Goal: Task Accomplishment & Management: Manage account settings

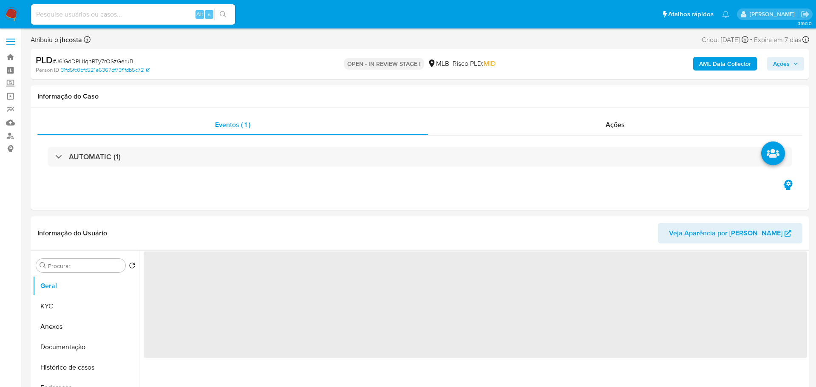
select select "10"
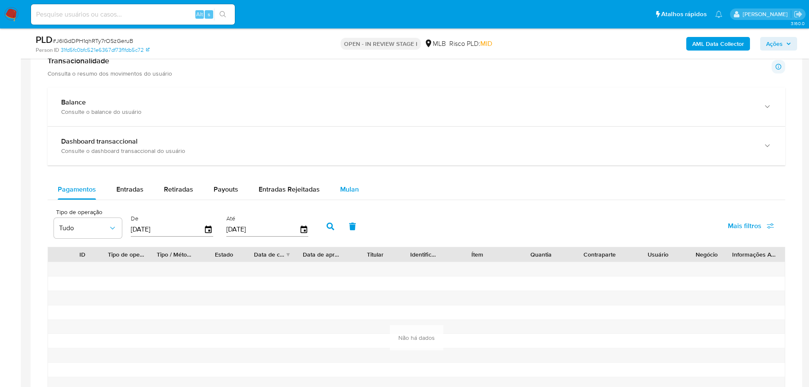
click at [350, 193] on span "Mulan" at bounding box center [349, 189] width 19 height 10
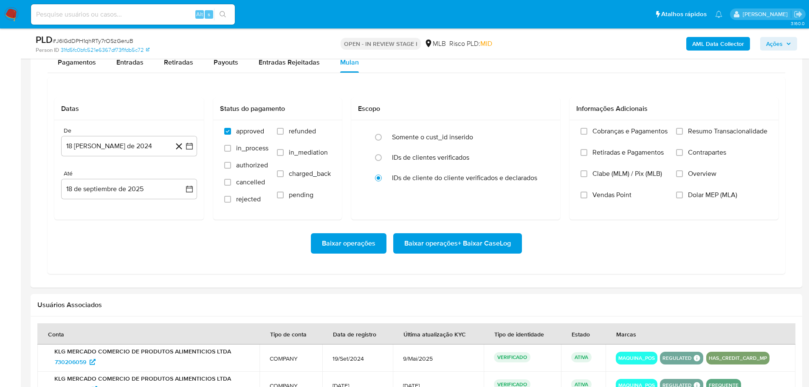
scroll to position [722, 0]
click at [130, 145] on button "18 [PERSON_NAME] de 2024" at bounding box center [129, 146] width 136 height 20
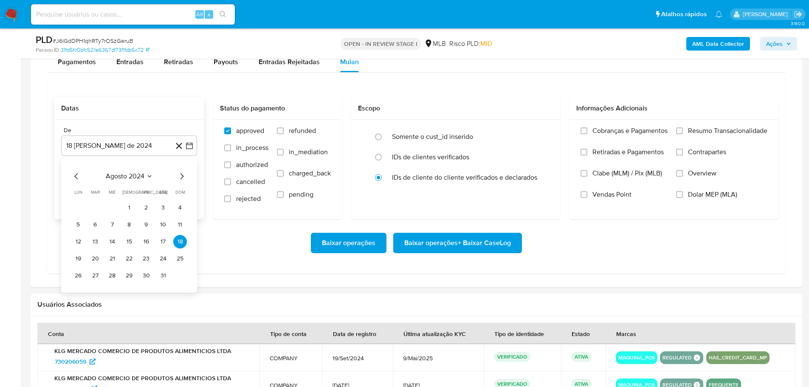
click at [143, 181] on span "agosto 2024" at bounding box center [125, 176] width 39 height 8
click at [183, 175] on icon "Año siguiente" at bounding box center [180, 176] width 10 height 10
click at [93, 204] on span "ene" at bounding box center [92, 207] width 11 height 7
click at [110, 207] on button "1" at bounding box center [112, 208] width 14 height 14
click at [705, 135] on span "Resumo Transacionalidade" at bounding box center [727, 131] width 79 height 8
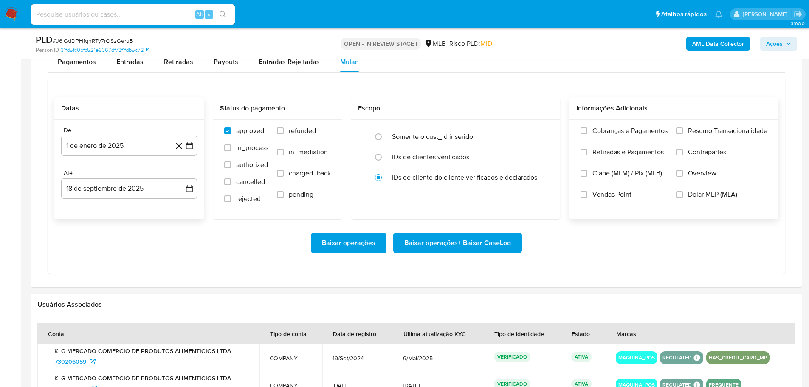
click at [683, 134] on input "Resumo Transacionalidade" at bounding box center [679, 130] width 7 height 7
click at [491, 237] on span "Baixar operações + Baixar CaseLog" at bounding box center [457, 243] width 107 height 19
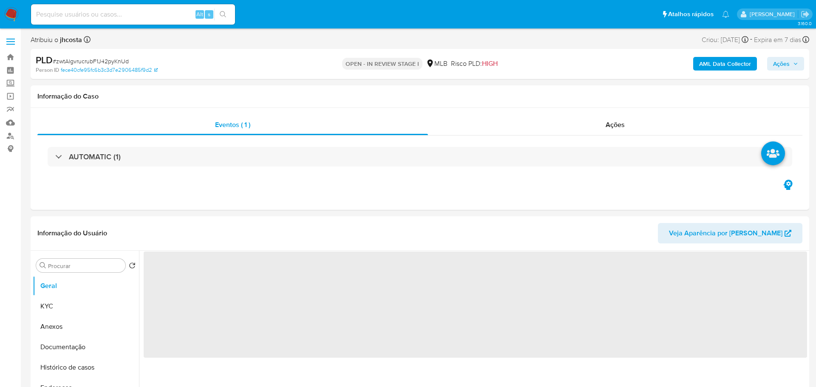
select select "10"
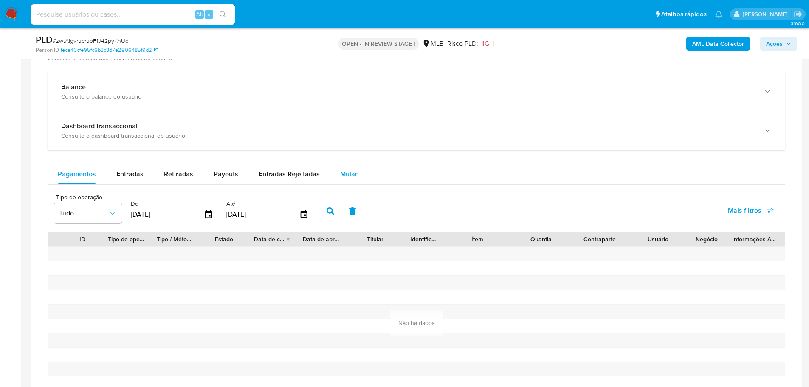
click at [343, 172] on span "Mulan" at bounding box center [349, 174] width 19 height 10
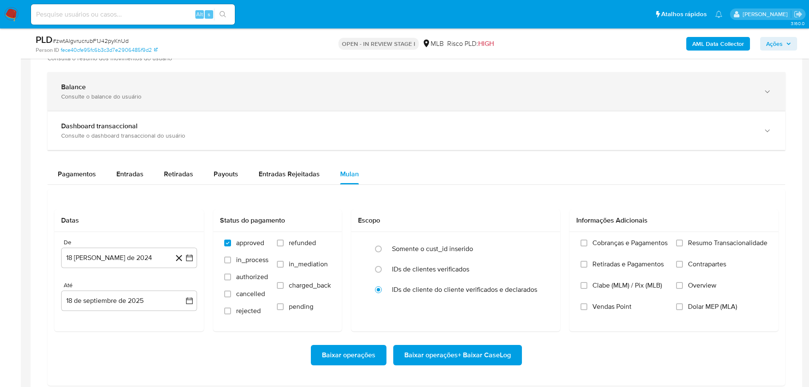
scroll to position [680, 0]
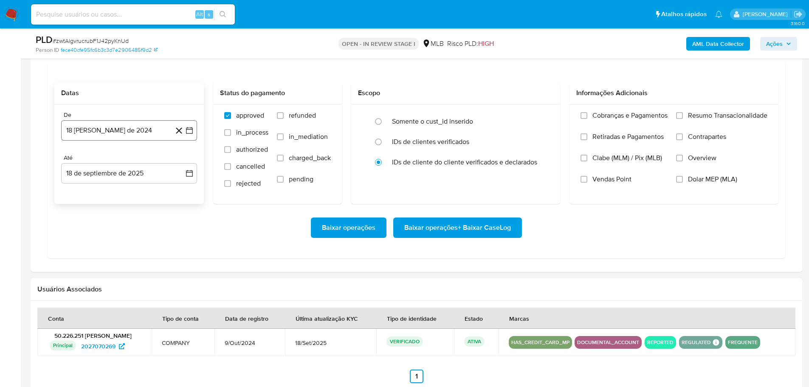
click at [133, 137] on button "18 [PERSON_NAME] de 2024" at bounding box center [129, 130] width 136 height 20
click at [138, 159] on span "agosto 2024" at bounding box center [125, 161] width 39 height 8
click at [182, 161] on icon "Año siguiente" at bounding box center [180, 161] width 10 height 10
click at [95, 190] on span "ene" at bounding box center [92, 192] width 11 height 7
click at [115, 192] on button "1" at bounding box center [112, 193] width 14 height 14
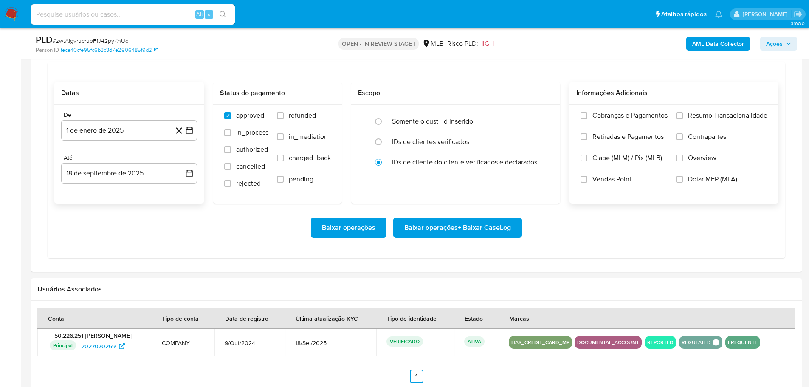
click at [701, 117] on span "Resumo Transacionalidade" at bounding box center [727, 115] width 79 height 8
click at [683, 117] on input "Resumo Transacionalidade" at bounding box center [679, 115] width 7 height 7
click at [481, 230] on span "Baixar operações + Baixar CaseLog" at bounding box center [457, 227] width 107 height 19
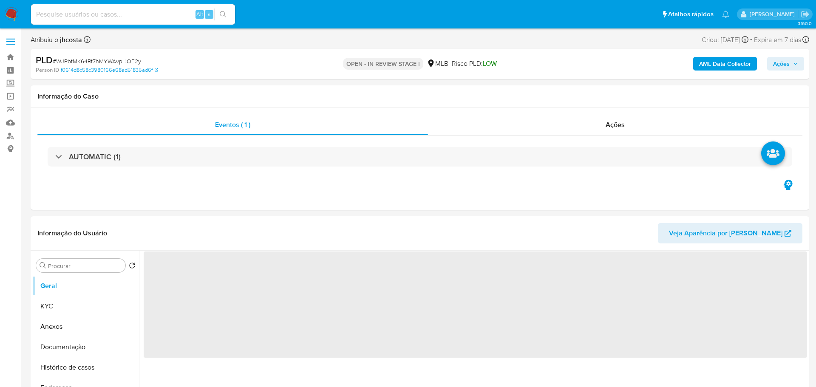
select select "10"
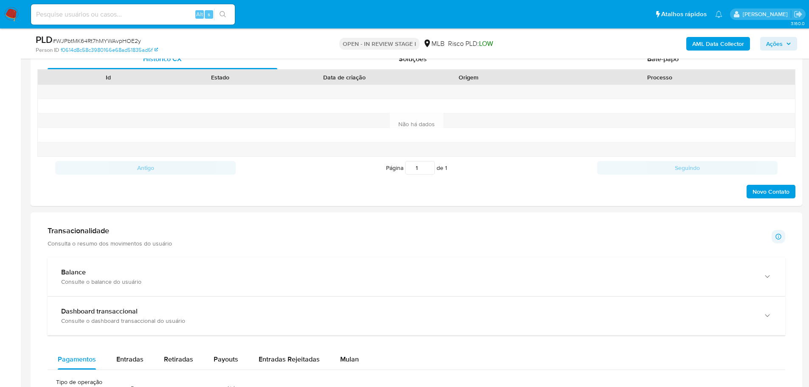
scroll to position [680, 0]
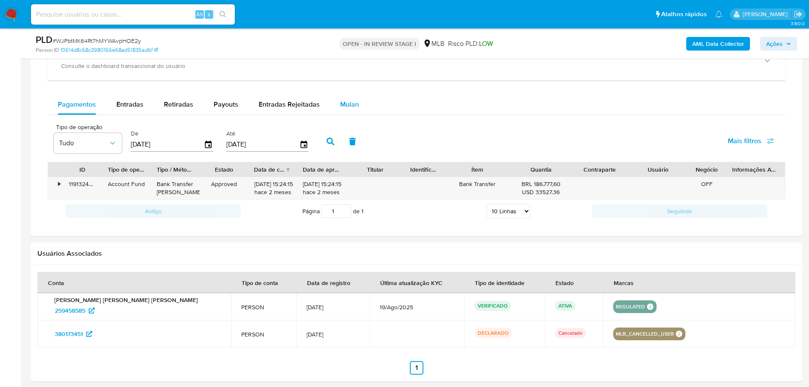
click at [341, 104] on span "Mulan" at bounding box center [349, 104] width 19 height 10
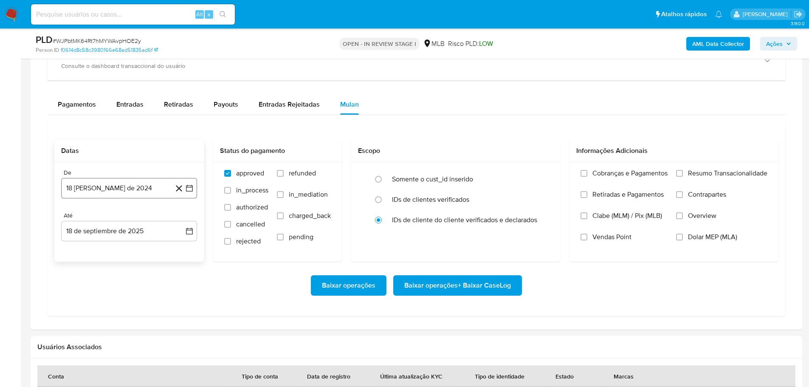
click at [107, 186] on button "18 [PERSON_NAME] de 2024" at bounding box center [129, 188] width 136 height 20
click at [147, 216] on icon "Seleccionar mes y año" at bounding box center [149, 218] width 7 height 7
click at [179, 221] on icon "Año siguiente" at bounding box center [180, 219] width 10 height 10
click at [88, 251] on span "ene" at bounding box center [92, 249] width 11 height 7
click at [110, 246] on button "1" at bounding box center [112, 250] width 14 height 14
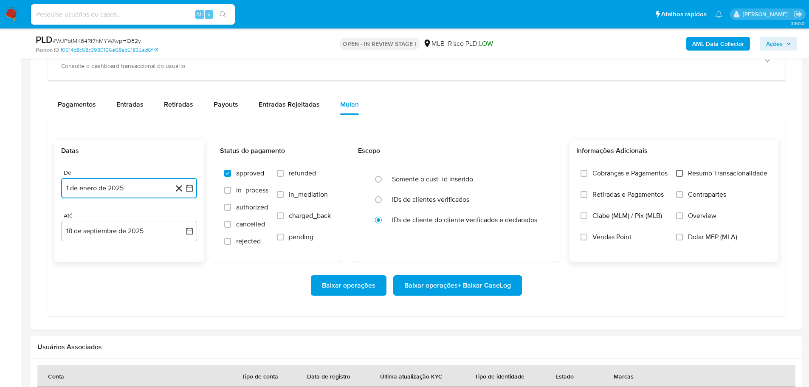
click at [681, 171] on input "Resumo Transacionalidade" at bounding box center [679, 173] width 7 height 7
click at [503, 283] on span "Baixar operações + Baixar CaseLog" at bounding box center [457, 285] width 107 height 19
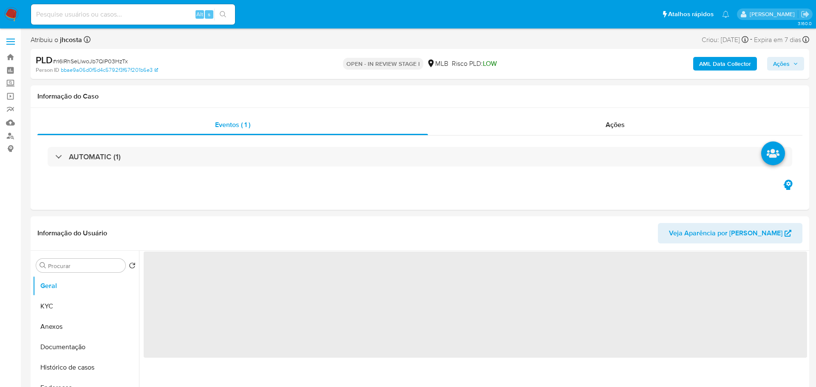
select select "10"
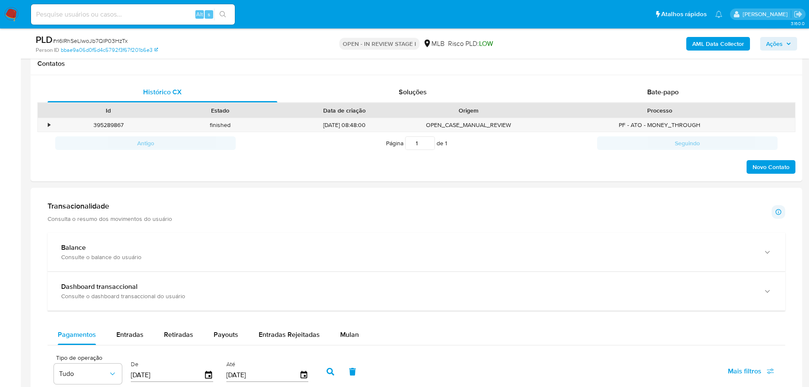
scroll to position [467, 0]
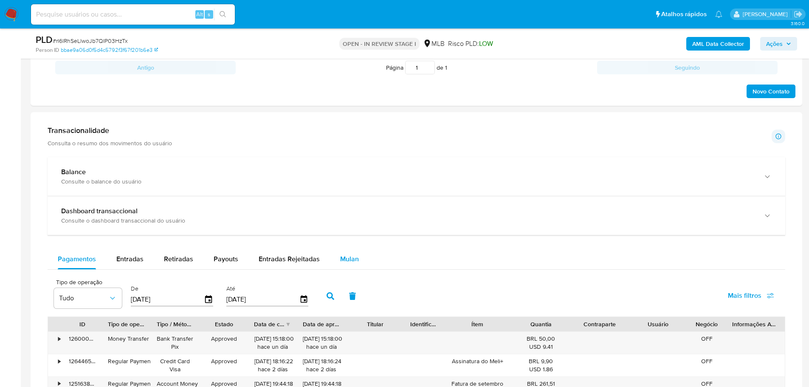
click at [355, 259] on span "Mulan" at bounding box center [349, 259] width 19 height 10
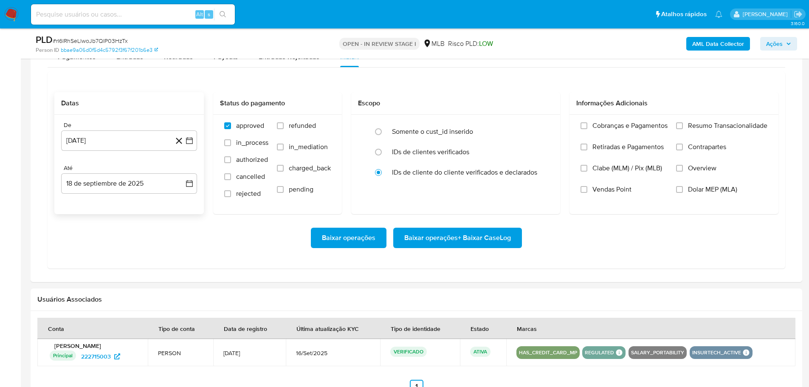
scroll to position [680, 0]
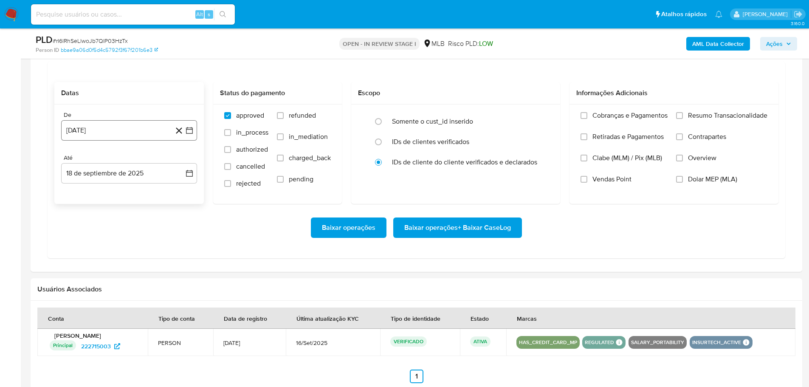
click at [122, 130] on button "18 [PERSON_NAME] de 2024" at bounding box center [129, 130] width 136 height 20
click at [142, 162] on span "agosto 2024" at bounding box center [125, 161] width 39 height 8
click at [93, 189] on span "ene" at bounding box center [92, 192] width 11 height 7
click at [80, 190] on button "1" at bounding box center [78, 193] width 14 height 14
click at [679, 115] on input "Resumo Transacionalidade" at bounding box center [679, 115] width 7 height 7
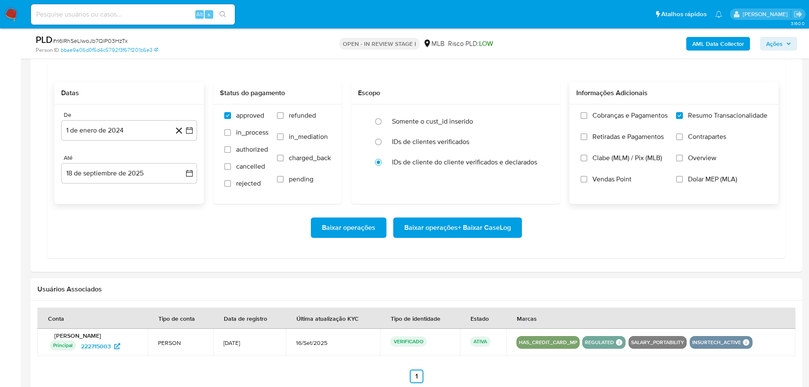
click at [482, 234] on span "Baixar operações + Baixar CaseLog" at bounding box center [457, 227] width 107 height 19
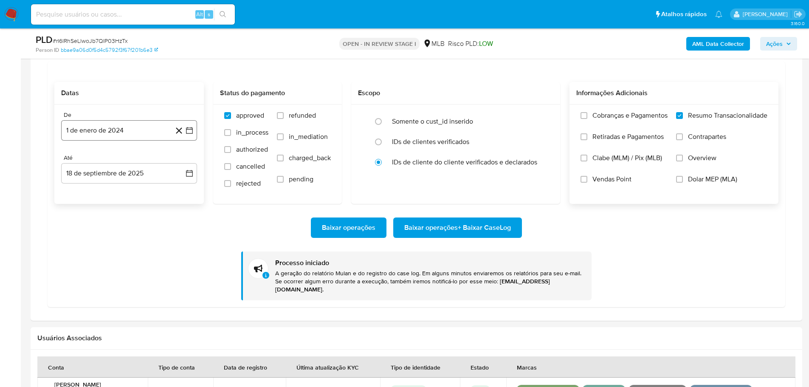
click at [156, 138] on button "1 de enero de 2024" at bounding box center [129, 130] width 136 height 20
click at [178, 160] on icon "Mes siguiente" at bounding box center [182, 161] width 10 height 10
click at [127, 160] on span "febrero 2024" at bounding box center [125, 161] width 41 height 8
click at [182, 159] on icon "Año siguiente" at bounding box center [180, 161] width 10 height 10
click at [95, 192] on span "ene" at bounding box center [92, 192] width 11 height 7
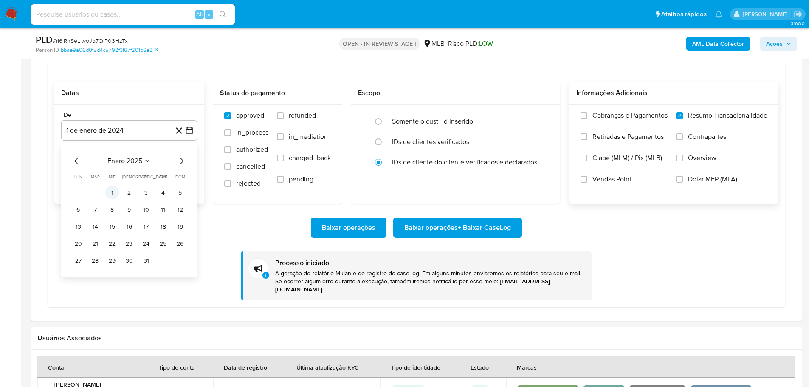
click at [114, 189] on button "1" at bounding box center [112, 193] width 14 height 14
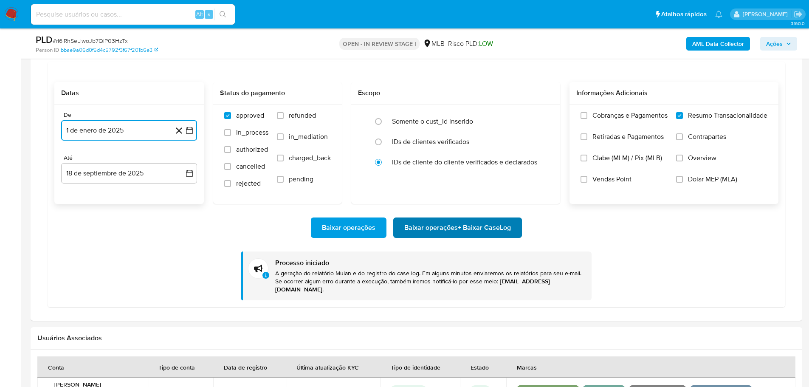
click at [485, 224] on span "Baixar operações + Baixar CaseLog" at bounding box center [457, 227] width 107 height 19
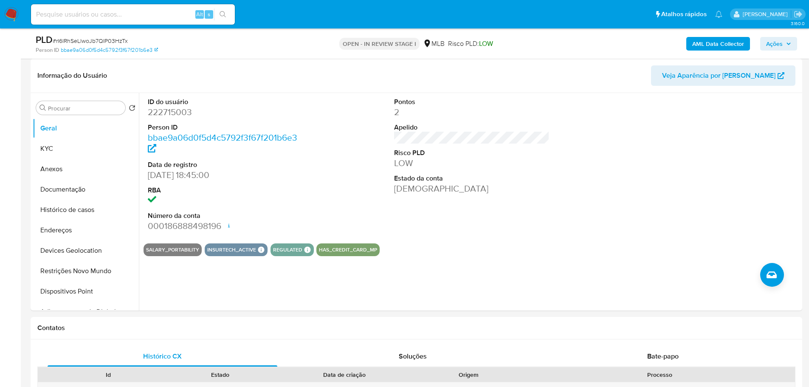
scroll to position [0, 0]
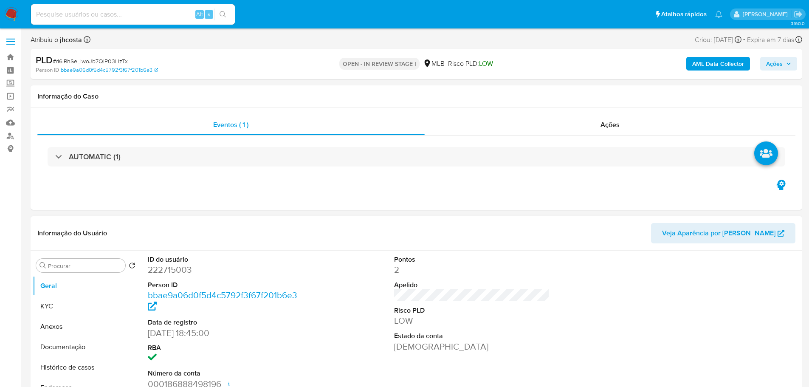
click at [168, 270] on dd "222715003" at bounding box center [226, 270] width 156 height 12
copy dd "222715003"
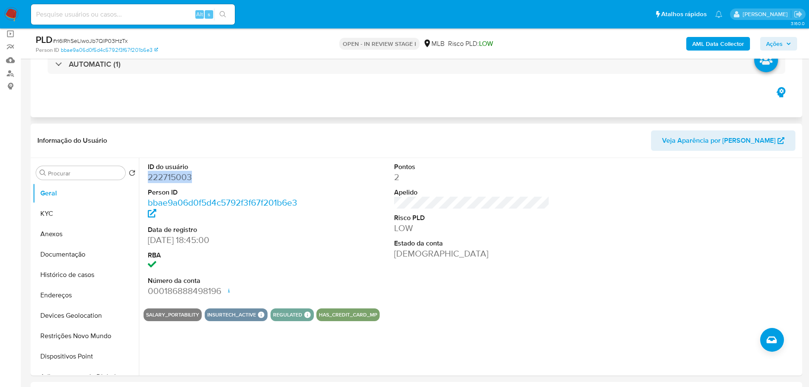
scroll to position [127, 0]
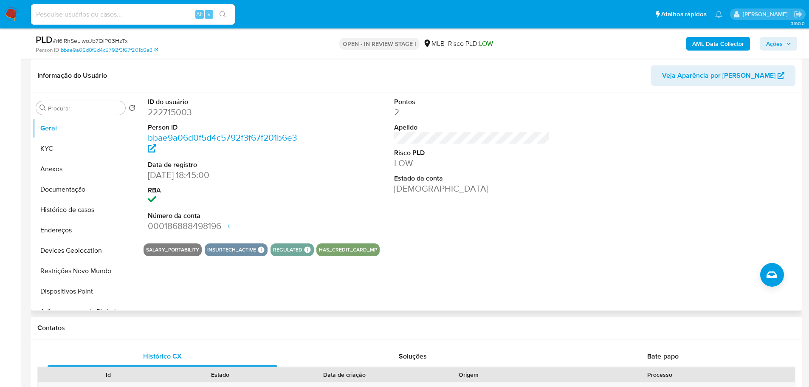
click at [253, 231] on dd "000186888498196 Data de abertura 20/07/2024 13:48 Status ACTIVE" at bounding box center [226, 226] width 156 height 12
click at [77, 145] on button "KYC" at bounding box center [82, 149] width 99 height 20
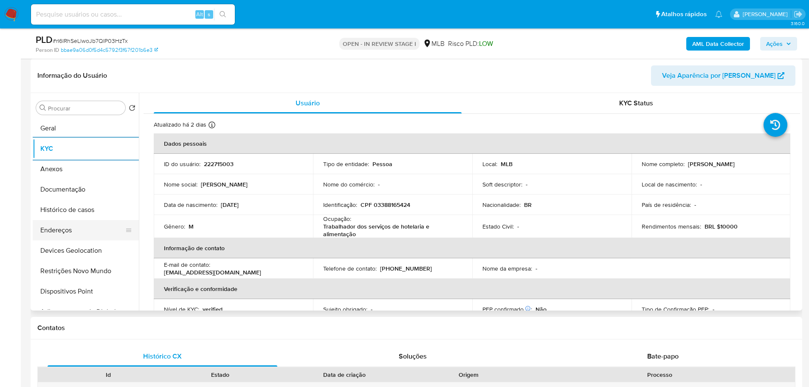
click at [79, 231] on button "Endereços" at bounding box center [82, 230] width 99 height 20
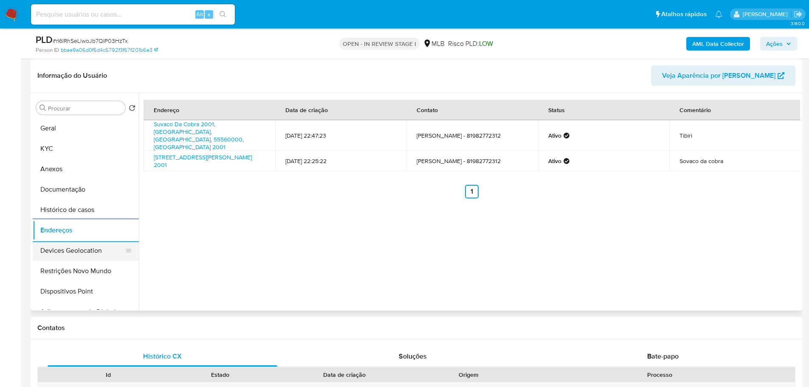
click at [71, 257] on button "Devices Geolocation" at bounding box center [82, 250] width 99 height 20
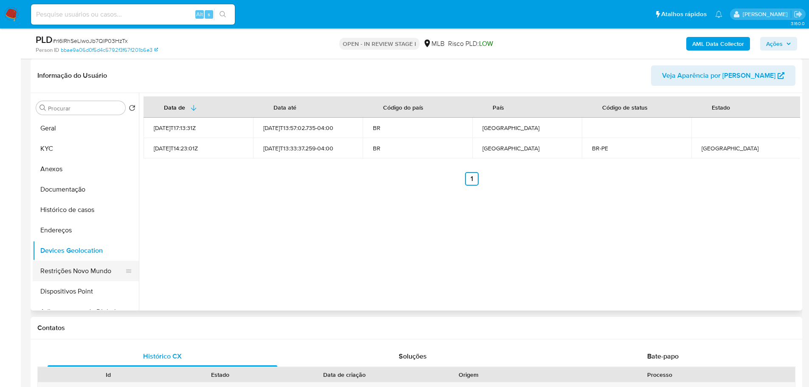
click at [69, 274] on button "Restrições Novo Mundo" at bounding box center [82, 271] width 99 height 20
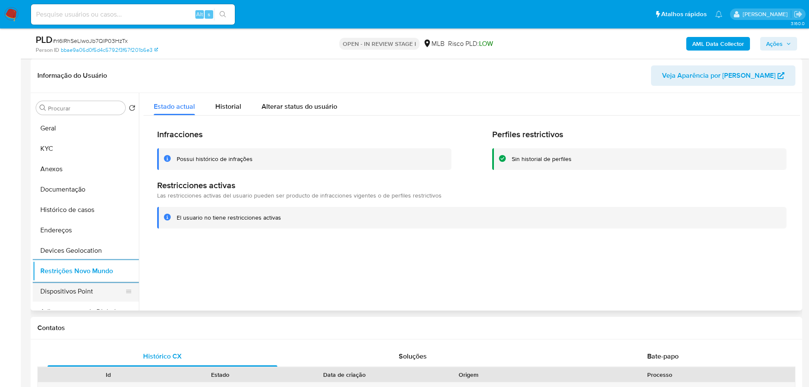
click at [80, 300] on button "Dispositivos Point" at bounding box center [82, 291] width 99 height 20
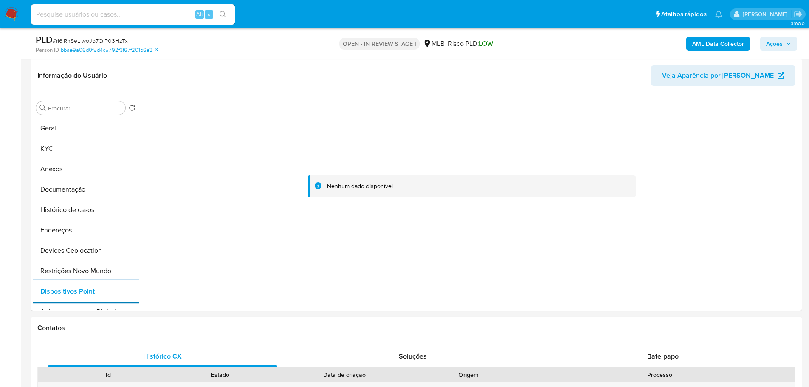
click at [727, 42] on b "AML Data Collector" at bounding box center [719, 44] width 52 height 14
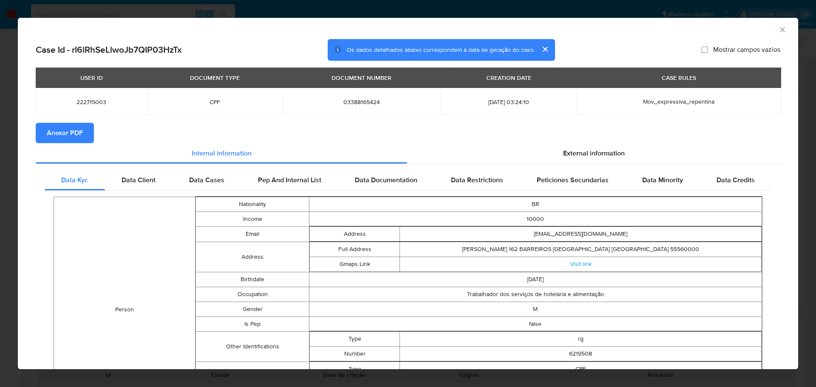
click at [57, 128] on span "Anexar PDF" at bounding box center [65, 133] width 36 height 19
click at [778, 32] on icon "Fechar a janela" at bounding box center [782, 29] width 8 height 8
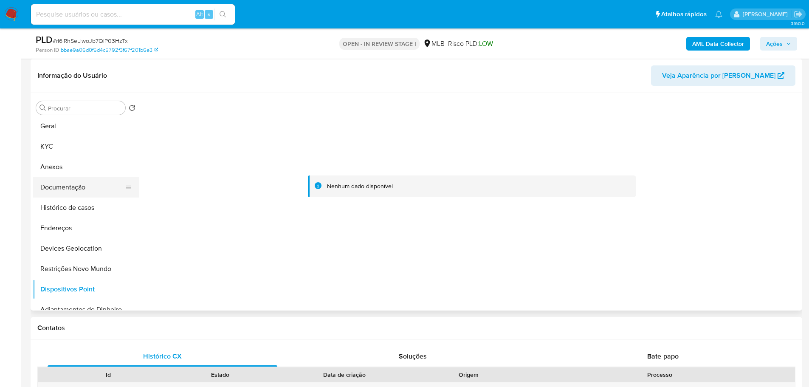
scroll to position [0, 0]
click at [73, 229] on button "Endereços" at bounding box center [82, 230] width 99 height 20
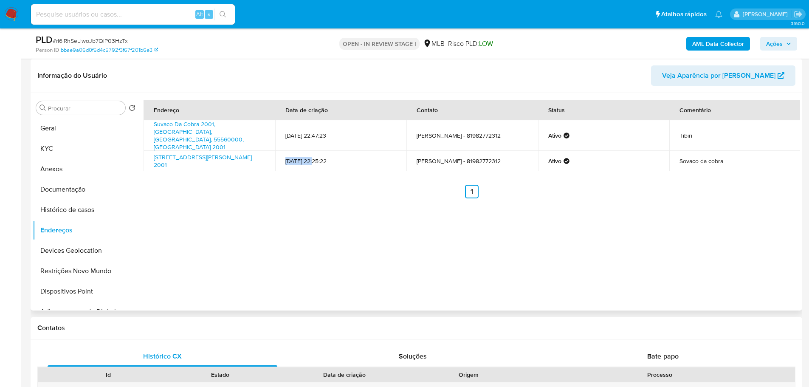
drag, startPoint x: 313, startPoint y: 154, endPoint x: 285, endPoint y: 158, distance: 28.7
click at [285, 158] on td "22/01/2019 22:25:22" at bounding box center [341, 161] width 132 height 20
click at [286, 187] on ul "Anterior 1 Siguiente" at bounding box center [472, 192] width 657 height 14
drag, startPoint x: 147, startPoint y: 142, endPoint x: 245, endPoint y: 153, distance: 97.9
click at [245, 153] on td "Rua Antônio Vieira De Souza 2001, Barreiros, Pernambuco, 55560000, Brasil 2001" at bounding box center [210, 161] width 132 height 20
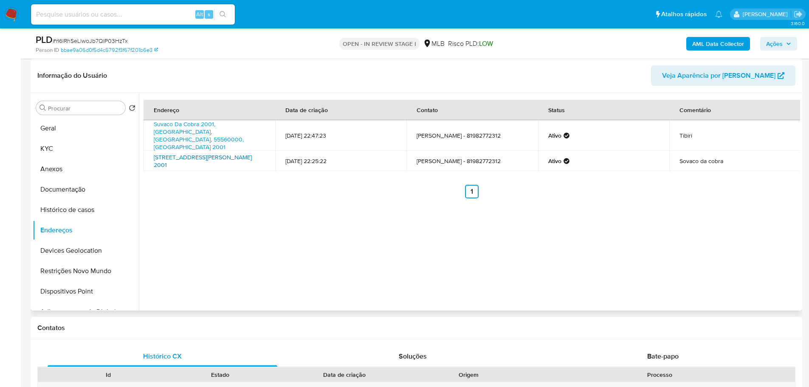
copy link "Rua Antônio Vieira De Souza 2001, Barreiros, Pernambuco, 55560000"
click at [240, 153] on link "Rua Antônio Vieira De Souza 2001, Barreiros, Pernambuco, 55560000, Brasil 2001" at bounding box center [203, 161] width 98 height 16
click at [56, 147] on button "KYC" at bounding box center [82, 149] width 99 height 20
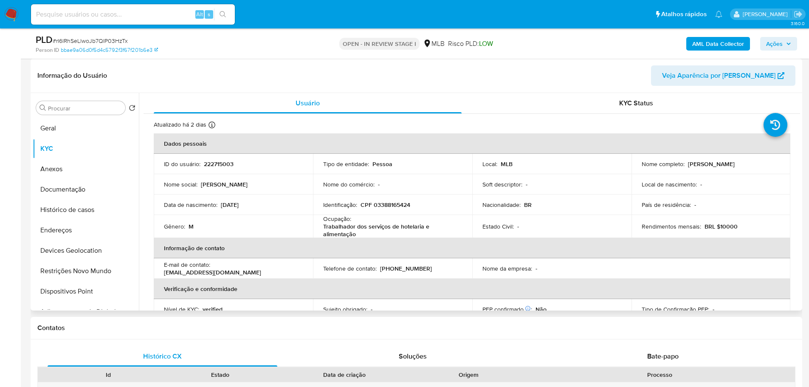
click at [400, 206] on p "CPF 03388165424" at bounding box center [386, 205] width 50 height 8
click at [400, 205] on p "CPF 03388165424" at bounding box center [386, 205] width 50 height 8
copy p "03388165424"
click at [62, 188] on button "Documentação" at bounding box center [82, 189] width 99 height 20
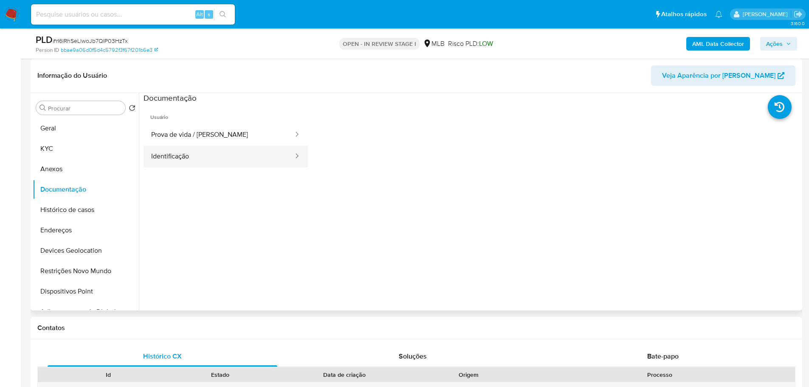
click at [252, 158] on button "Identificação" at bounding box center [219, 157] width 151 height 22
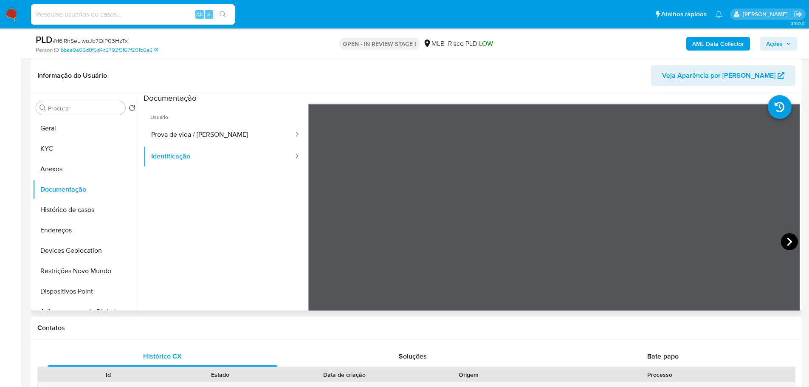
click at [791, 242] on icon at bounding box center [789, 241] width 17 height 17
click at [75, 153] on button "KYC" at bounding box center [82, 149] width 99 height 20
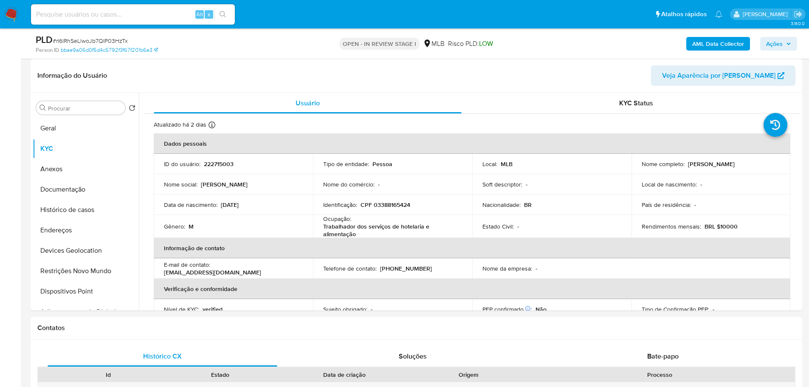
drag, startPoint x: 684, startPoint y: 163, endPoint x: 764, endPoint y: 164, distance: 80.3
click at [764, 164] on div "Nome completo : Ednaldo de Almeida Lima" at bounding box center [711, 164] width 139 height 8
copy div "[PERSON_NAME]"
click at [393, 202] on p "CPF 03388165424" at bounding box center [386, 205] width 50 height 8
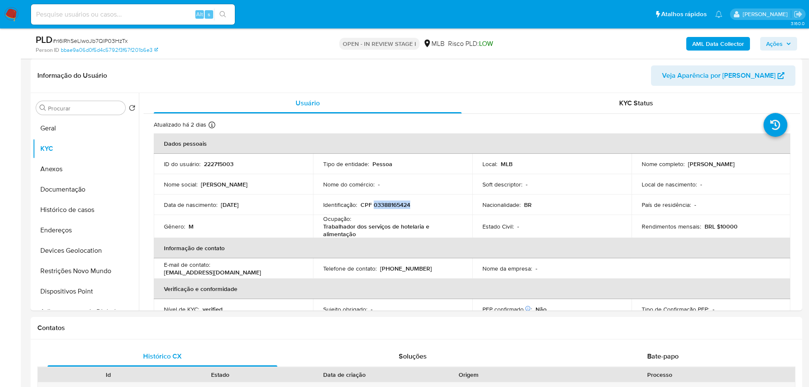
copy p "03388165424"
drag, startPoint x: 685, startPoint y: 162, endPoint x: 767, endPoint y: 163, distance: 82.4
click at [767, 163] on div "Nome completo : Ednaldo de Almeida Lima" at bounding box center [711, 164] width 139 height 8
click at [688, 164] on p "[PERSON_NAME]" at bounding box center [711, 164] width 47 height 8
drag, startPoint x: 687, startPoint y: 165, endPoint x: 756, endPoint y: 159, distance: 69.5
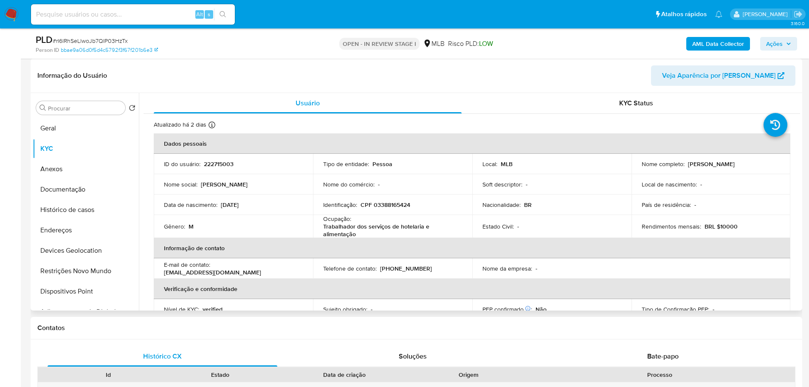
click at [756, 159] on td "Nome completo : Ednaldo de Almeida Lima" at bounding box center [711, 164] width 159 height 20
copy p "[PERSON_NAME]"
click at [77, 187] on button "Documentação" at bounding box center [82, 189] width 99 height 20
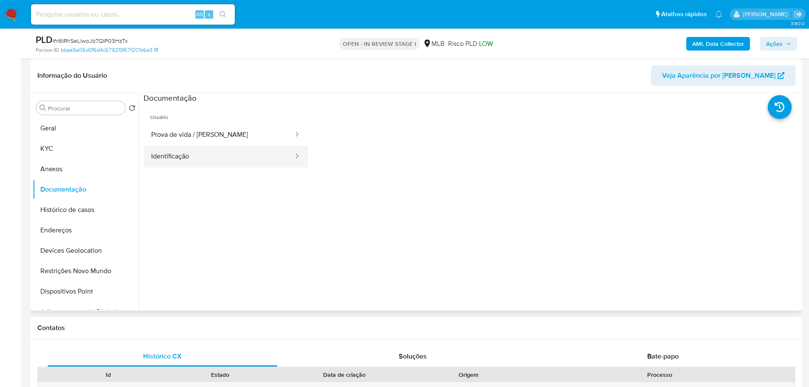
click at [195, 152] on button "Identificação" at bounding box center [219, 157] width 151 height 22
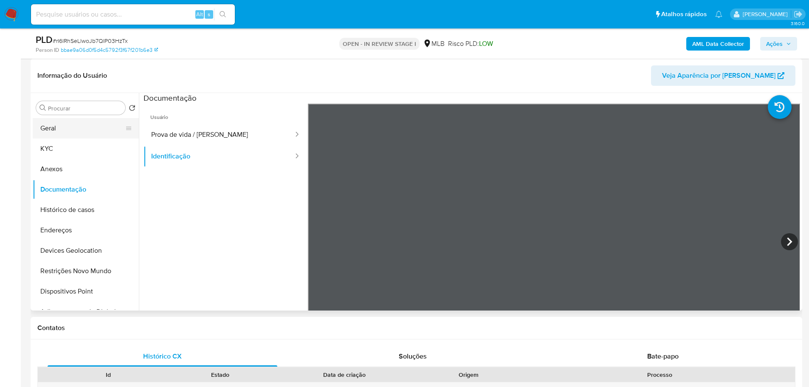
click at [72, 132] on button "Geral" at bounding box center [82, 128] width 99 height 20
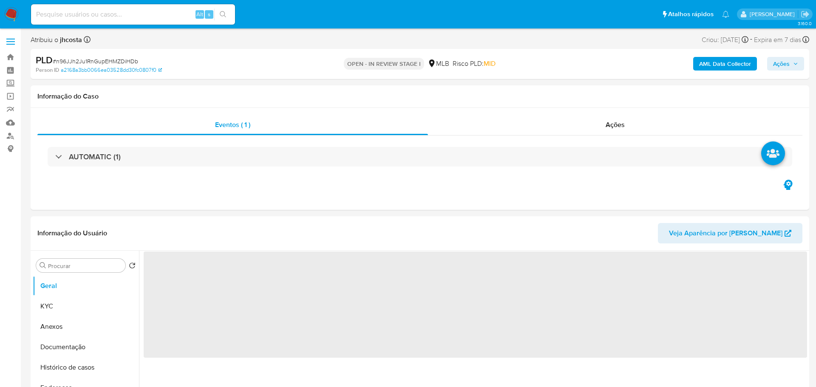
select select "10"
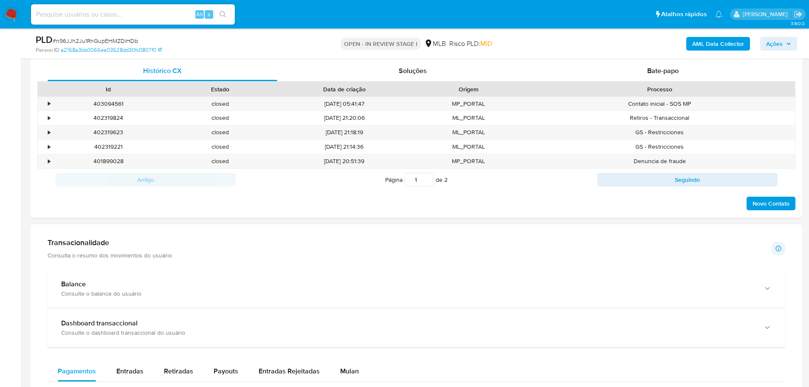
scroll to position [680, 0]
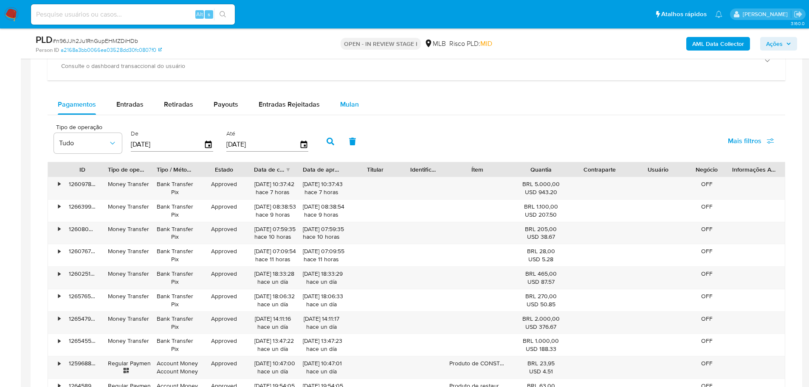
click at [334, 100] on button "Mulan" at bounding box center [349, 104] width 39 height 20
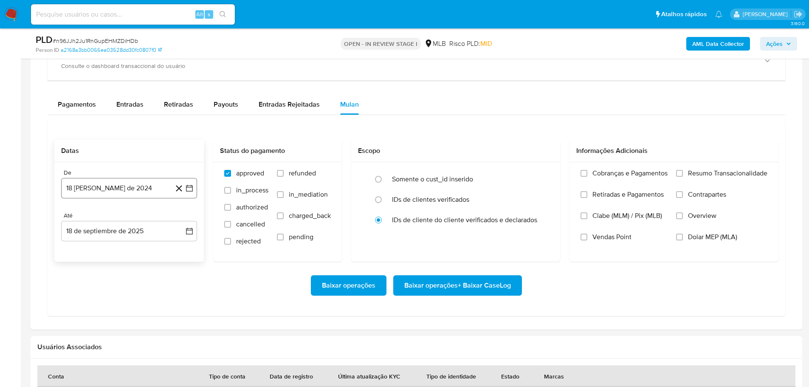
click at [89, 186] on button "18 [PERSON_NAME] de 2024" at bounding box center [129, 188] width 136 height 20
click at [139, 218] on span "agosto 2024" at bounding box center [125, 219] width 39 height 8
click at [178, 219] on icon "Año siguiente" at bounding box center [180, 219] width 10 height 10
click at [96, 294] on button "[DATE]" at bounding box center [92, 298] width 24 height 14
click at [100, 256] on td "1" at bounding box center [95, 250] width 14 height 14
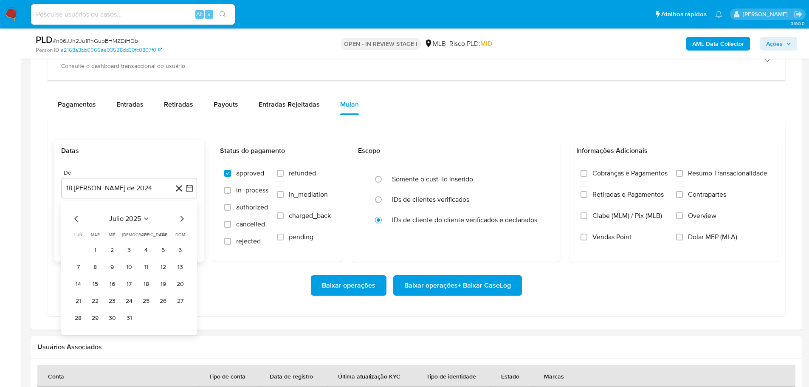
click at [87, 254] on tr "1 2 3 4 5 6" at bounding box center [129, 250] width 116 height 14
click at [91, 254] on button "1" at bounding box center [95, 250] width 14 height 14
click at [700, 172] on span "Resumo Transacionalidade" at bounding box center [727, 173] width 79 height 8
click at [683, 172] on input "Resumo Transacionalidade" at bounding box center [679, 173] width 7 height 7
click at [492, 273] on div "Baixar operações Baixar operações + Baixar CaseLog" at bounding box center [416, 286] width 724 height 48
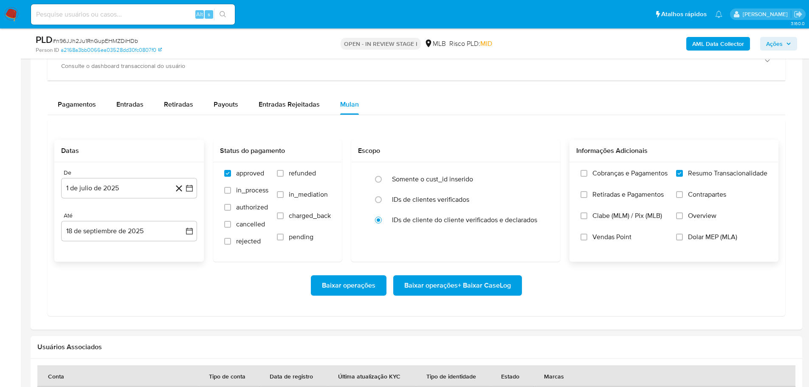
click at [492, 279] on span "Baixar operações + Baixar CaseLog" at bounding box center [457, 285] width 107 height 19
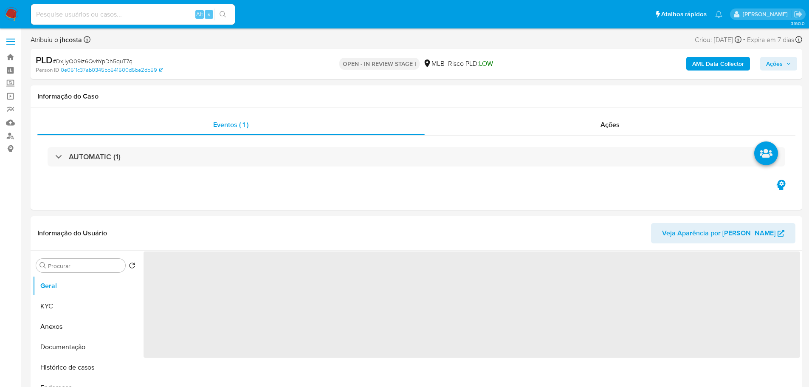
select select "10"
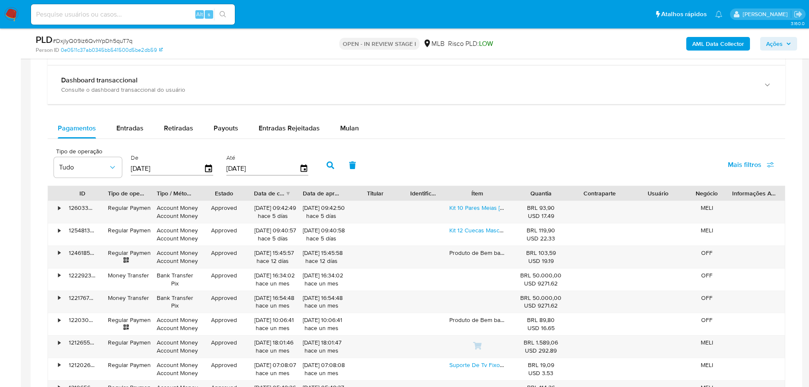
scroll to position [595, 0]
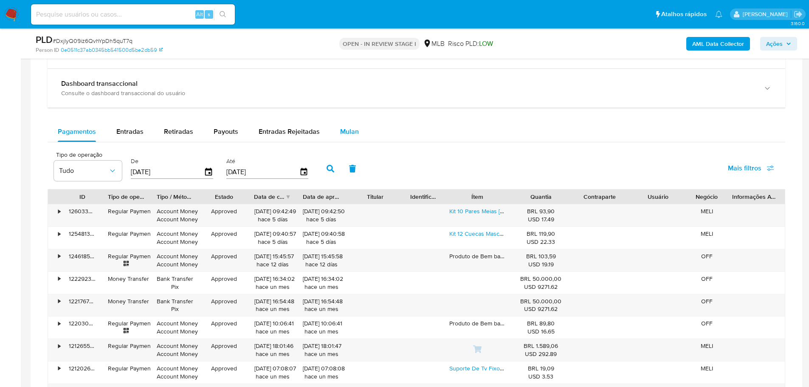
click at [352, 135] on span "Mulan" at bounding box center [349, 132] width 19 height 10
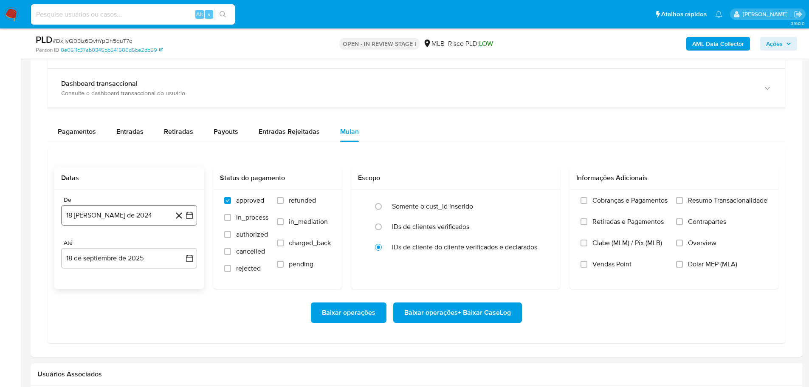
click at [80, 217] on button "18 [PERSON_NAME] de 2024" at bounding box center [129, 215] width 136 height 20
click at [130, 247] on span "agosto 2024" at bounding box center [125, 246] width 39 height 8
click at [180, 247] on icon "Año siguiente" at bounding box center [180, 246] width 10 height 10
click at [87, 326] on button "[DATE]" at bounding box center [92, 325] width 24 height 14
click at [96, 273] on button "1" at bounding box center [95, 278] width 14 height 14
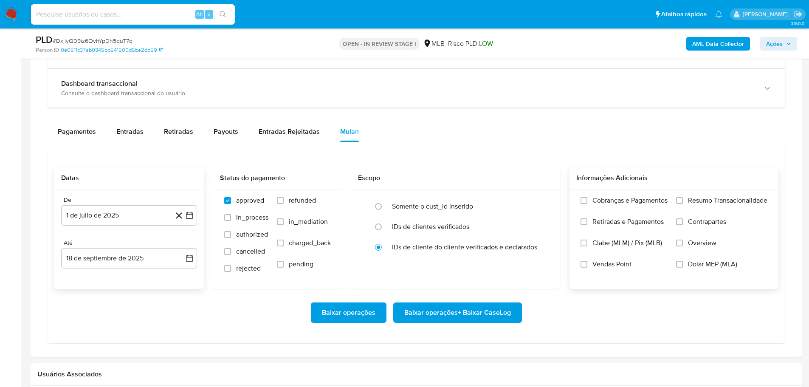
click at [690, 198] on span "Resumo Transacionalidade" at bounding box center [727, 200] width 79 height 8
click at [683, 198] on input "Resumo Transacionalidade" at bounding box center [679, 200] width 7 height 7
click at [469, 315] on span "Baixar operações + Baixar CaseLog" at bounding box center [457, 312] width 107 height 19
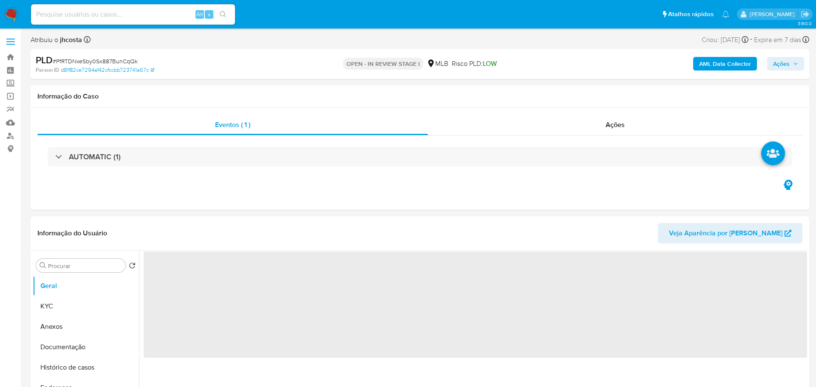
select select "10"
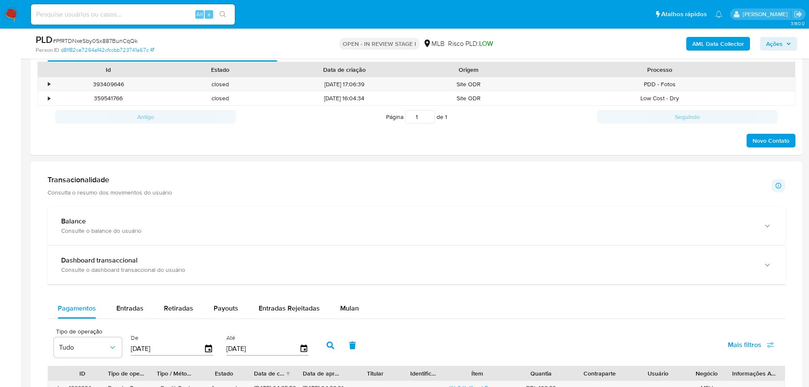
scroll to position [595, 0]
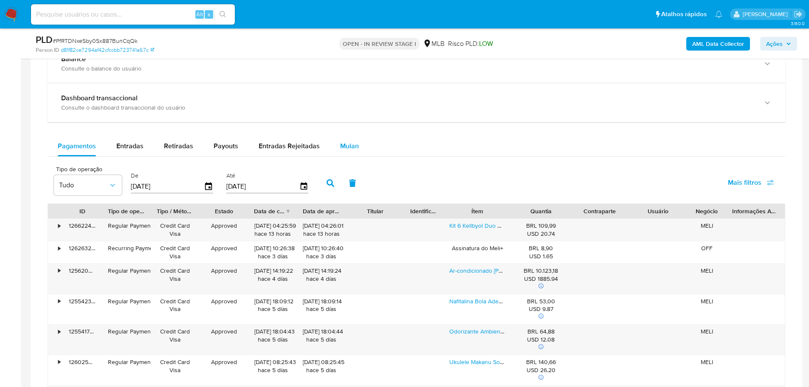
click at [346, 150] on span "Mulan" at bounding box center [349, 146] width 19 height 10
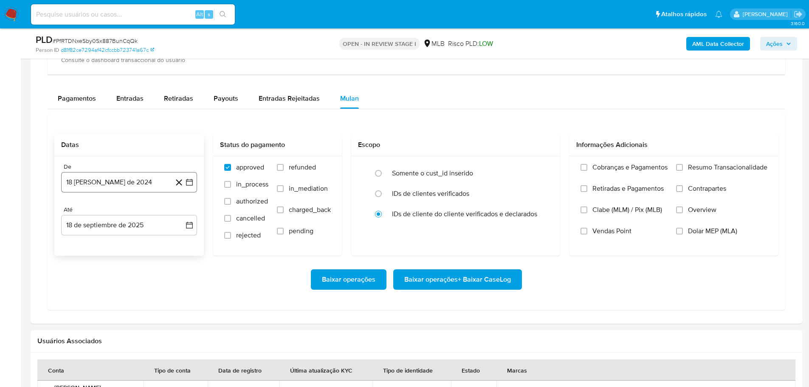
scroll to position [680, 0]
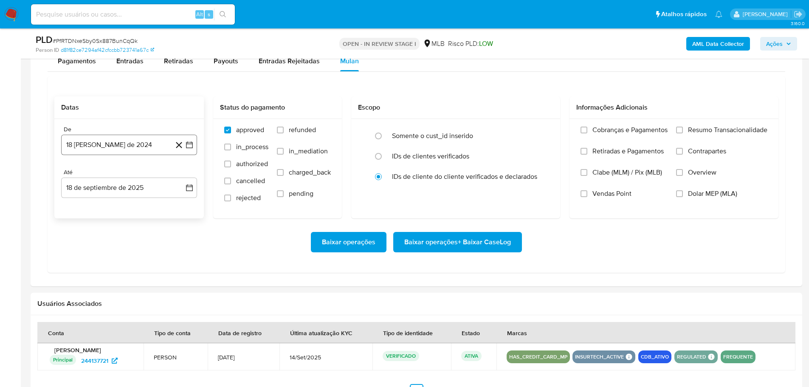
click at [124, 148] on button "18 de agosto de 2024" at bounding box center [129, 145] width 136 height 20
click at [136, 176] on span "agosto 2024" at bounding box center [125, 175] width 39 height 8
click at [181, 175] on icon "Año siguiente" at bounding box center [180, 175] width 10 height 10
click at [94, 256] on span "jul" at bounding box center [91, 254] width 19 height 7
click at [93, 209] on button "1" at bounding box center [95, 207] width 14 height 14
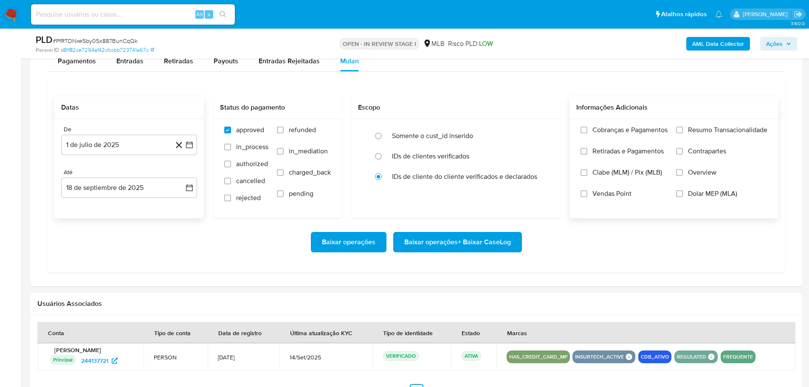
click at [751, 127] on span "Resumo Transacionalidade" at bounding box center [727, 130] width 79 height 8
click at [683, 127] on input "Resumo Transacionalidade" at bounding box center [679, 130] width 7 height 7
click at [494, 238] on span "Baixar operações + Baixar CaseLog" at bounding box center [457, 242] width 107 height 19
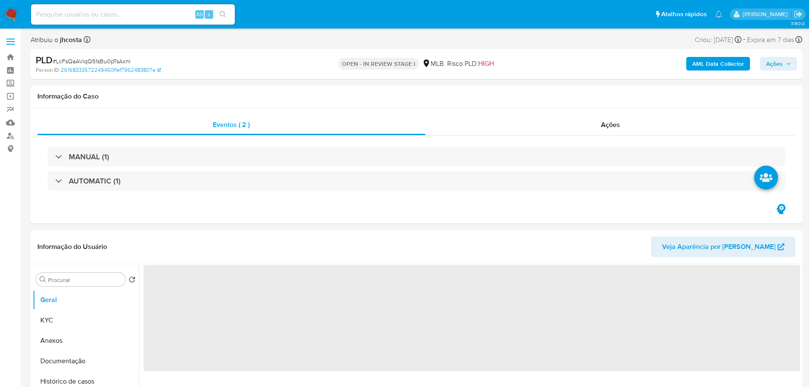
select select "10"
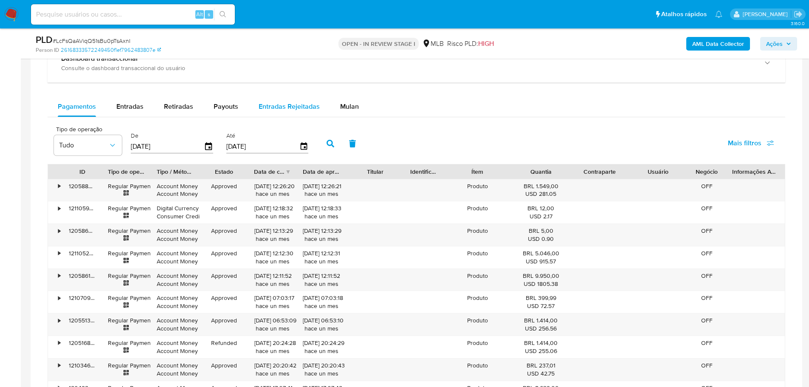
scroll to position [722, 0]
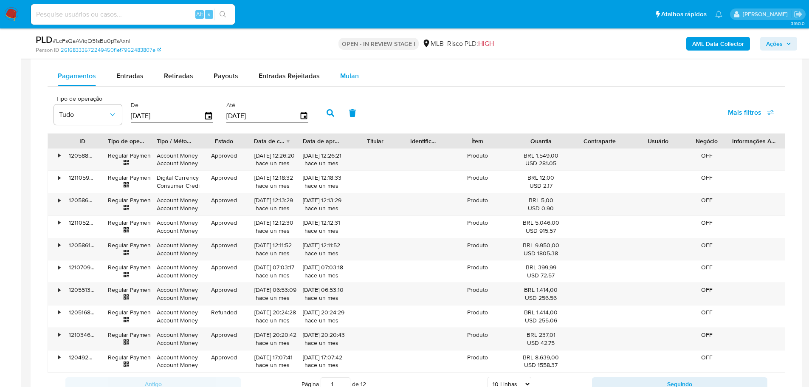
click at [355, 76] on span "Mulan" at bounding box center [349, 76] width 19 height 10
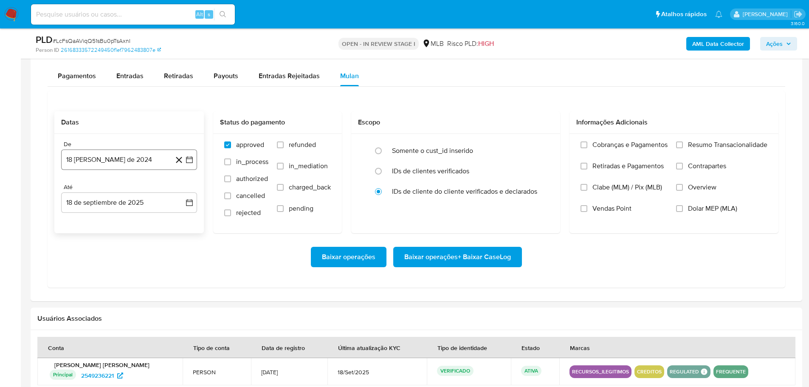
click at [140, 150] on button "18 [PERSON_NAME] de 2024" at bounding box center [129, 160] width 136 height 20
click at [142, 191] on span "agosto 2024" at bounding box center [125, 190] width 39 height 8
click at [177, 190] on icon "Año siguiente" at bounding box center [180, 190] width 10 height 10
click at [96, 267] on button "[DATE]" at bounding box center [92, 269] width 24 height 14
click at [98, 221] on button "1" at bounding box center [95, 222] width 14 height 14
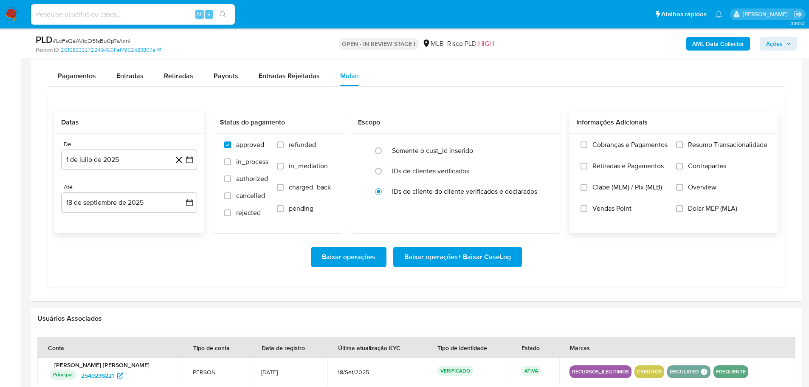
click at [693, 141] on span "Resumo Transacionalidade" at bounding box center [727, 145] width 79 height 8
click at [683, 141] on input "Resumo Transacionalidade" at bounding box center [679, 144] width 7 height 7
click at [492, 255] on span "Baixar operações + Baixar CaseLog" at bounding box center [457, 257] width 107 height 19
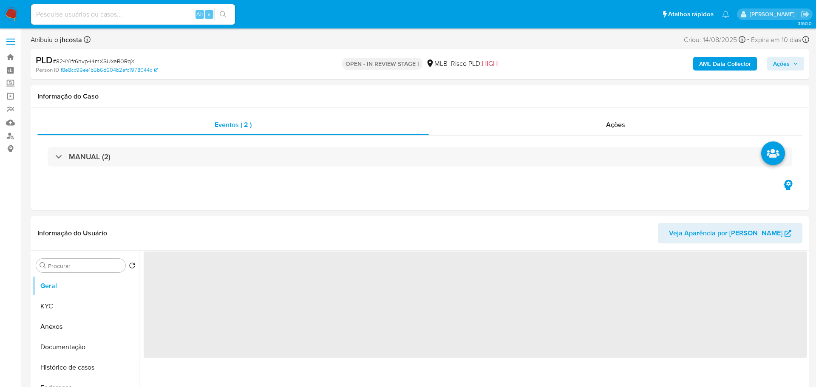
select select "10"
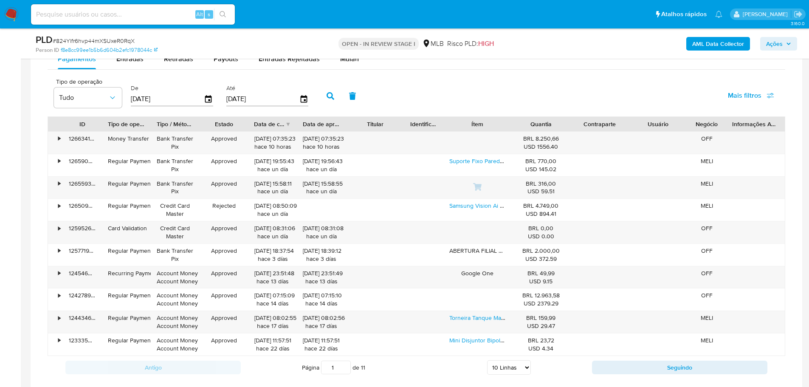
scroll to position [680, 0]
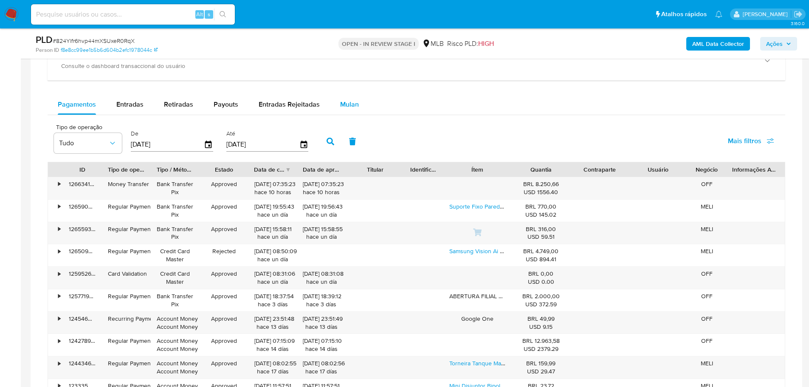
click at [352, 104] on span "Mulan" at bounding box center [349, 104] width 19 height 10
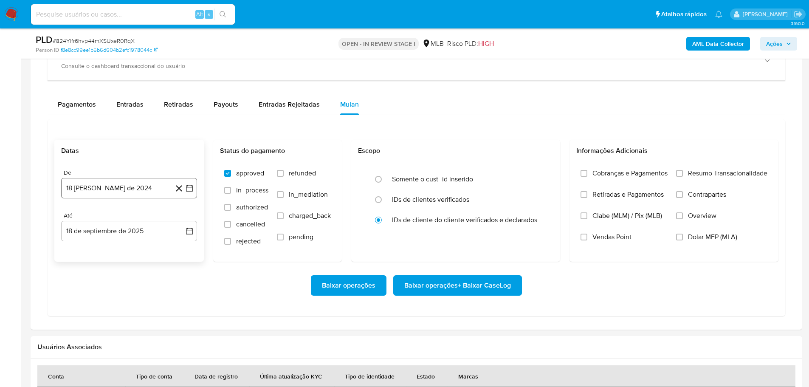
click at [112, 192] on button "18 [PERSON_NAME] de 2024" at bounding box center [129, 188] width 136 height 20
click at [144, 216] on span "agosto 2024" at bounding box center [125, 219] width 39 height 8
click at [179, 221] on icon "Año siguiente" at bounding box center [180, 219] width 10 height 10
click at [92, 297] on span "[DATE]" at bounding box center [91, 297] width 19 height 7
click at [93, 251] on button "1" at bounding box center [95, 250] width 14 height 14
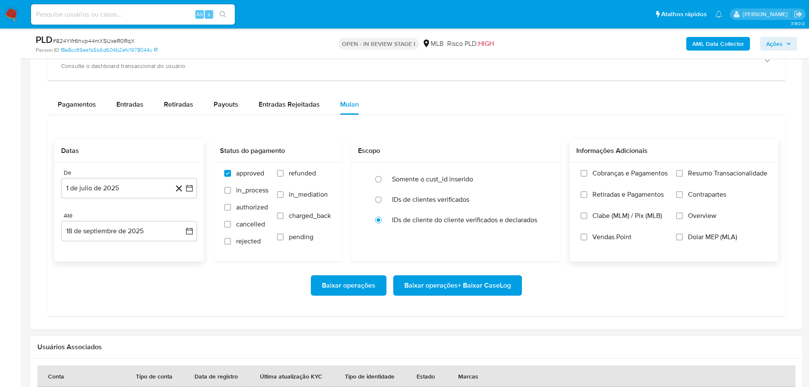
click at [692, 170] on span "Resumo Transacionalidade" at bounding box center [727, 173] width 79 height 8
click at [683, 170] on input "Resumo Transacionalidade" at bounding box center [679, 173] width 7 height 7
click at [457, 283] on span "Baixar operações + Baixar CaseLog" at bounding box center [457, 285] width 107 height 19
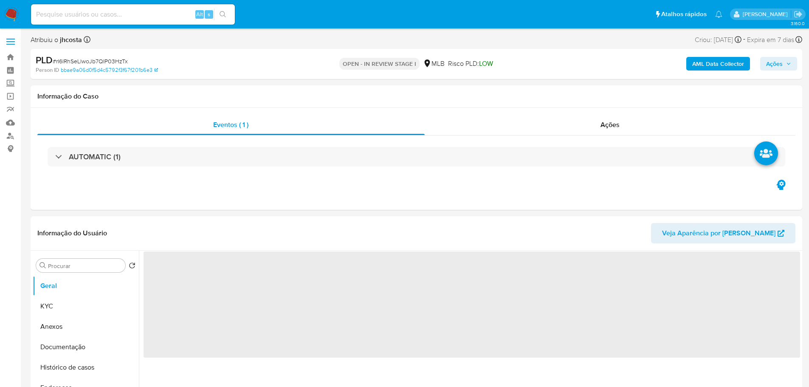
select select "10"
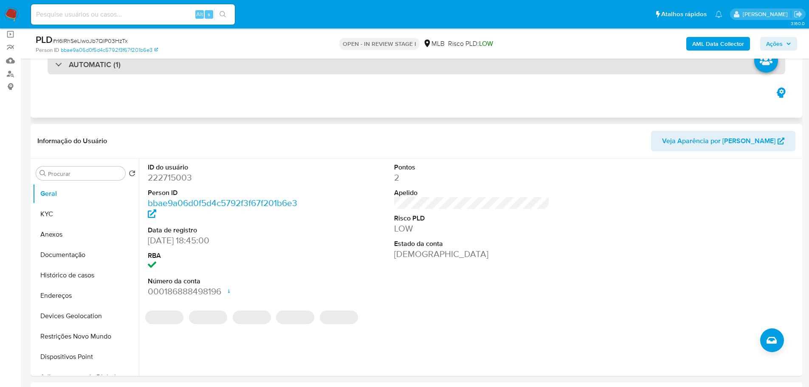
scroll to position [85, 0]
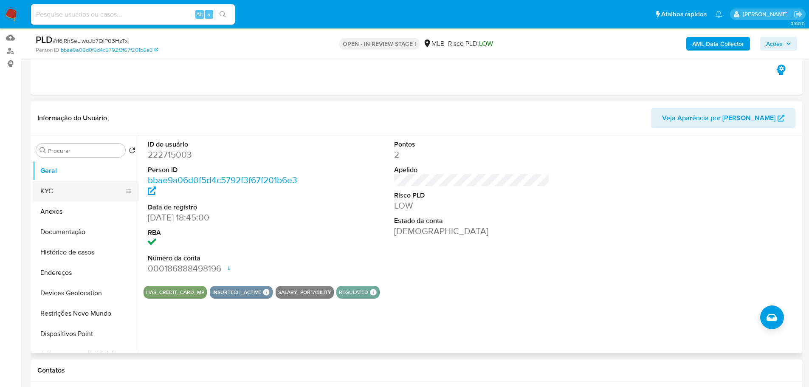
click at [100, 192] on button "KYC" at bounding box center [82, 191] width 99 height 20
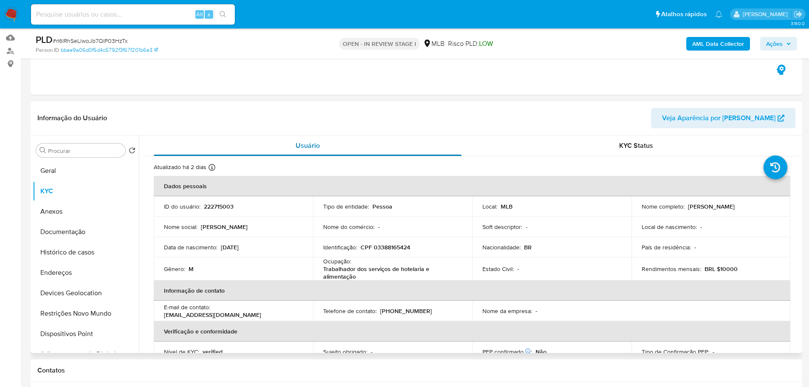
scroll to position [42, 0]
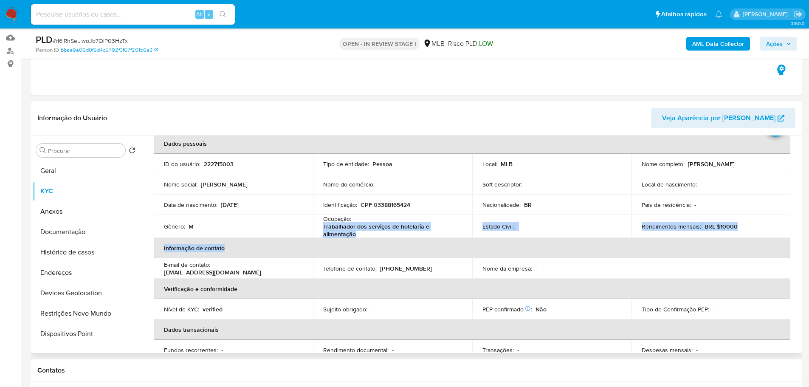
drag, startPoint x: 321, startPoint y: 226, endPoint x: 363, endPoint y: 238, distance: 43.2
click at [363, 238] on table "Dados pessoais ID do usuário : 222715003 Tipo de entidade : Pessoa Local : MLB …" at bounding box center [472, 256] width 637 height 247
click at [361, 236] on p "Trabalhador dos serviços de hotelaria e alimentação" at bounding box center [391, 230] width 136 height 15
drag, startPoint x: 356, startPoint y: 237, endPoint x: 328, endPoint y: 230, distance: 29.0
click at [326, 229] on p "Trabalhador dos serviços de hotelaria e alimentação" at bounding box center [391, 230] width 136 height 15
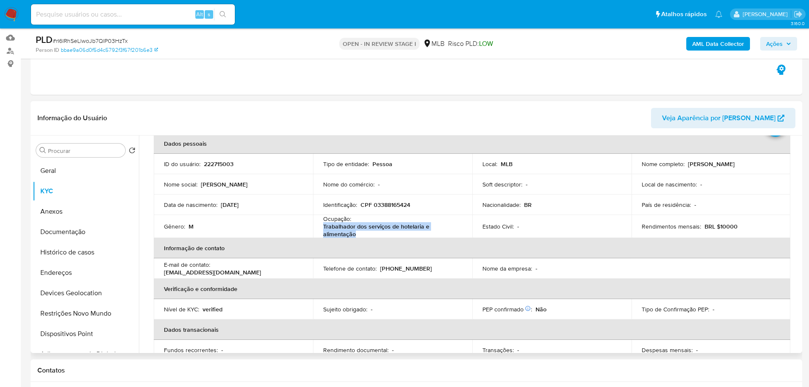
copy p "Trabalhador dos serviços de hotelaria e alimentação"
click at [322, 225] on td "Ocupação : Trabalhador dos serviços de hotelaria e alimentação" at bounding box center [392, 226] width 159 height 23
drag, startPoint x: 323, startPoint y: 226, endPoint x: 355, endPoint y: 236, distance: 33.9
click at [355, 236] on p "Trabalhador dos serviços de hotelaria e alimentação" at bounding box center [391, 230] width 136 height 15
copy p "Trabalhador dos serviços de hotelaria e alimentação"
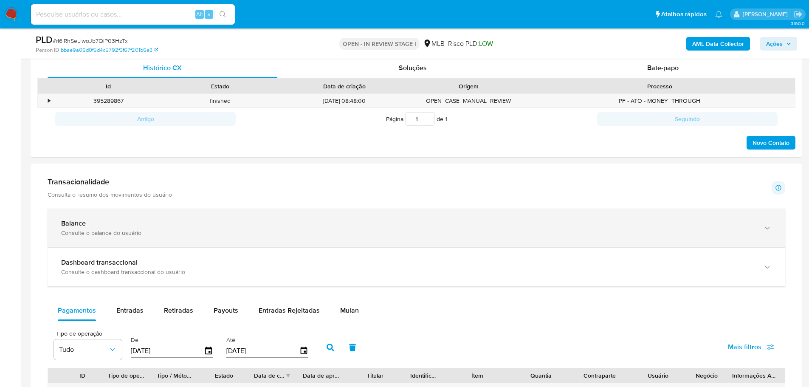
scroll to position [425, 0]
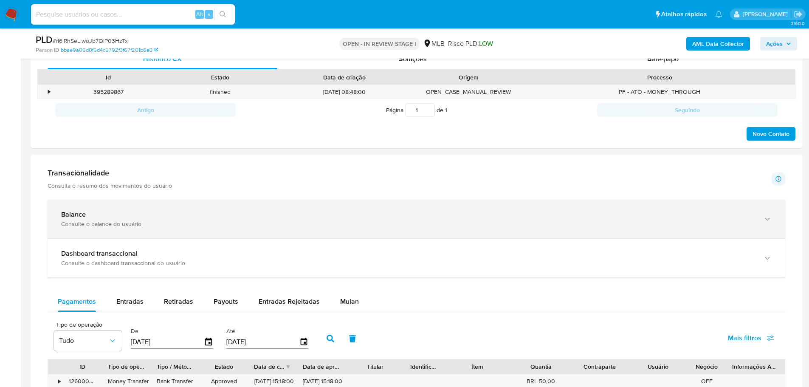
click at [267, 225] on div "Consulte o balance do usuário" at bounding box center [408, 224] width 694 height 8
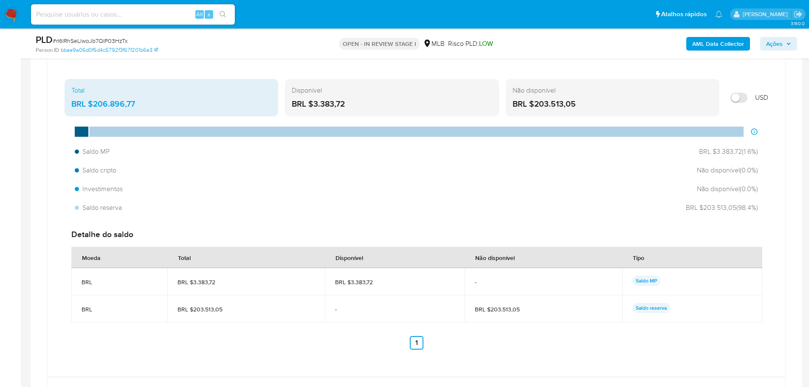
scroll to position [595, 0]
drag, startPoint x: 713, startPoint y: 150, endPoint x: 763, endPoint y: 151, distance: 50.2
click at [763, 151] on div "Saldo MP BRL $3.383,72 ( 1.6 %) Saldo cripto Não disponível ( 0.0 %) Investimen…" at bounding box center [417, 179] width 704 height 72
drag, startPoint x: 703, startPoint y: 205, endPoint x: 783, endPoint y: 202, distance: 80.0
click at [783, 202] on div "Total BRL $206.896,77 Disponível BRL $3.383,72 Não disponível BRL $203.513,05 U…" at bounding box center [417, 222] width 738 height 308
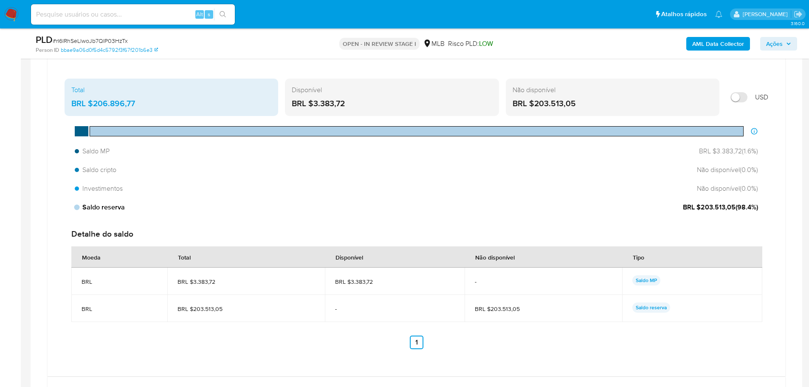
click at [119, 207] on span "Saldo reserva" at bounding box center [100, 207] width 50 height 9
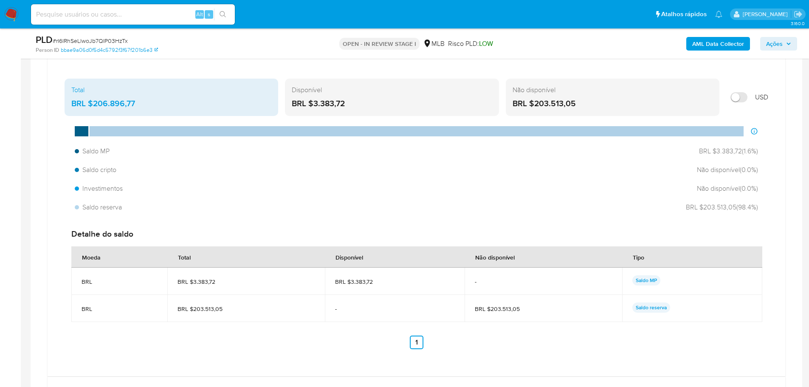
click at [774, 45] on span "Ações" at bounding box center [774, 44] width 17 height 14
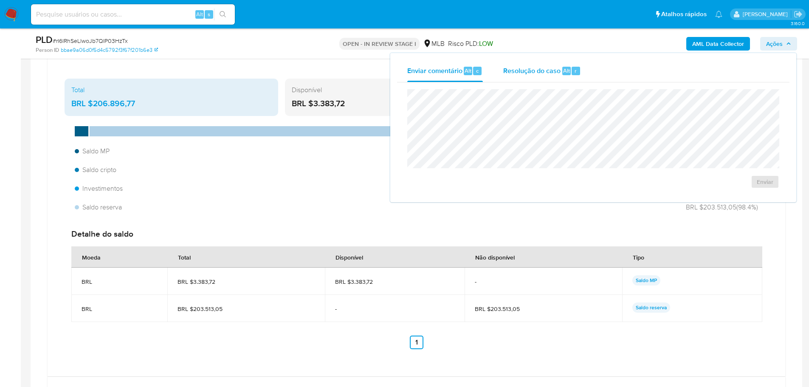
click at [530, 72] on span "Resolução do caso" at bounding box center [531, 70] width 57 height 10
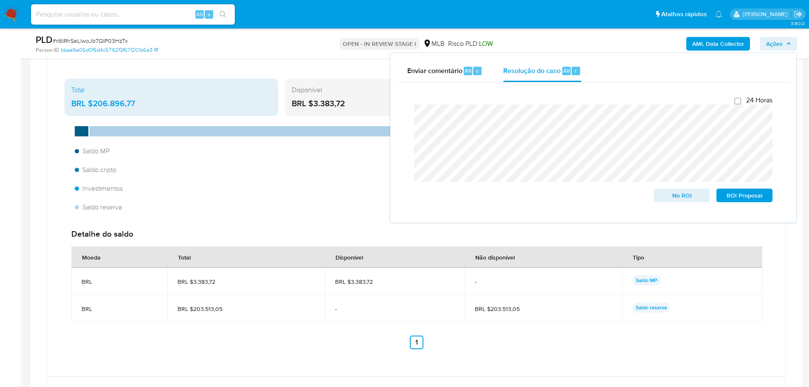
click at [15, 195] on aside "Bandeja Painel Screening Pesquisa em Listas Watchlist Ferramentas Operações em …" at bounding box center [10, 277] width 21 height 1745
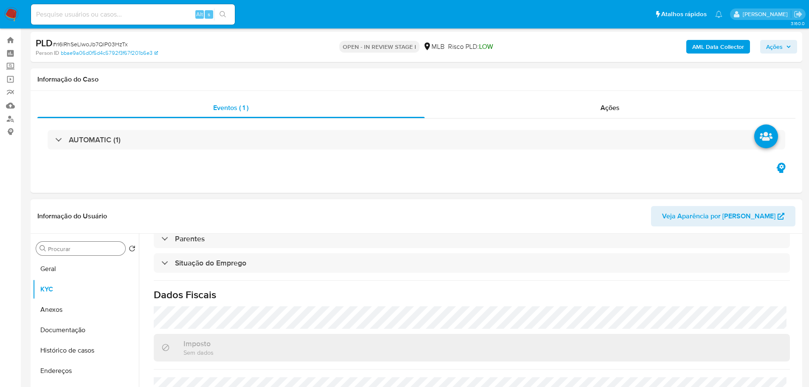
scroll to position [127, 0]
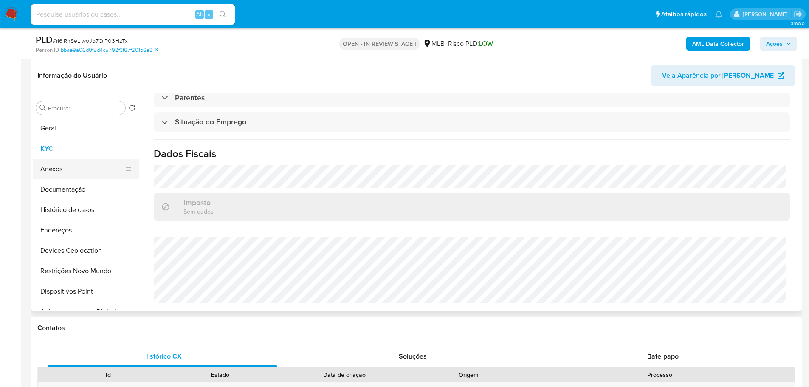
click at [68, 173] on button "Anexos" at bounding box center [82, 169] width 99 height 20
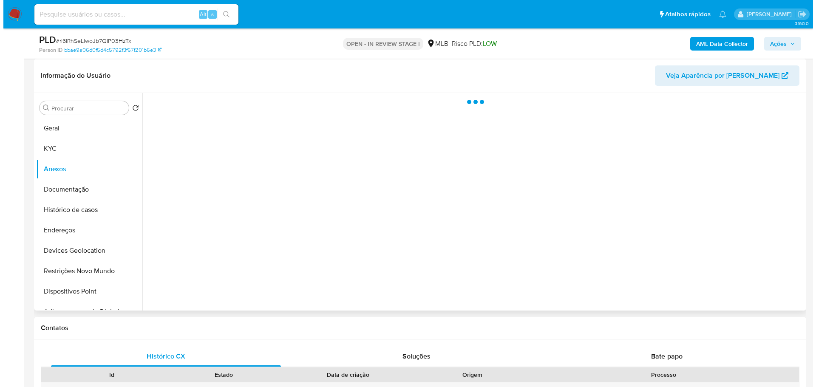
scroll to position [0, 0]
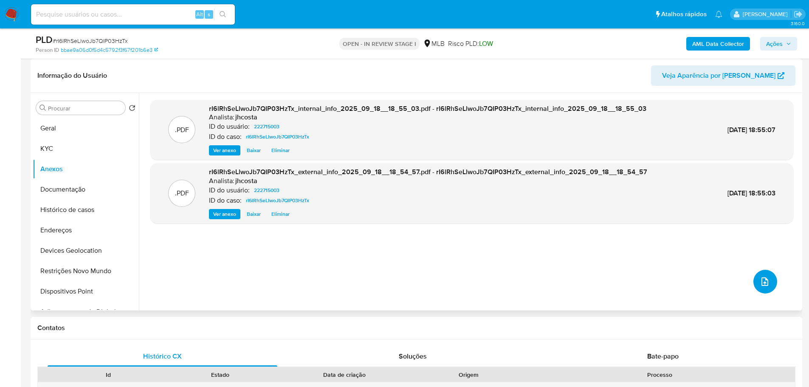
click at [767, 280] on icon "upload-file" at bounding box center [765, 282] width 10 height 10
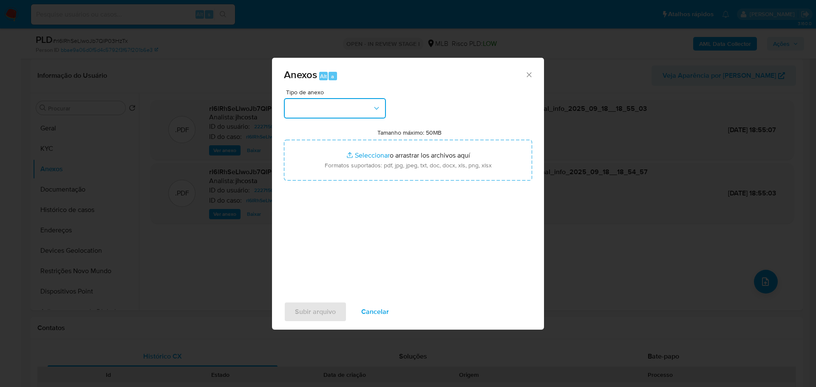
click at [373, 111] on icon "button" at bounding box center [376, 108] width 8 height 8
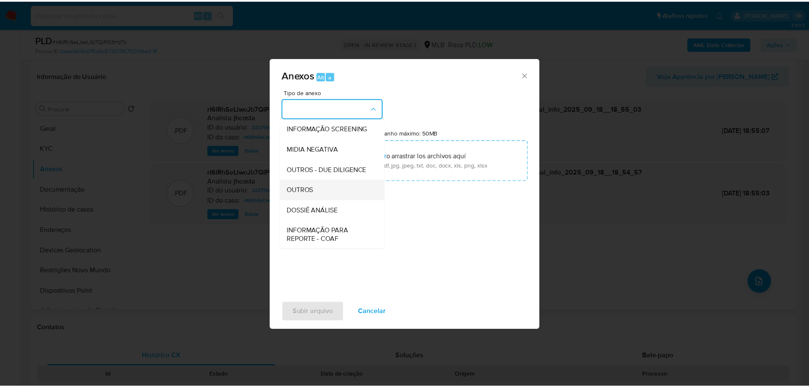
scroll to position [85, 0]
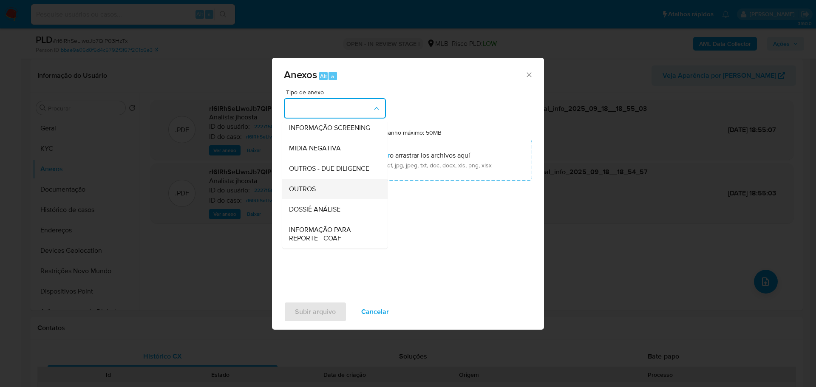
click at [315, 193] on span "OUTROS" at bounding box center [302, 189] width 27 height 8
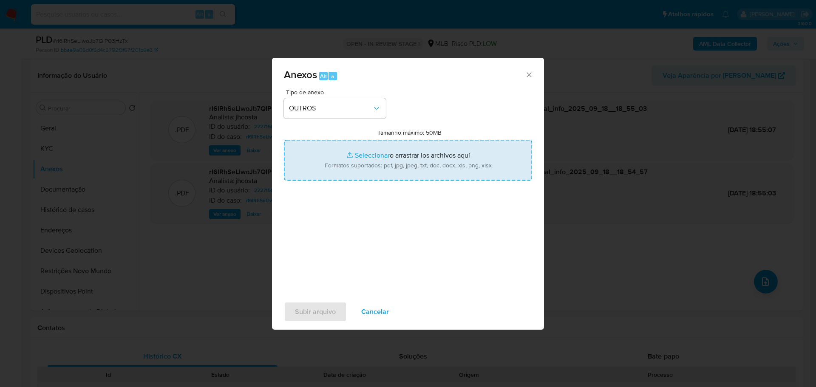
click at [383, 157] on input "Tamanho máximo: 50MB Seleccionar archivos" at bounding box center [408, 160] width 248 height 41
type input "C:\fakepath\Mulan 222715003_2025_09_16_14_33_59.xlsx"
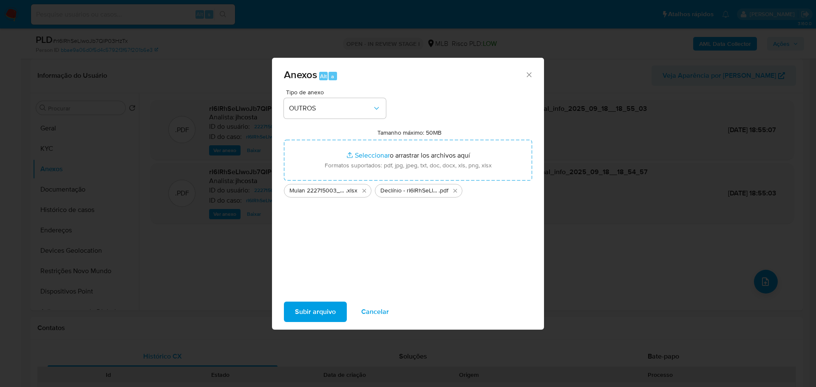
click at [320, 311] on span "Subir arquivo" at bounding box center [315, 312] width 41 height 19
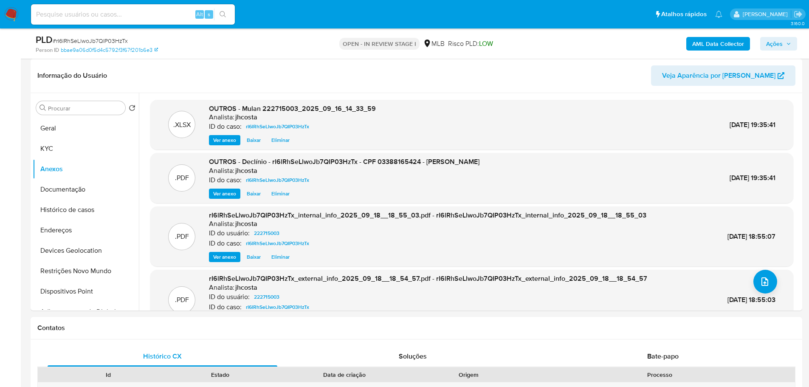
click at [776, 41] on span "Ações" at bounding box center [774, 44] width 17 height 14
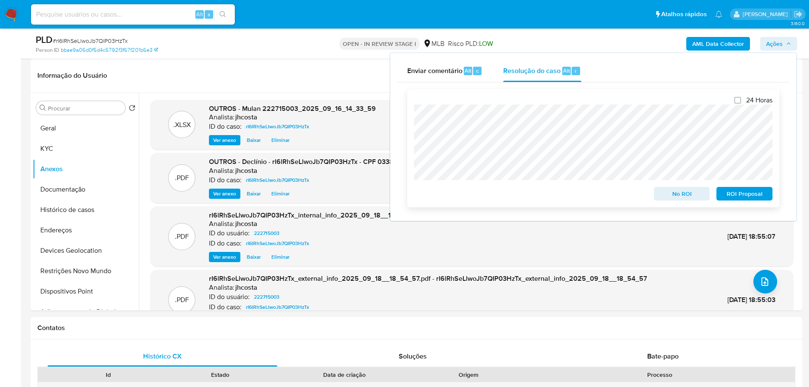
click at [696, 198] on span "No ROI" at bounding box center [682, 194] width 44 height 12
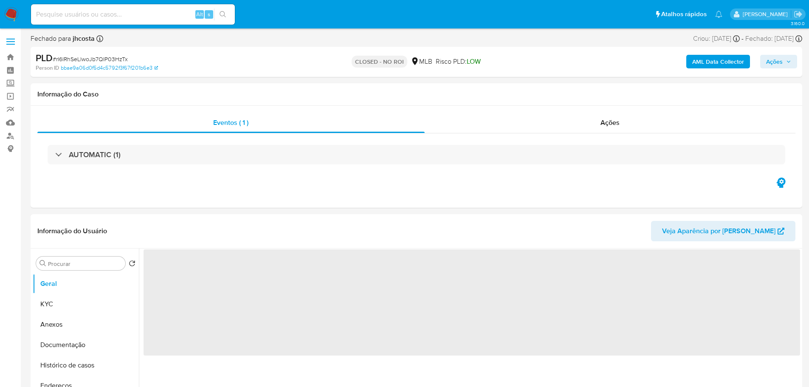
select select "10"
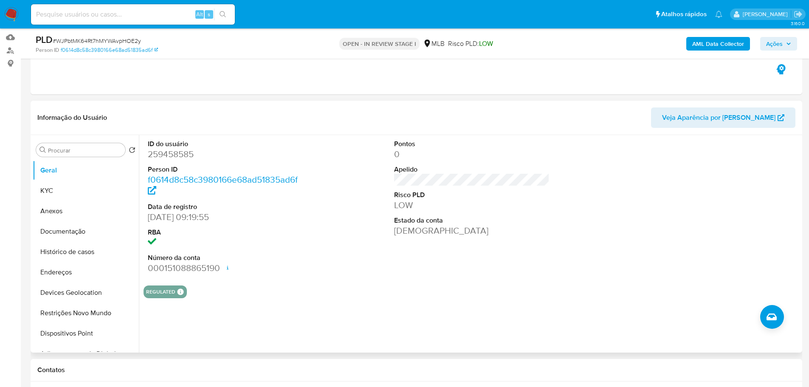
scroll to position [85, 0]
click at [175, 151] on dd "259458585" at bounding box center [226, 155] width 156 height 12
copy dd "259458585"
click at [308, 166] on div "ID do usuário 259458585 Person ID f0614d8c58c3980166e68ad51835ad6f Data de regi…" at bounding box center [472, 208] width 657 height 144
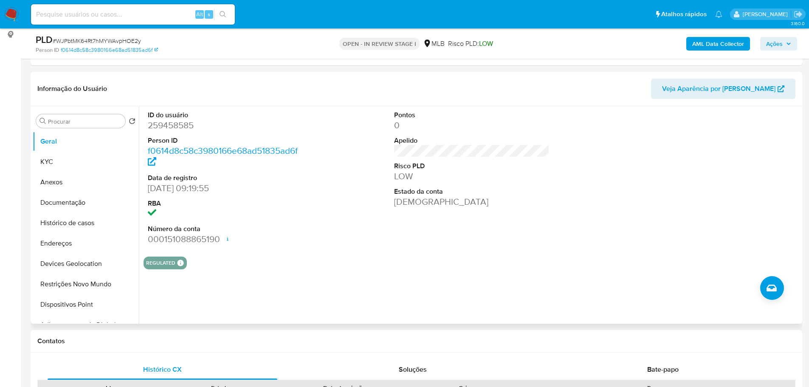
scroll to position [127, 0]
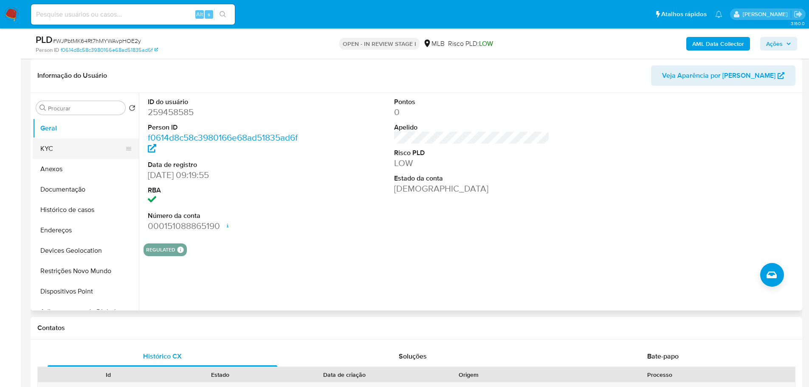
click at [76, 151] on button "KYC" at bounding box center [82, 149] width 99 height 20
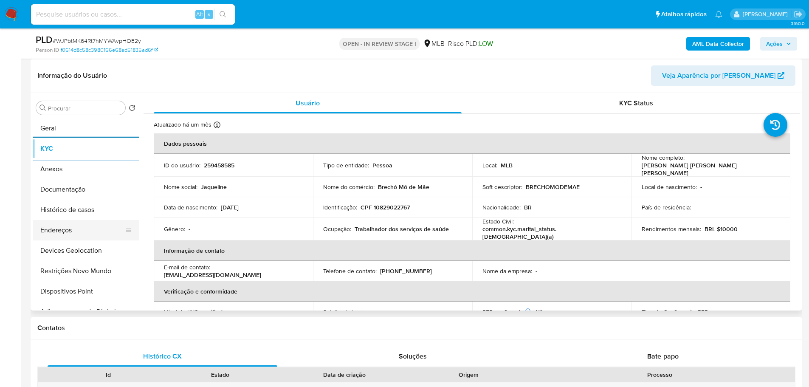
click at [93, 240] on button "Endereços" at bounding box center [82, 230] width 99 height 20
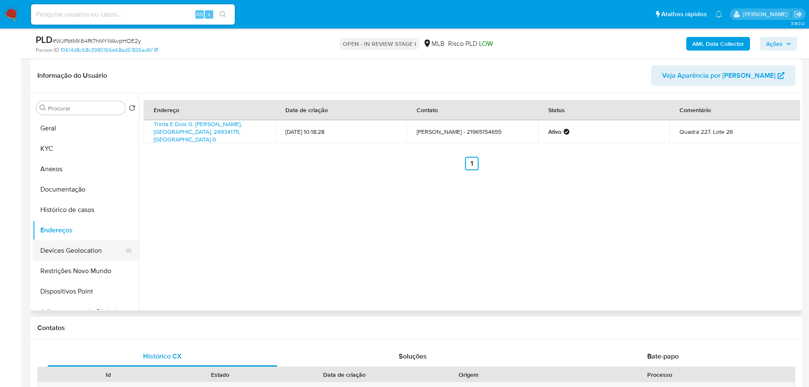
click at [91, 244] on button "Devices Geolocation" at bounding box center [82, 250] width 99 height 20
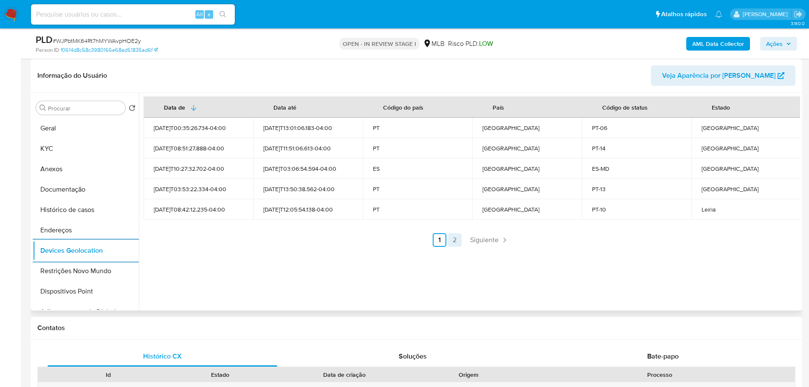
click at [455, 240] on link "2" at bounding box center [455, 240] width 14 height 14
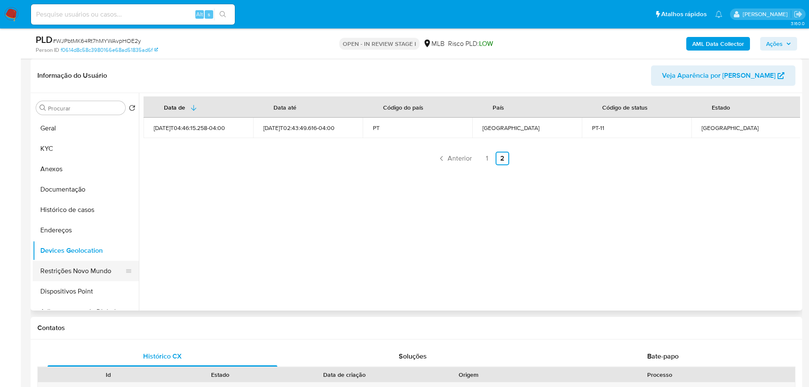
click at [74, 272] on button "Restrições Novo Mundo" at bounding box center [82, 271] width 99 height 20
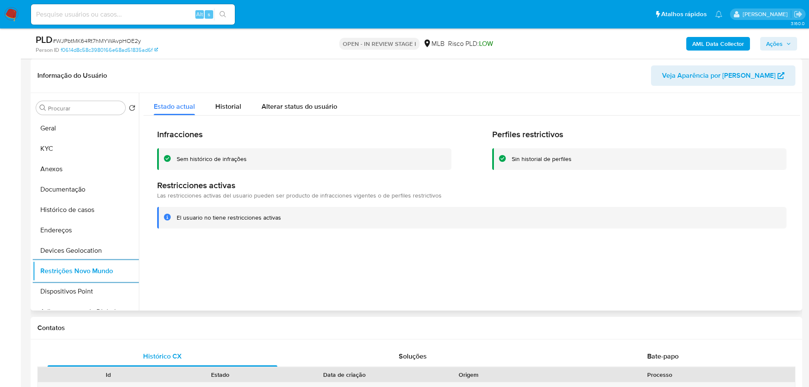
click at [74, 310] on div "Procurar Retornar ao pedido padrão Geral KYC Anexos Documentação Histórico de c…" at bounding box center [86, 202] width 106 height 216
click at [68, 291] on button "Dispositivos Point" at bounding box center [82, 291] width 99 height 20
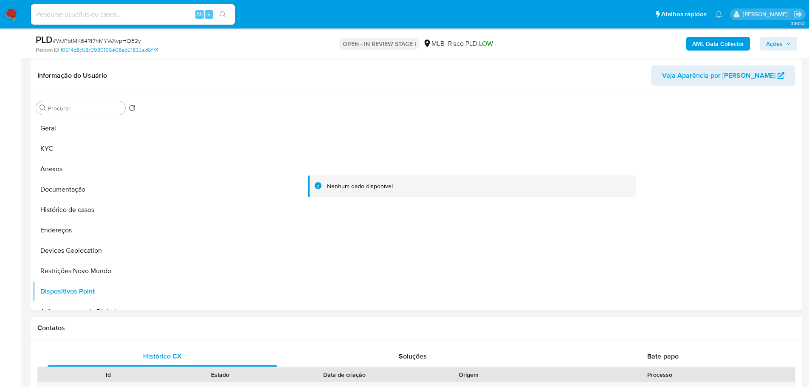
click at [722, 43] on b "AML Data Collector" at bounding box center [719, 44] width 52 height 14
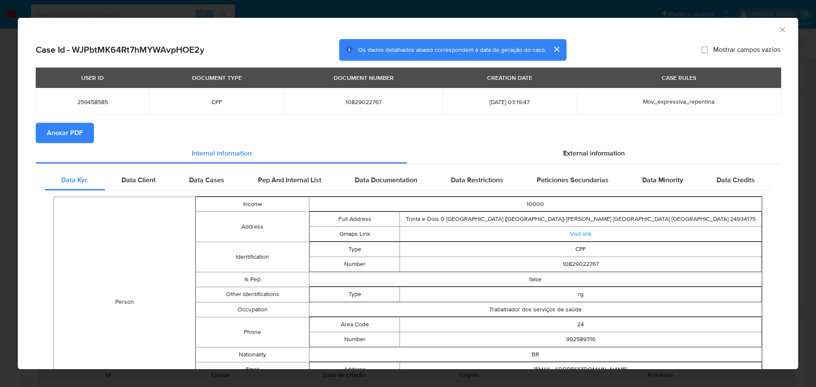
click at [54, 137] on span "Anexar PDF" at bounding box center [65, 133] width 36 height 19
click at [574, 156] on span "External information" at bounding box center [594, 153] width 62 height 10
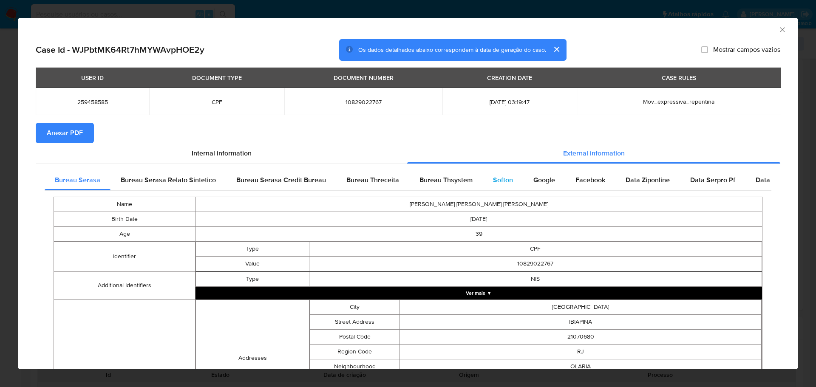
click at [505, 181] on span "Softon" at bounding box center [503, 180] width 20 height 10
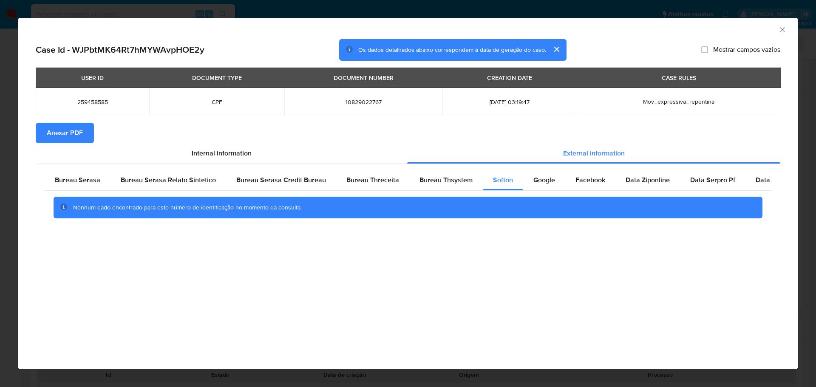
click at [781, 30] on icon "Fechar a janela" at bounding box center [782, 29] width 8 height 8
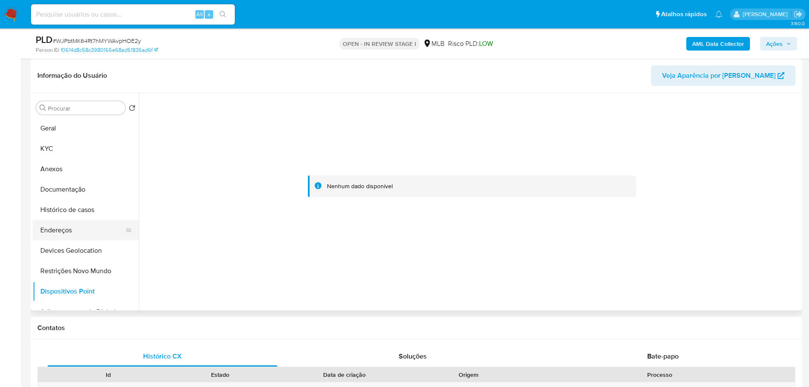
click at [67, 233] on button "Endereços" at bounding box center [82, 230] width 99 height 20
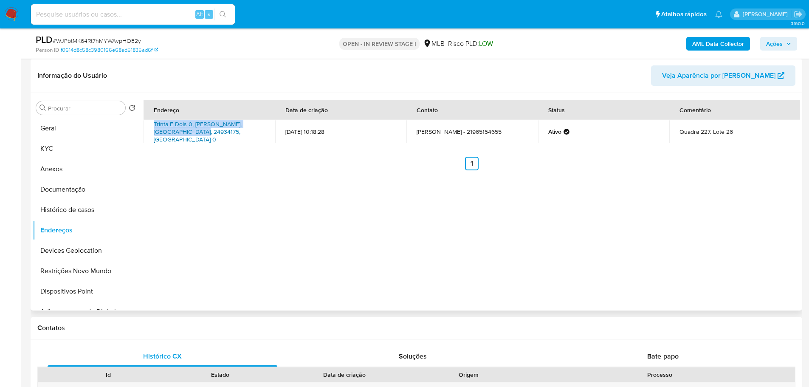
drag, startPoint x: 150, startPoint y: 128, endPoint x: 179, endPoint y: 138, distance: 31.3
click at [179, 138] on td "Trinta E Dois 0, Maricá, Rio De Janeiro, 24934175, Brasil 0" at bounding box center [210, 131] width 132 height 23
copy link "Trinta E Dois 0, Maricá, Rio De Janeiro, 24934175"
click at [173, 135] on link "Trinta E Dois 0, Maricá, Rio De Janeiro, 24934175, Brasil 0" at bounding box center [198, 132] width 88 height 24
click at [88, 144] on button "KYC" at bounding box center [82, 149] width 99 height 20
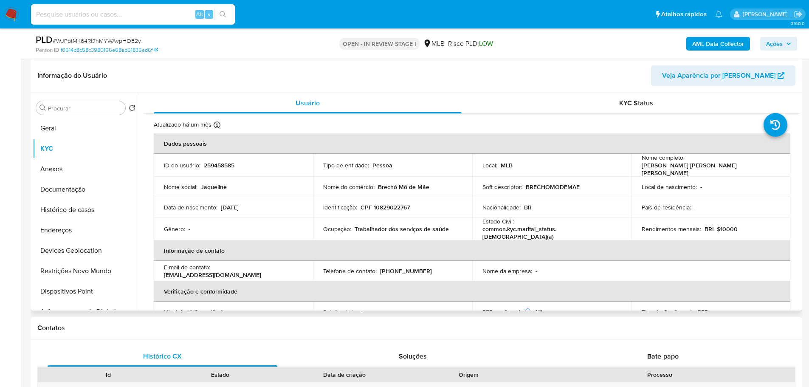
click at [398, 206] on p "CPF 10829022767" at bounding box center [385, 208] width 49 height 8
copy p "10829022767"
click at [385, 209] on p "CPF 10829022767" at bounding box center [385, 208] width 49 height 8
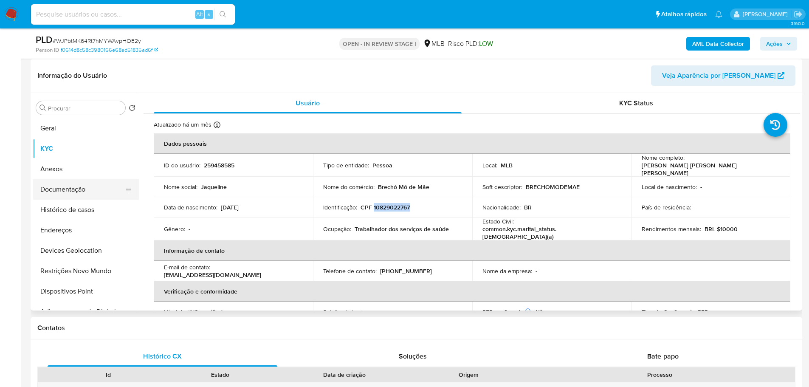
click at [73, 194] on button "Documentação" at bounding box center [82, 189] width 99 height 20
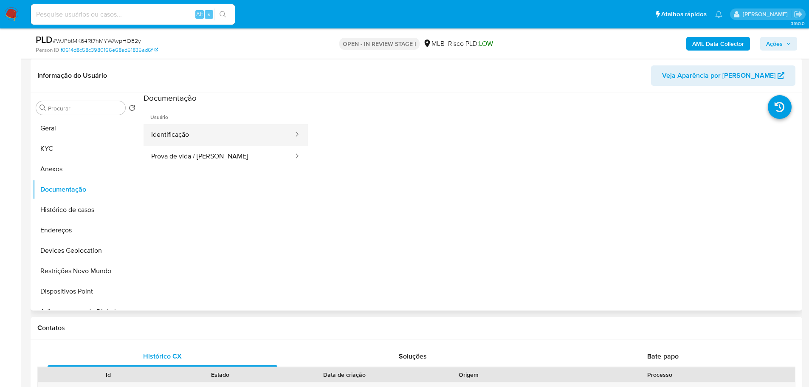
click at [213, 134] on button "Identificação" at bounding box center [219, 135] width 151 height 22
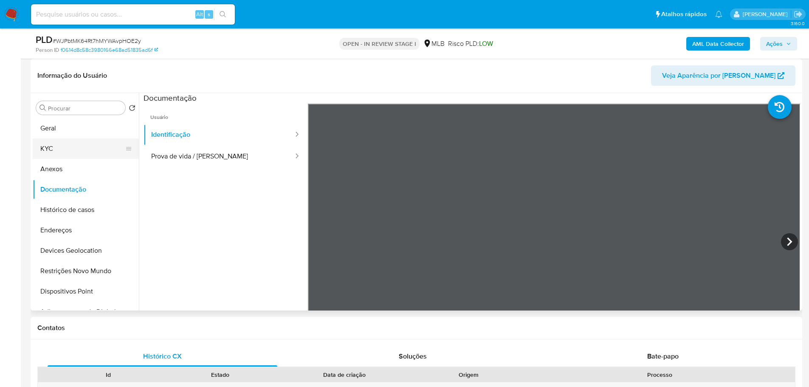
click at [74, 153] on button "KYC" at bounding box center [82, 149] width 99 height 20
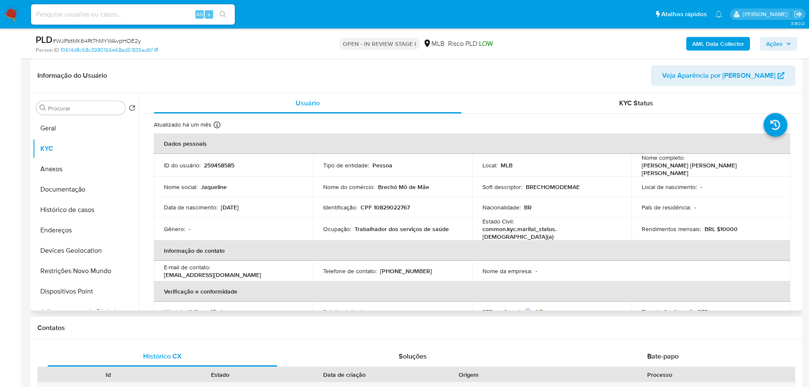
click at [394, 204] on p "CPF 10829022767" at bounding box center [385, 208] width 49 height 8
copy p "10829022767"
click at [642, 170] on p "Jaqueline Goncalves Sousa Aguero Dias" at bounding box center [710, 168] width 136 height 15
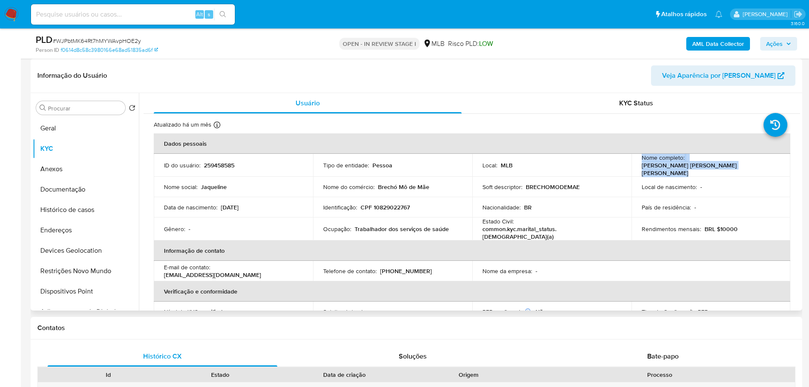
click at [642, 170] on p "Jaqueline Goncalves Sousa Aguero Dias" at bounding box center [710, 168] width 136 height 15
click at [689, 167] on p "Jaqueline Goncalves Sousa Aguero Dias" at bounding box center [710, 168] width 136 height 15
drag, startPoint x: 639, startPoint y: 171, endPoint x: 750, endPoint y: 165, distance: 111.9
click at [750, 165] on td "Nome completo : Jaqueline Goncalves Sousa Aguero Dias" at bounding box center [711, 165] width 159 height 23
copy p "Jaqueline Goncalves Sousa Aguero Dias"
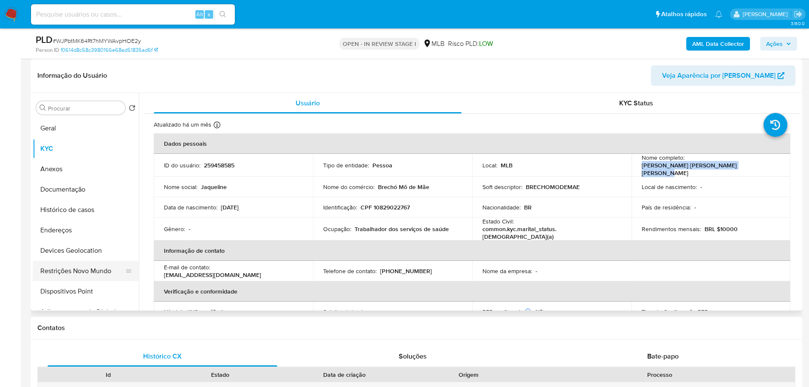
click at [90, 263] on button "Restrições Novo Mundo" at bounding box center [82, 271] width 99 height 20
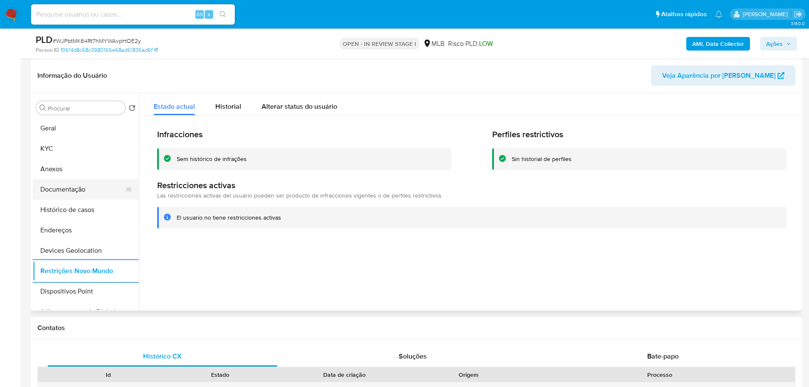
click at [84, 189] on button "Documentação" at bounding box center [82, 189] width 99 height 20
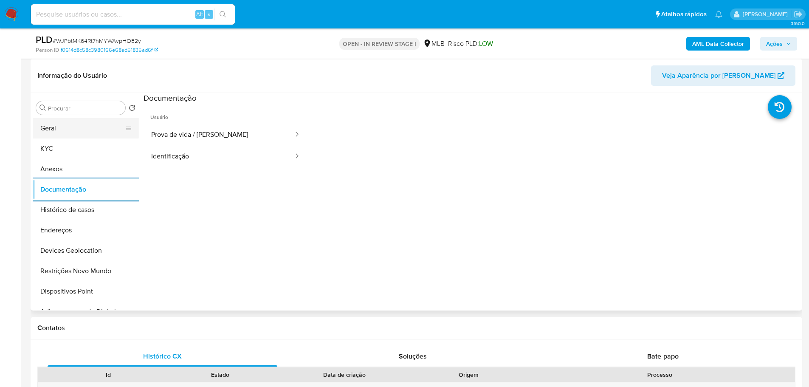
click at [58, 124] on button "Geral" at bounding box center [82, 128] width 99 height 20
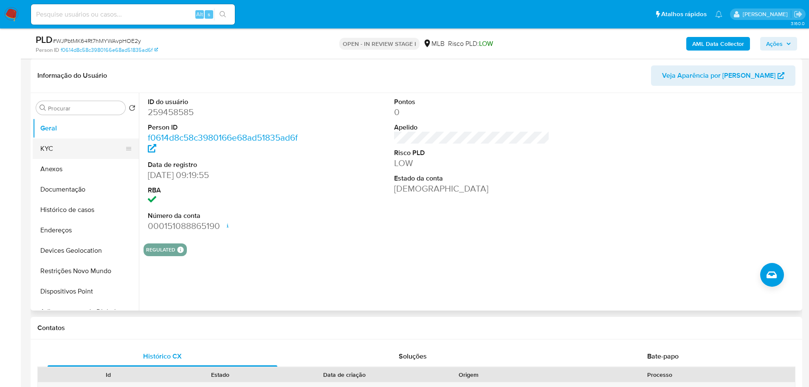
click at [68, 150] on button "KYC" at bounding box center [82, 149] width 99 height 20
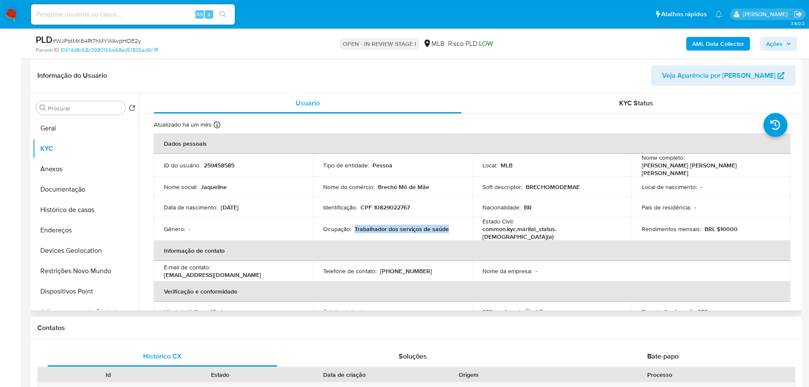
drag, startPoint x: 355, startPoint y: 224, endPoint x: 447, endPoint y: 227, distance: 92.2
click at [447, 227] on div "Ocupação : Trabalhador dos serviços de saúde" at bounding box center [392, 229] width 139 height 8
copy p "Trabalhador dos serviços de saúde"
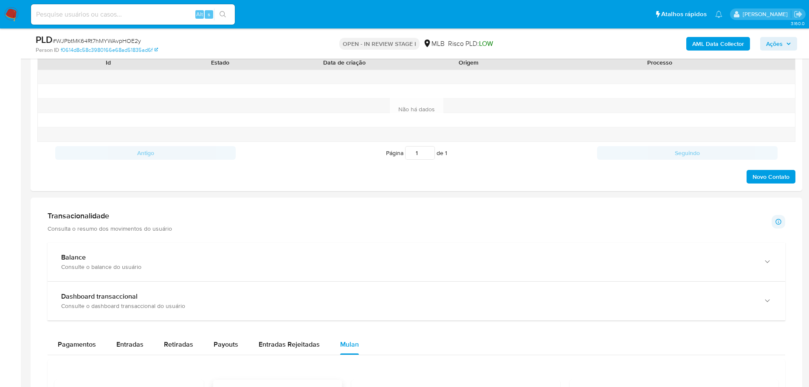
scroll to position [637, 0]
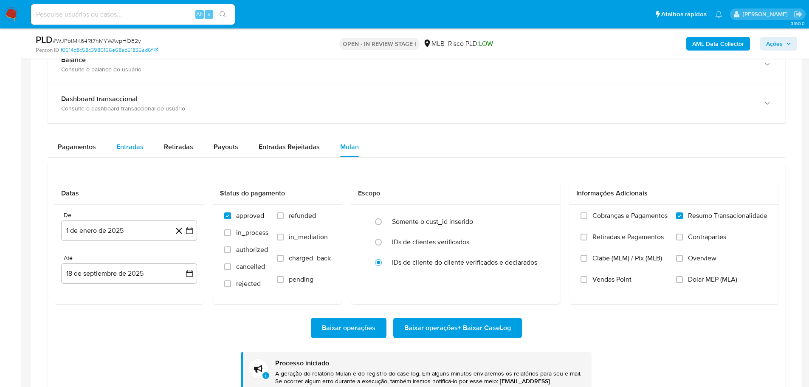
click at [127, 146] on span "Entradas" at bounding box center [129, 147] width 27 height 10
select select "10"
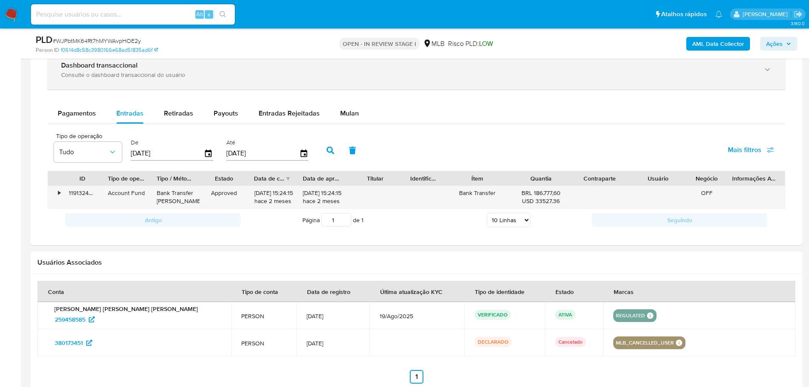
scroll to position [722, 0]
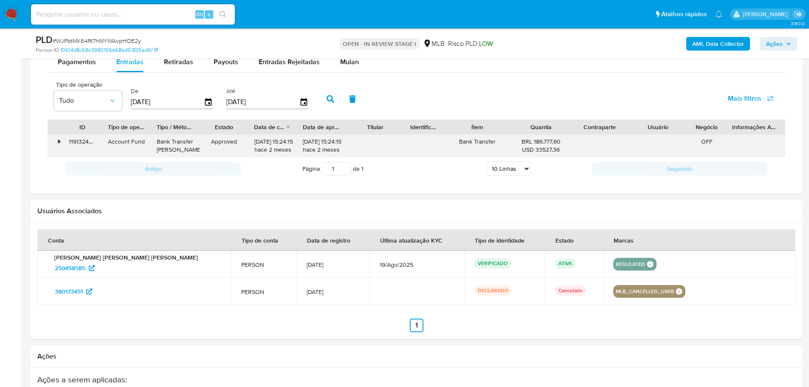
click at [55, 145] on div "•" at bounding box center [55, 146] width 15 height 22
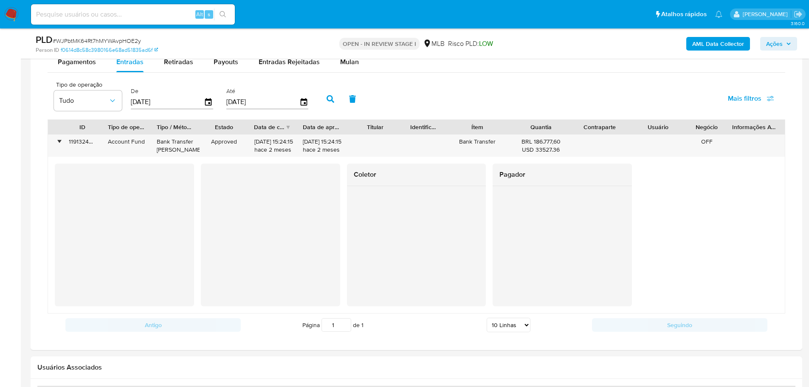
drag, startPoint x: 780, startPoint y: 42, endPoint x: 769, endPoint y: 49, distance: 12.3
click at [780, 42] on span "Ações" at bounding box center [774, 44] width 17 height 14
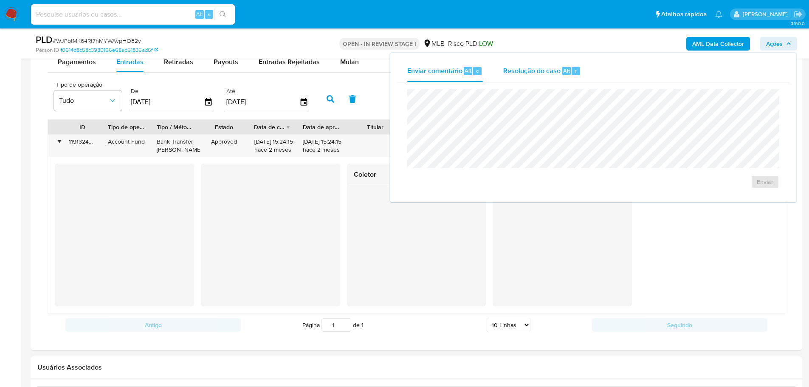
click at [522, 74] on span "Resolução do caso" at bounding box center [531, 70] width 57 height 10
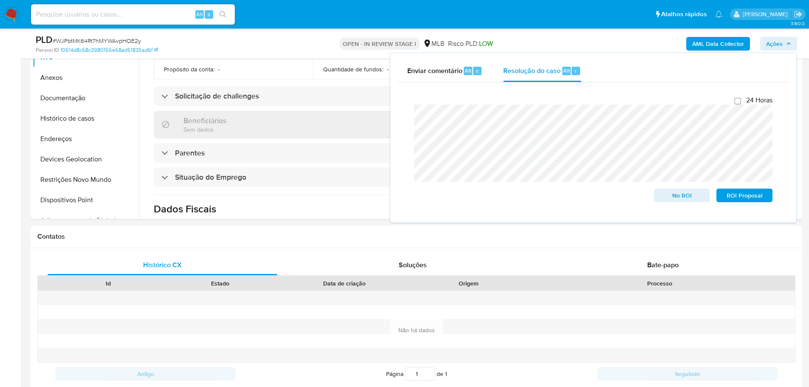
scroll to position [85, 0]
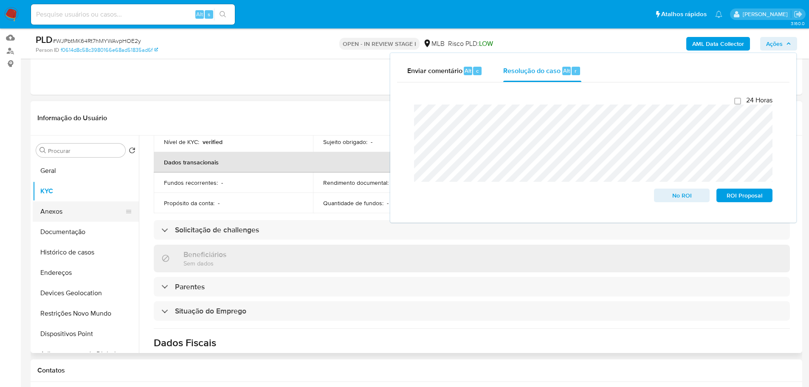
click at [62, 209] on button "Anexos" at bounding box center [82, 211] width 99 height 20
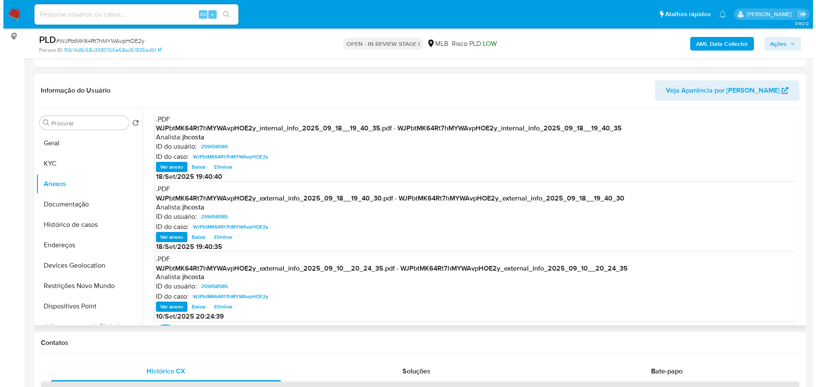
scroll to position [127, 0]
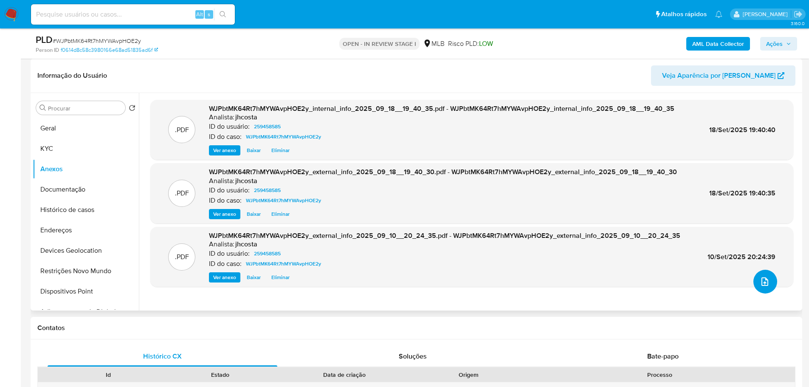
click at [760, 284] on icon "upload-file" at bounding box center [765, 282] width 10 height 10
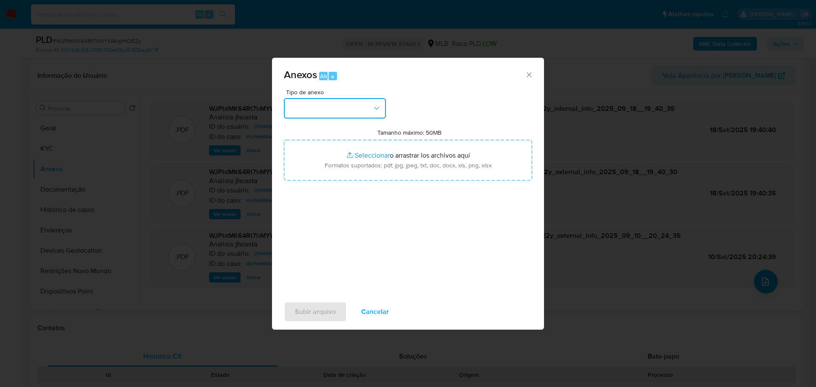
click at [348, 116] on button "button" at bounding box center [335, 108] width 102 height 20
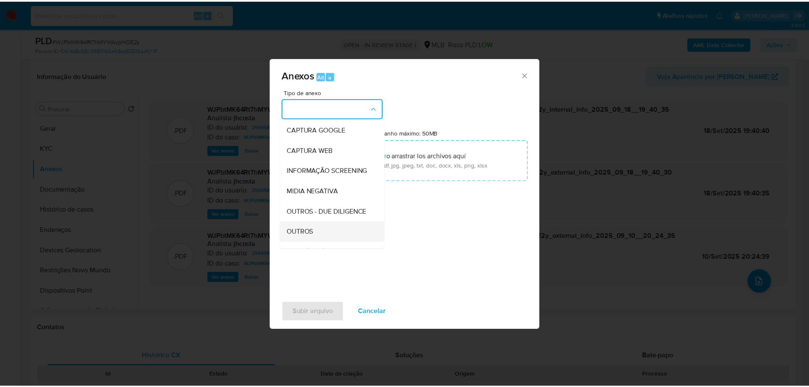
scroll to position [85, 0]
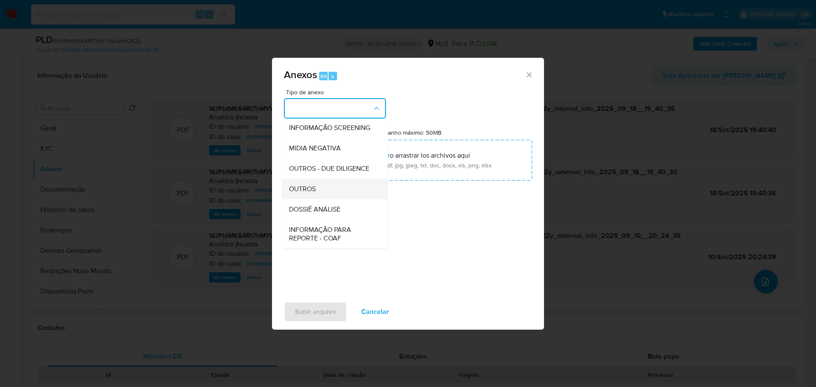
click at [326, 199] on div "OUTROS" at bounding box center [332, 189] width 87 height 20
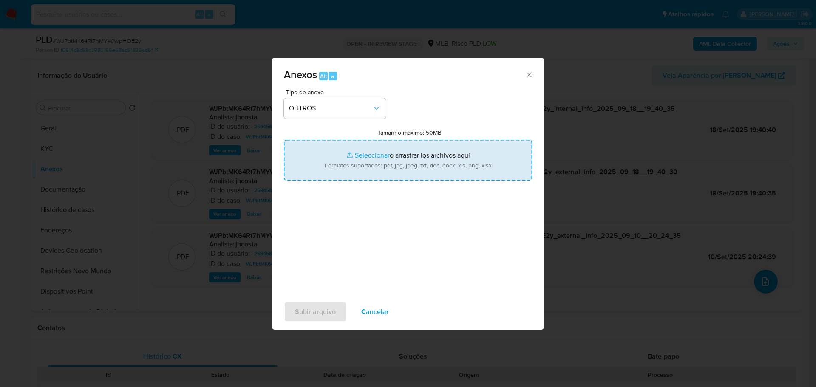
click at [404, 146] on input "Tamanho máximo: 50MB Seleccionar archivos" at bounding box center [408, 160] width 248 height 41
type input "C:\fakepath\Mulan 259458585_2025_09_18_18_03_56.xlsx"
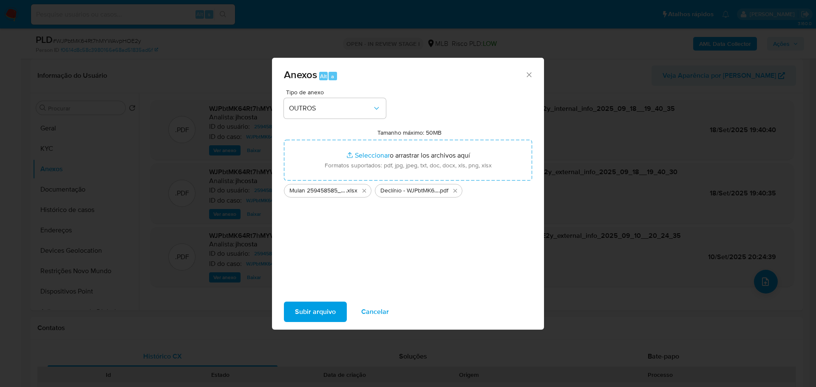
click at [321, 307] on span "Subir arquivo" at bounding box center [315, 312] width 41 height 19
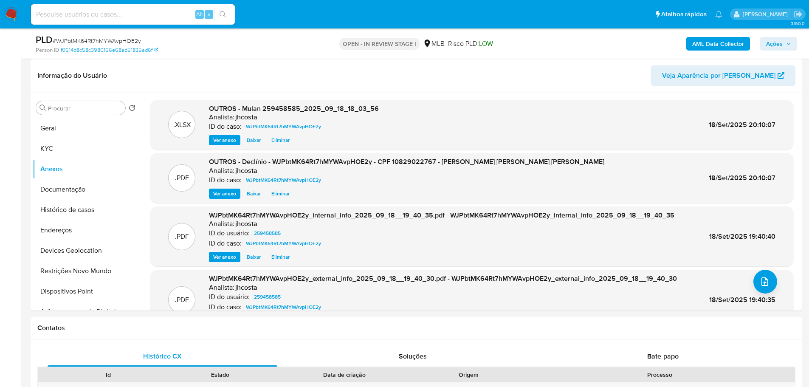
click at [774, 43] on span "Ações" at bounding box center [774, 44] width 17 height 14
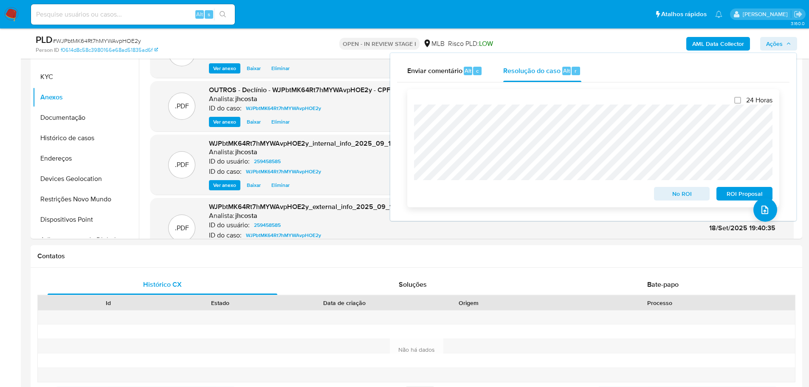
scroll to position [212, 0]
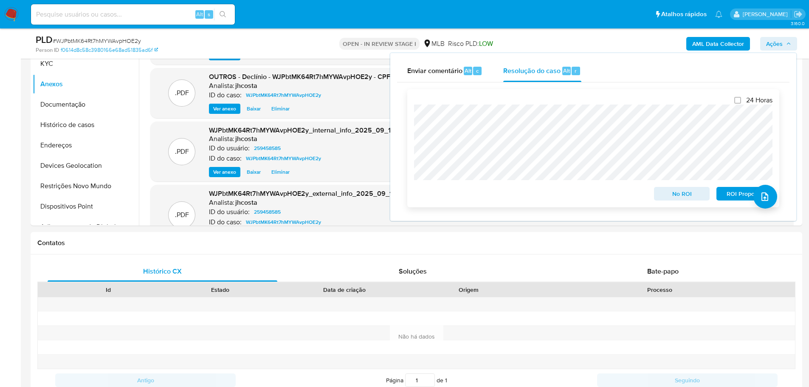
click at [673, 196] on span "No ROI" at bounding box center [682, 194] width 44 height 12
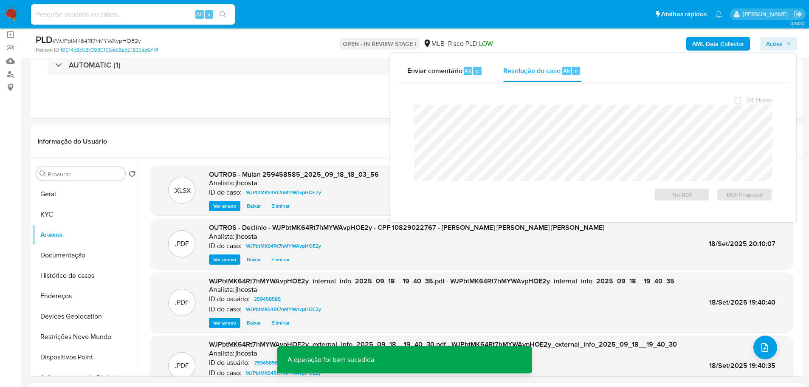
scroll to position [42, 0]
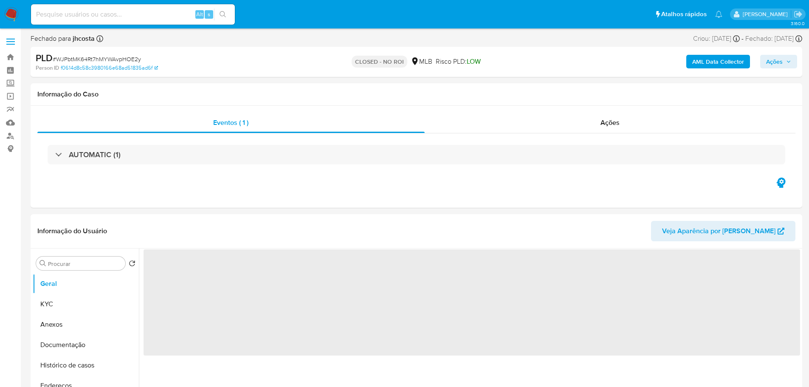
select select "10"
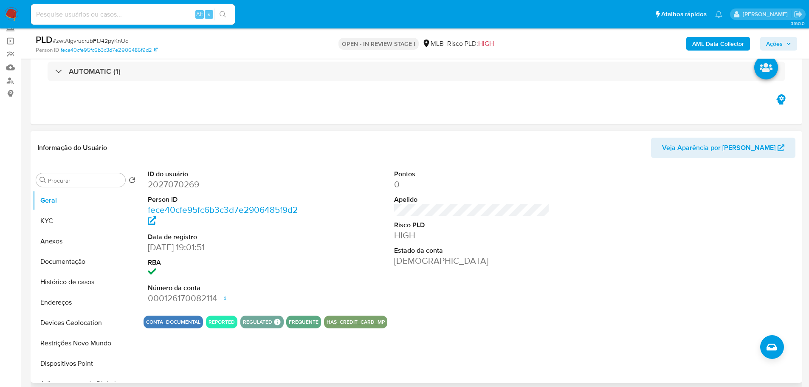
scroll to position [42, 0]
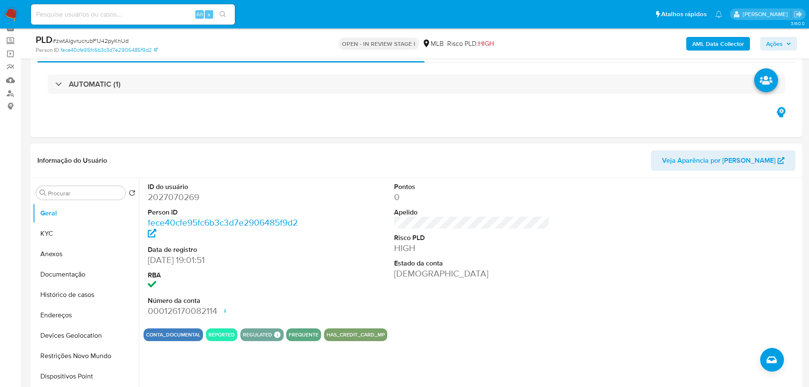
click at [182, 193] on dd "2027070269" at bounding box center [226, 197] width 156 height 12
copy dd "2027070269"
click at [308, 197] on div "ID do usuário 2027070269 Person ID fece40cfe95fc6b3c3d7e2906485f9d2 Data de reg…" at bounding box center [472, 250] width 657 height 144
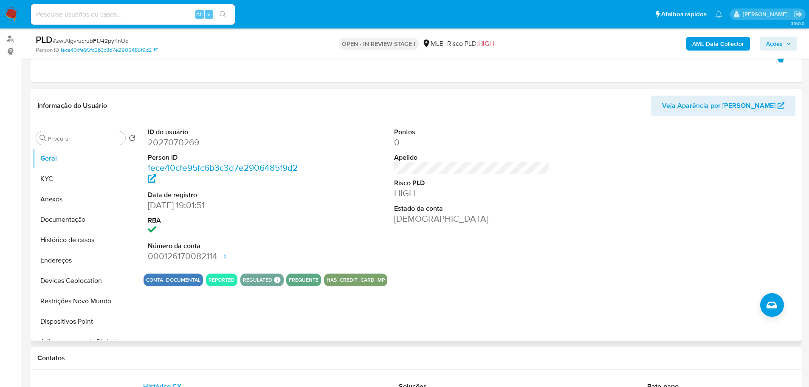
scroll to position [85, 0]
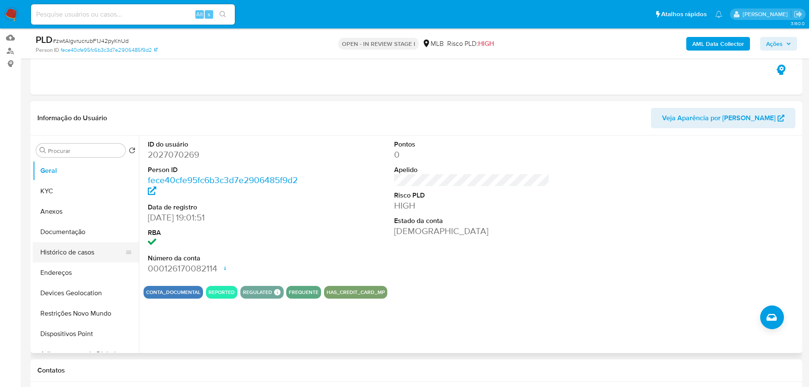
click at [84, 246] on button "Histórico de casos" at bounding box center [82, 252] width 99 height 20
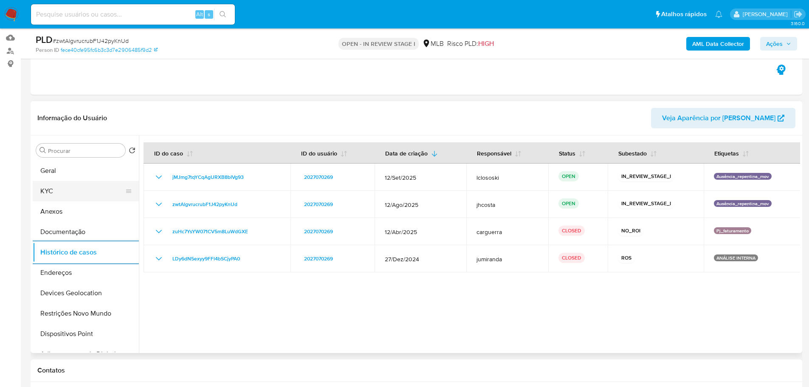
click at [46, 190] on button "KYC" at bounding box center [82, 191] width 99 height 20
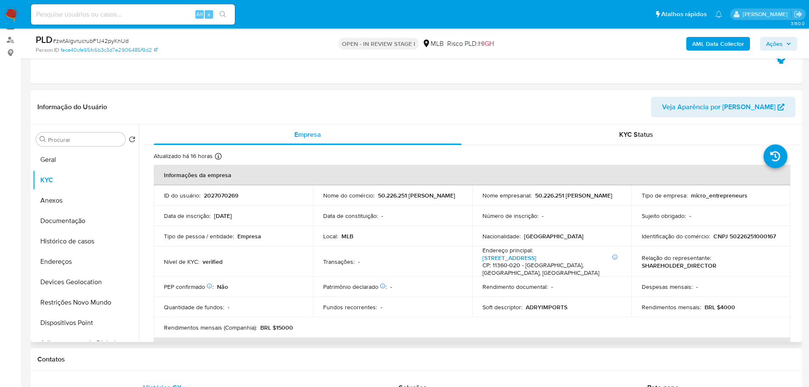
scroll to position [127, 0]
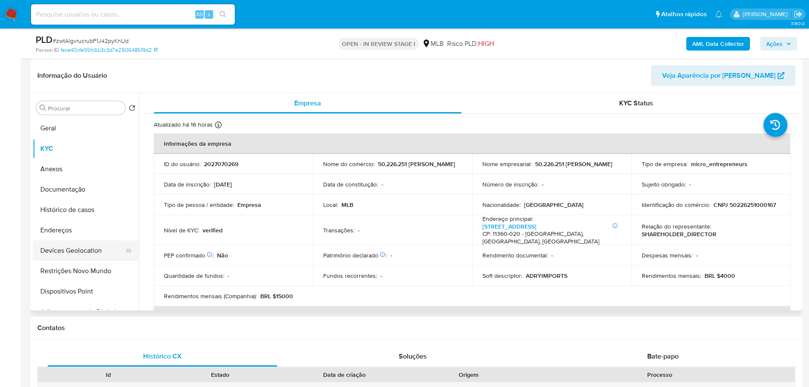
click at [72, 241] on button "Devices Geolocation" at bounding box center [82, 250] width 99 height 20
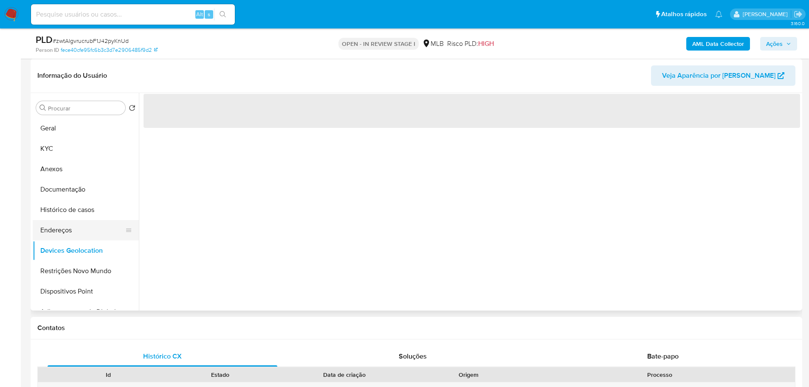
click at [68, 235] on button "Endereços" at bounding box center [82, 230] width 99 height 20
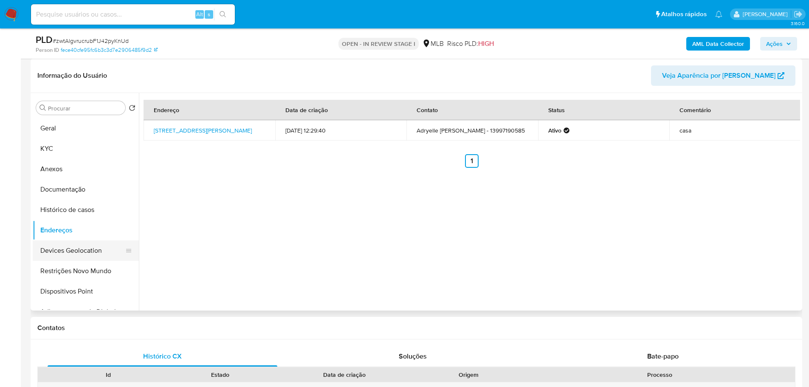
click at [68, 246] on button "Devices Geolocation" at bounding box center [82, 250] width 99 height 20
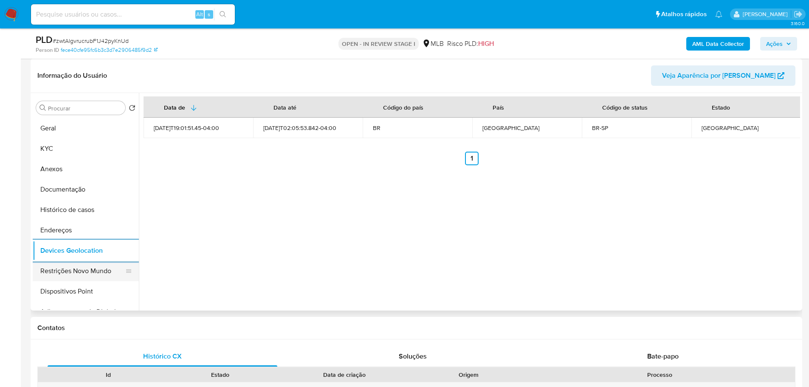
click at [89, 276] on button "Restrições Novo Mundo" at bounding box center [82, 271] width 99 height 20
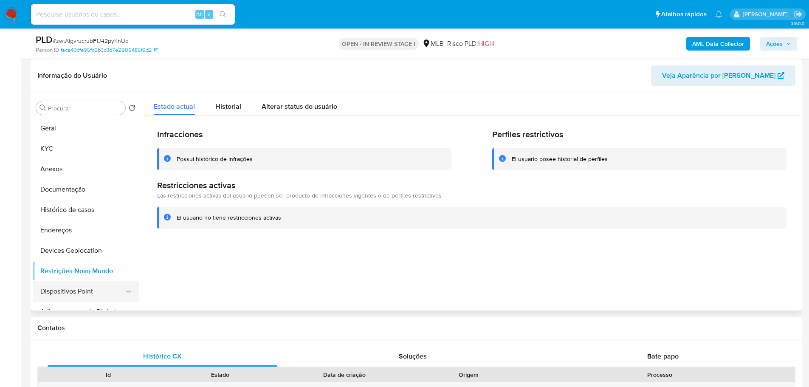
click at [82, 293] on button "Dispositivos Point" at bounding box center [82, 291] width 99 height 20
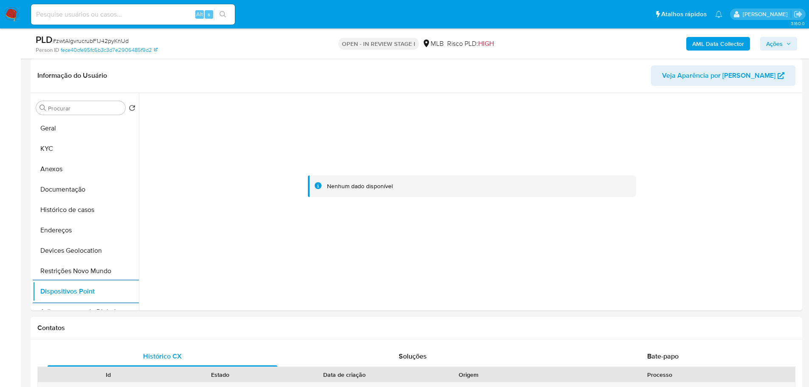
click at [713, 48] on b "AML Data Collector" at bounding box center [719, 44] width 52 height 14
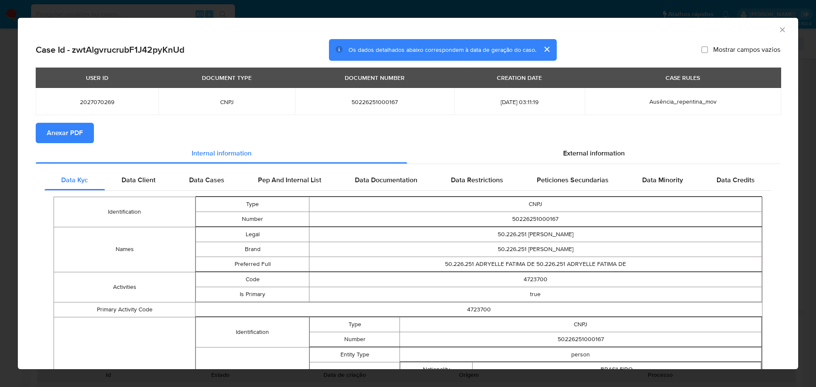
click at [59, 130] on span "Anexar PDF" at bounding box center [65, 133] width 36 height 19
click at [597, 162] on div "External information" at bounding box center [593, 154] width 373 height 20
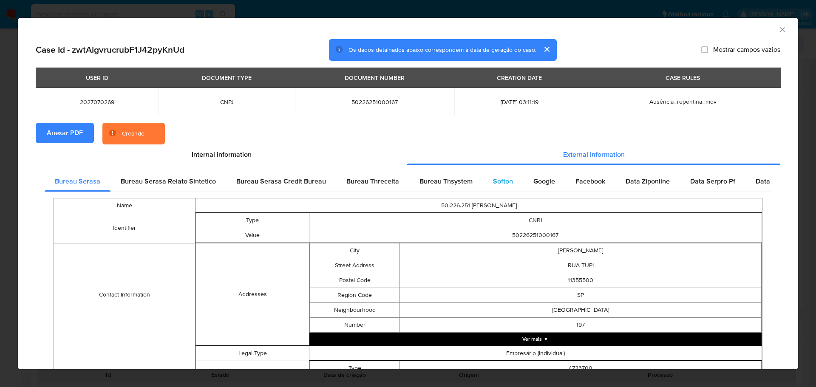
click at [498, 181] on span "Softon" at bounding box center [503, 181] width 20 height 10
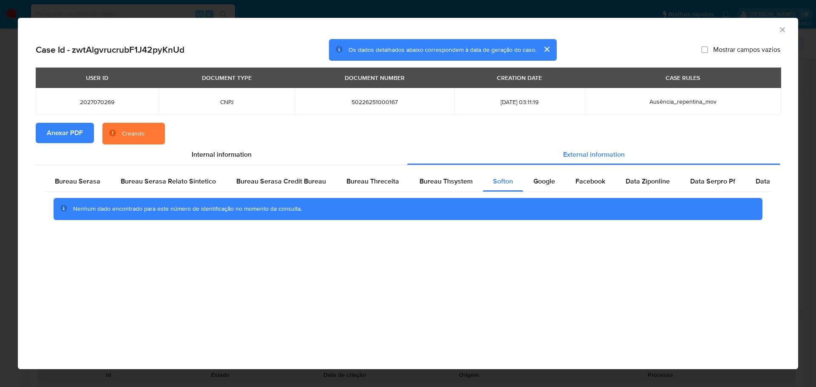
click at [786, 25] on icon "Fechar a janela" at bounding box center [782, 29] width 8 height 8
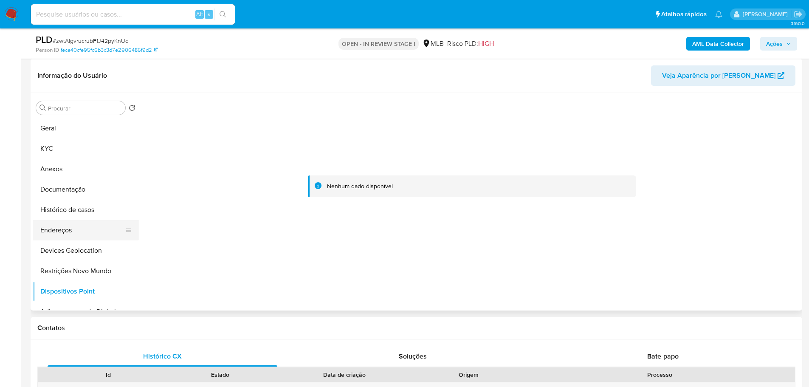
click at [80, 235] on button "Endereços" at bounding box center [82, 230] width 99 height 20
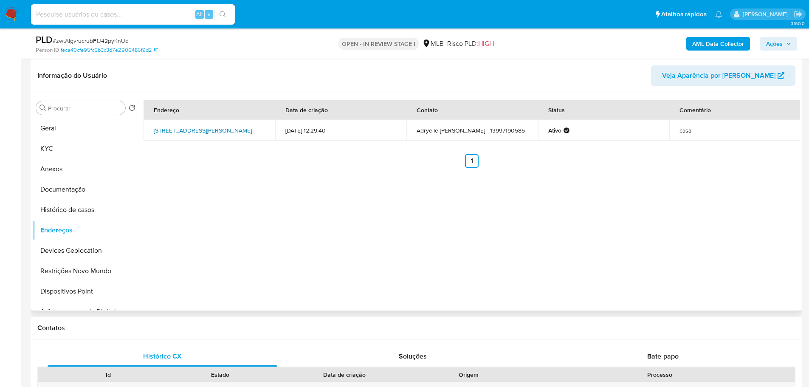
drag, startPoint x: 150, startPoint y: 127, endPoint x: 228, endPoint y: 135, distance: 79.0
click at [228, 135] on td "[STREET_ADDRESS][PERSON_NAME]" at bounding box center [210, 130] width 132 height 20
copy link "[STREET_ADDRESS][PERSON_NAME]"
click at [222, 135] on link "[STREET_ADDRESS][PERSON_NAME]" at bounding box center [203, 130] width 98 height 8
click at [74, 153] on button "KYC" at bounding box center [82, 149] width 99 height 20
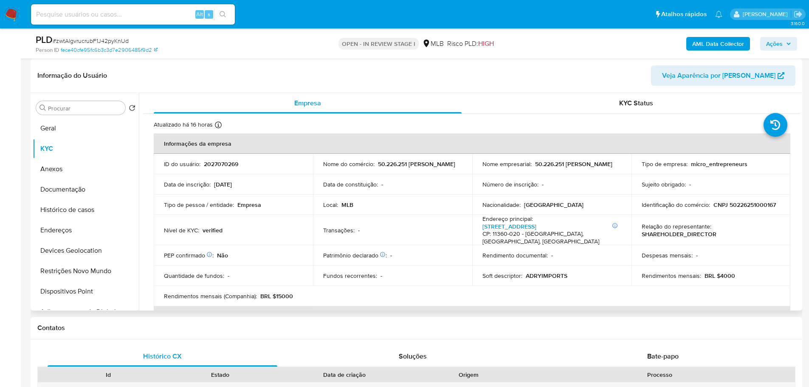
click at [758, 205] on p "CNPJ 50226251000167" at bounding box center [745, 205] width 62 height 8
copy p "50226251000167"
click at [76, 188] on button "Documentação" at bounding box center [82, 189] width 99 height 20
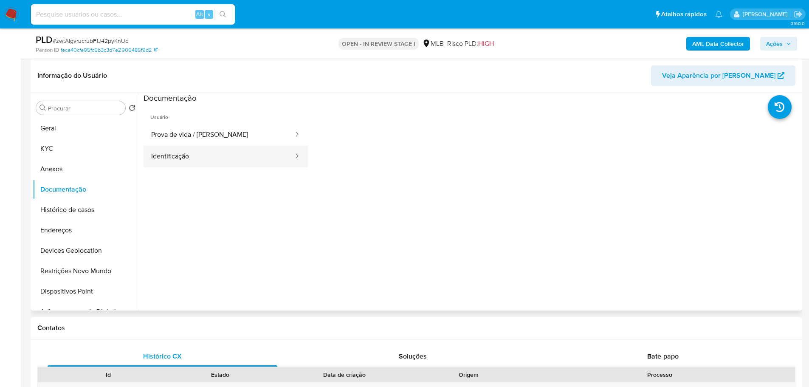
click at [195, 156] on button "Identificação" at bounding box center [219, 157] width 151 height 22
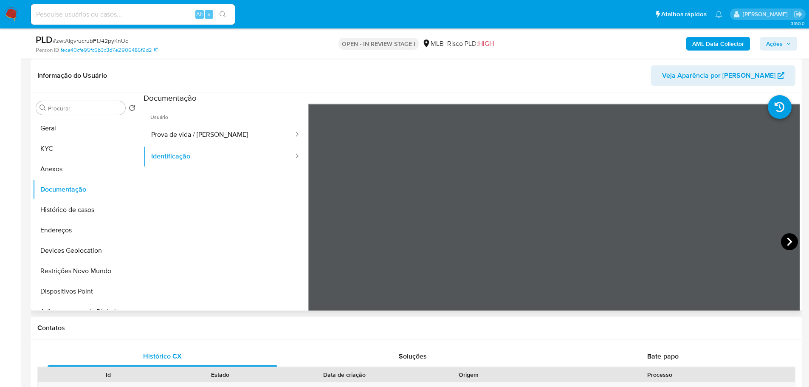
click at [787, 240] on icon at bounding box center [789, 242] width 5 height 8
click at [51, 150] on button "KYC" at bounding box center [82, 149] width 99 height 20
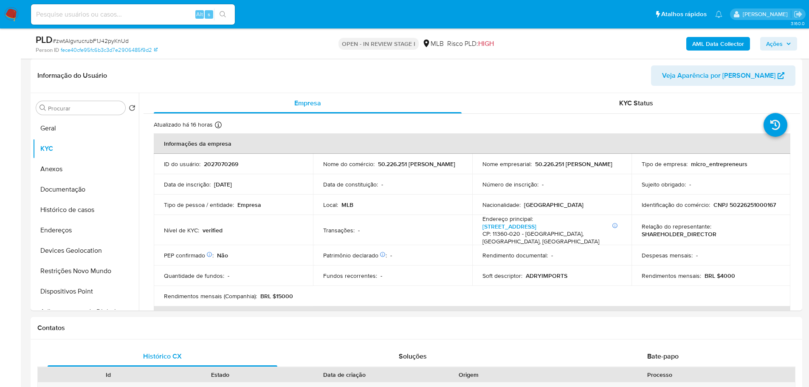
click at [730, 202] on p "CNPJ 50226251000167" at bounding box center [745, 205] width 62 height 8
copy p "50226251000167"
click at [756, 201] on p "CNPJ 50226251000167" at bounding box center [745, 205] width 62 height 8
click at [757, 204] on p "CNPJ 50226251000167" at bounding box center [745, 205] width 62 height 8
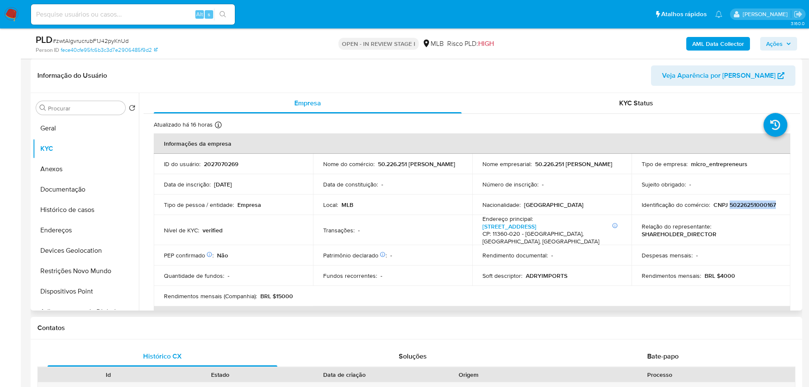
click at [757, 204] on p "CNPJ 50226251000167" at bounding box center [745, 205] width 62 height 8
copy p "50226251000167"
click at [760, 205] on p "CNPJ 50226251000167" at bounding box center [745, 205] width 62 height 8
click at [740, 207] on p "CNPJ 50226251000167" at bounding box center [745, 205] width 62 height 8
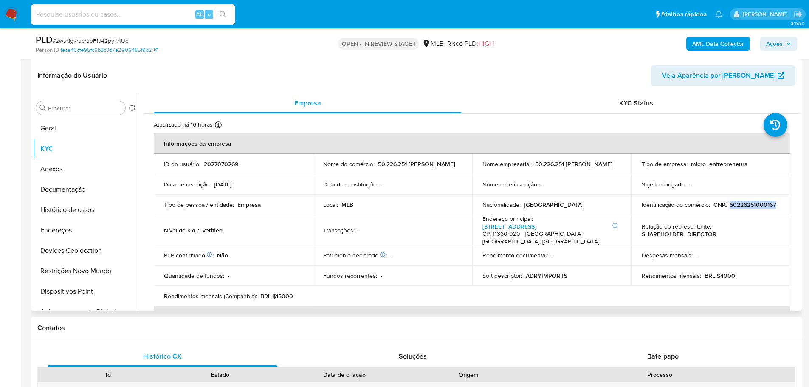
click at [740, 207] on p "CNPJ 50226251000167" at bounding box center [745, 205] width 62 height 8
drag, startPoint x: 481, startPoint y: 170, endPoint x: 601, endPoint y: 170, distance: 120.2
click at [601, 168] on div "Nome empresarial : 50.226.251 [PERSON_NAME]" at bounding box center [552, 164] width 139 height 8
copy p "50.226.251 [PERSON_NAME]"
click at [79, 194] on button "Documentação" at bounding box center [82, 189] width 99 height 20
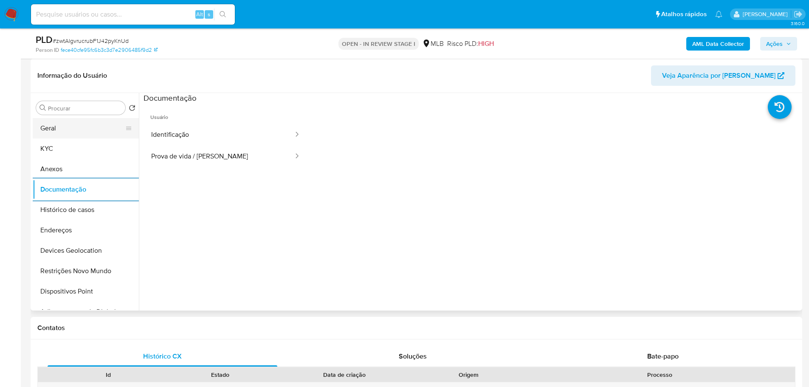
click at [51, 127] on button "Geral" at bounding box center [82, 128] width 99 height 20
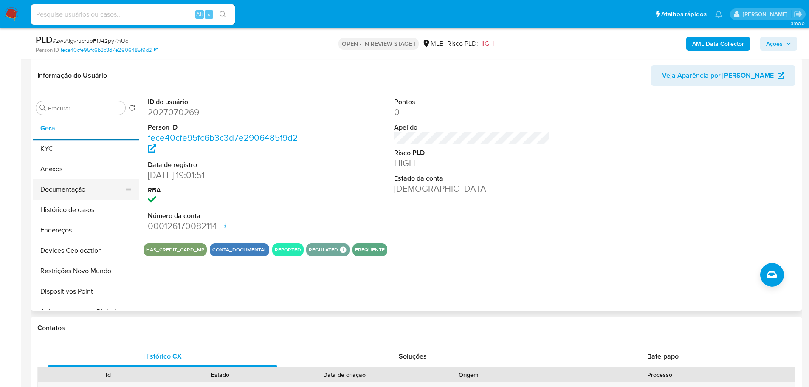
click at [93, 189] on button "Documentação" at bounding box center [82, 189] width 99 height 20
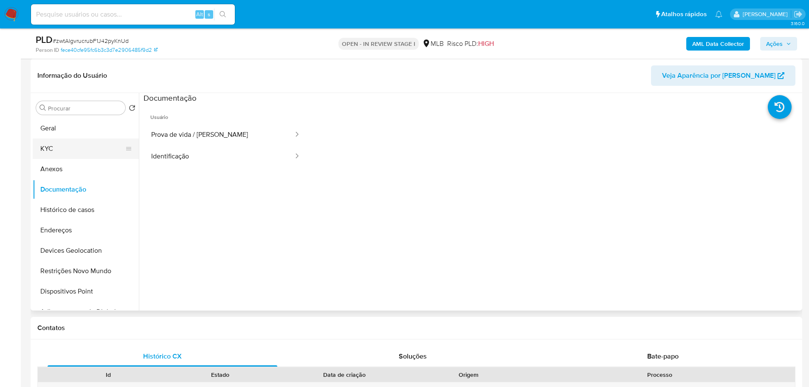
click at [79, 150] on button "KYC" at bounding box center [82, 149] width 99 height 20
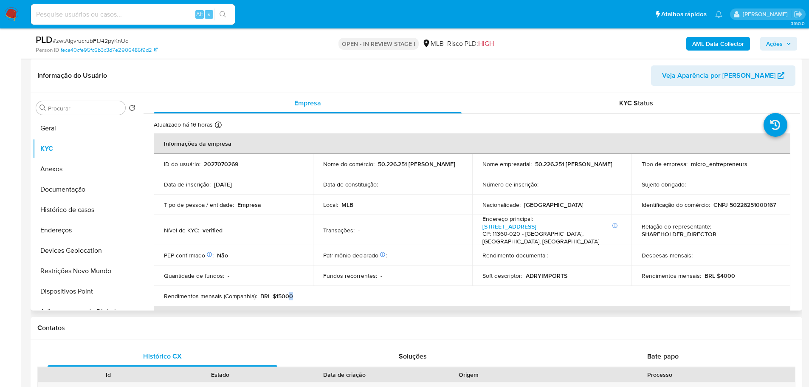
drag, startPoint x: 288, startPoint y: 290, endPoint x: 297, endPoint y: 294, distance: 9.9
click at [297, 294] on td "Rendimentos mensais (Companhia) : BRL $15000" at bounding box center [233, 296] width 159 height 20
drag, startPoint x: 286, startPoint y: 288, endPoint x: 297, endPoint y: 294, distance: 12.5
click at [297, 294] on td "Rendimentos mensais (Companhia) : BRL $15000" at bounding box center [233, 296] width 159 height 20
drag, startPoint x: 282, startPoint y: 288, endPoint x: 297, endPoint y: 293, distance: 16.4
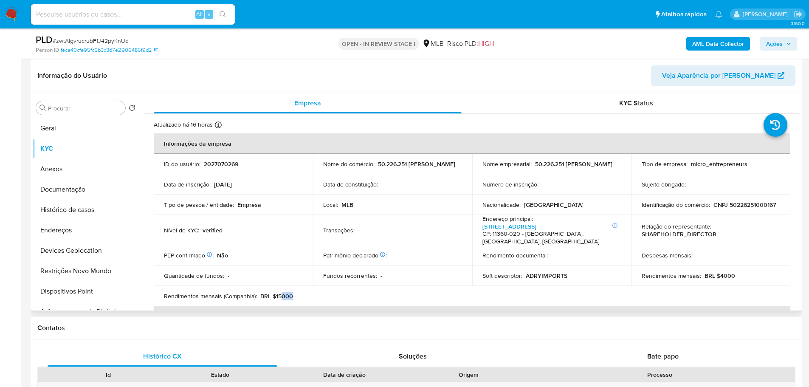
click at [297, 293] on td "Rendimentos mensais (Companhia) : BRL $15000" at bounding box center [233, 296] width 159 height 20
click at [55, 169] on button "Anexos" at bounding box center [82, 169] width 99 height 20
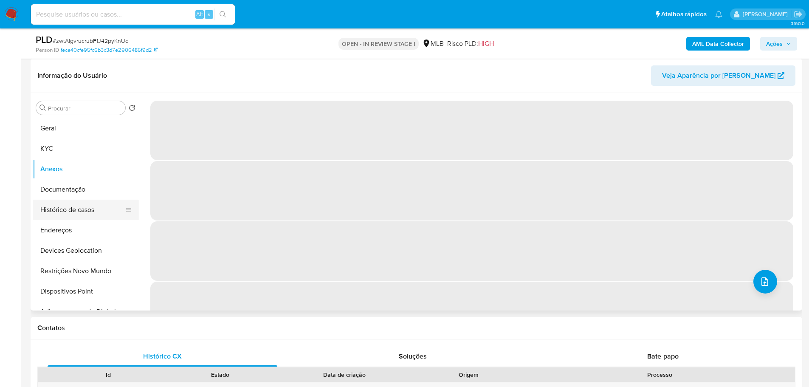
click at [85, 212] on button "Histórico de casos" at bounding box center [82, 210] width 99 height 20
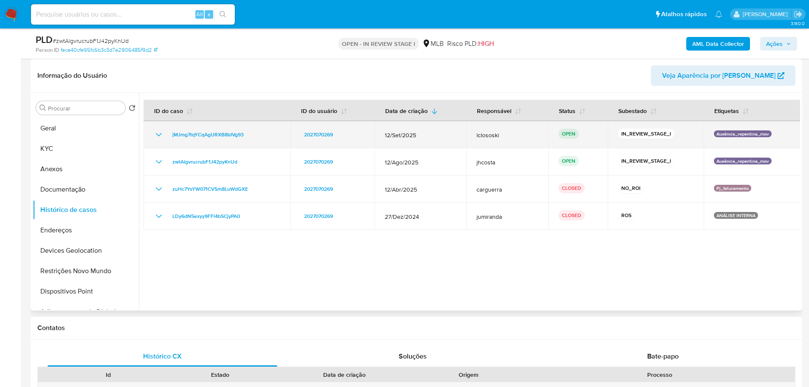
click at [262, 136] on div "jMJmg7tqYCqAgURXB8bIVg93" at bounding box center [217, 135] width 127 height 10
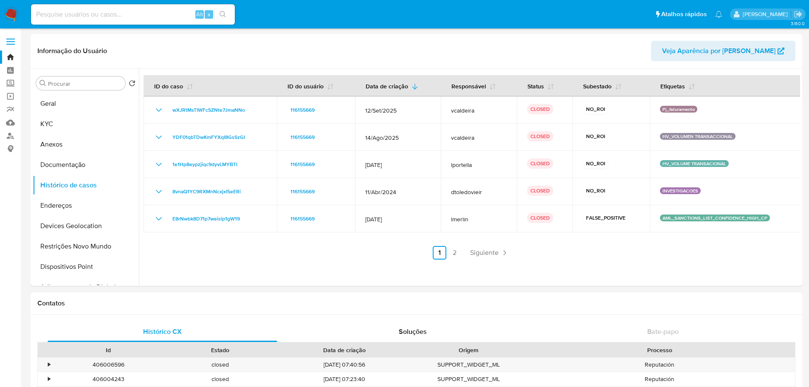
select select "10"
click at [11, 137] on link "Localizador de pessoas" at bounding box center [50, 135] width 101 height 13
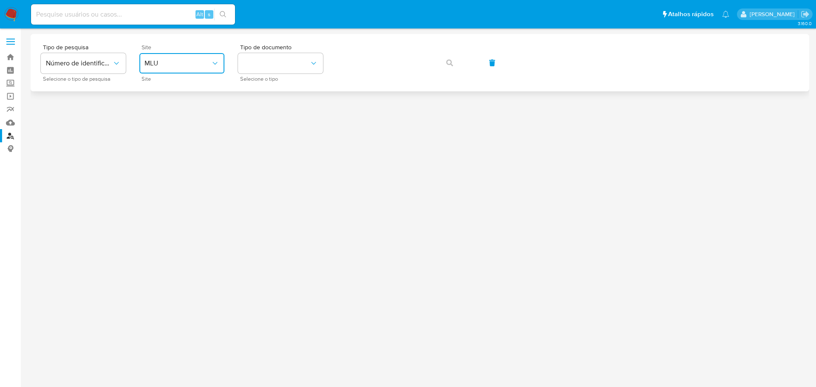
click at [192, 63] on span "MLU" at bounding box center [177, 63] width 66 height 8
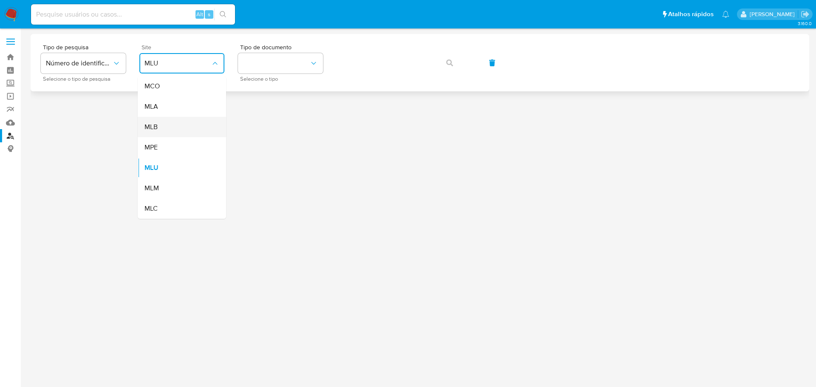
click at [179, 121] on div "MLB" at bounding box center [179, 127] width 70 height 20
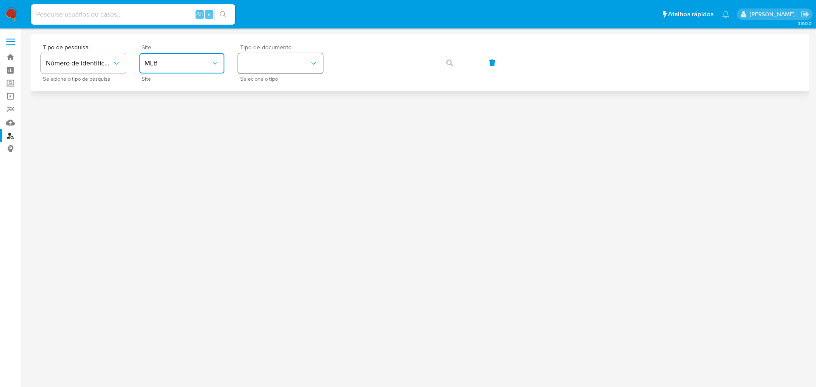
click at [286, 67] on button "identificationType" at bounding box center [280, 63] width 85 height 20
click at [268, 113] on div "CPF CPF" at bounding box center [278, 119] width 70 height 29
click at [453, 64] on icon "button" at bounding box center [449, 62] width 7 height 7
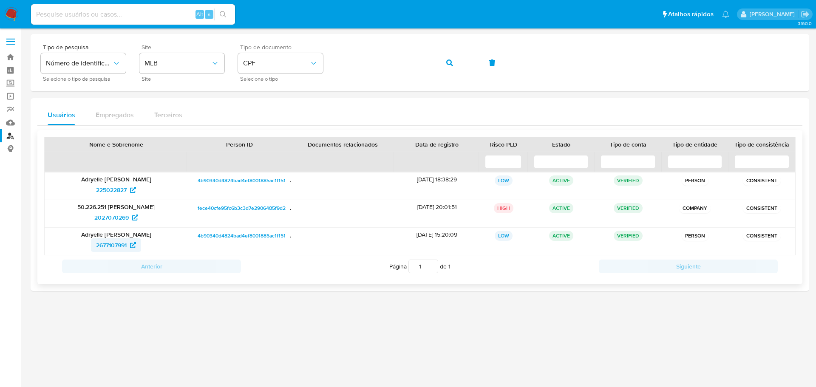
click at [120, 248] on span "2677107991" at bounding box center [111, 245] width 31 height 14
click at [118, 191] on span "225022827" at bounding box center [111, 190] width 31 height 14
click at [14, 14] on img at bounding box center [11, 14] width 14 height 14
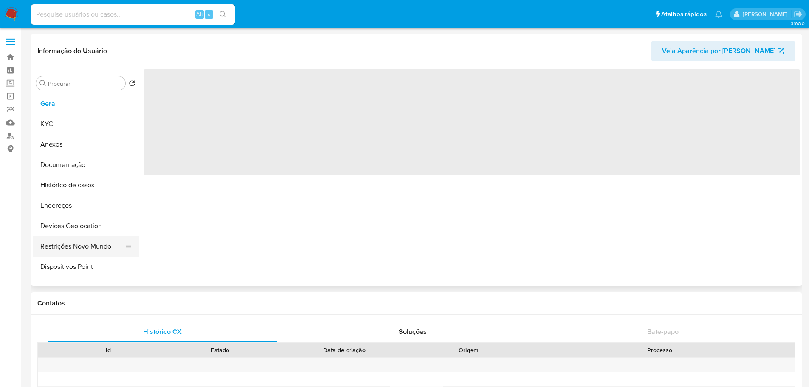
select select "10"
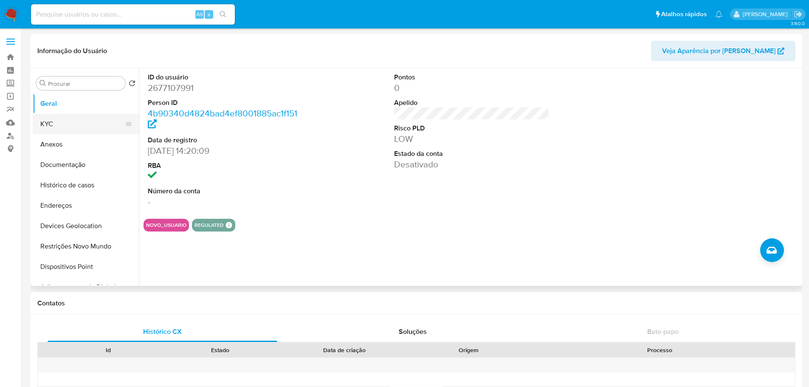
click at [81, 119] on button "KYC" at bounding box center [82, 124] width 99 height 20
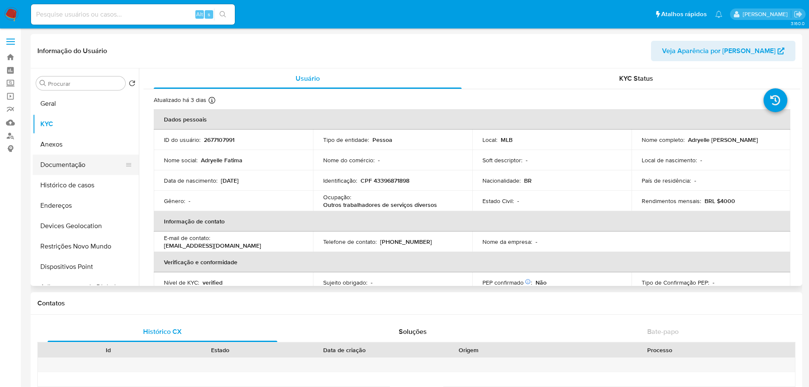
click at [91, 164] on button "Documentação" at bounding box center [82, 165] width 99 height 20
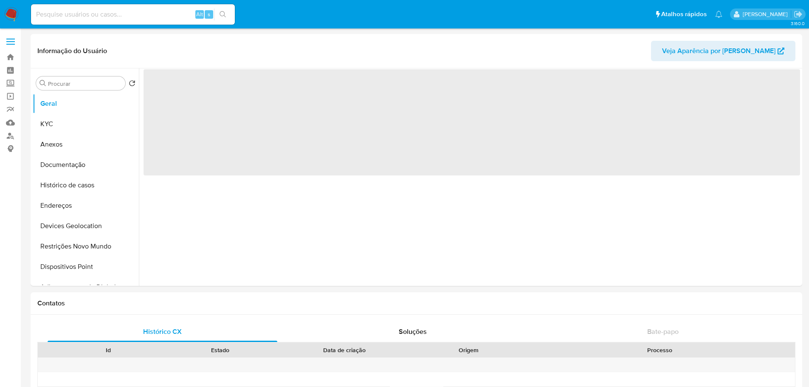
select select "10"
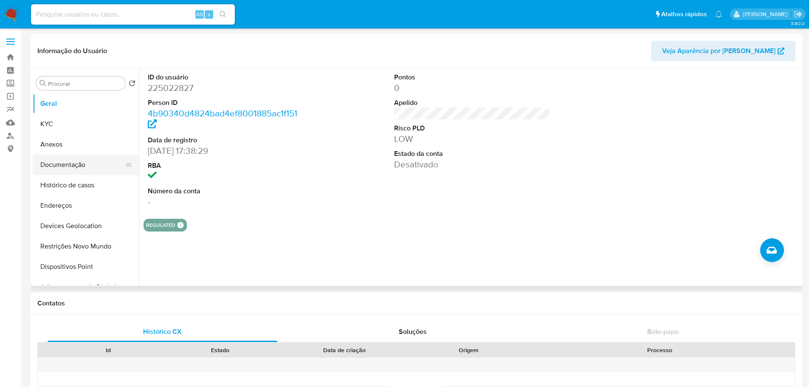
click at [77, 167] on button "Documentação" at bounding box center [82, 165] width 99 height 20
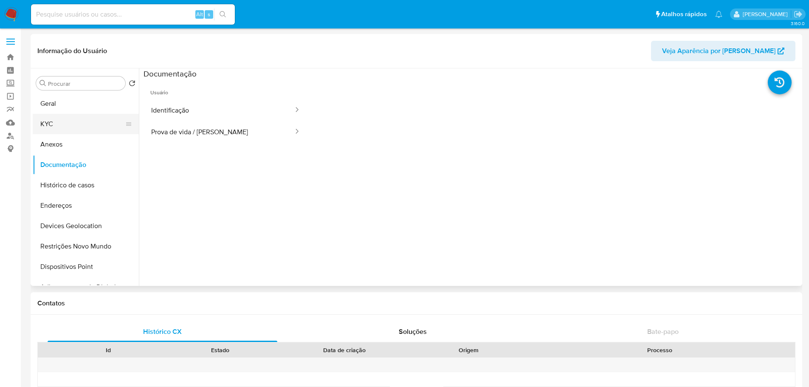
click at [63, 128] on button "KYC" at bounding box center [82, 124] width 99 height 20
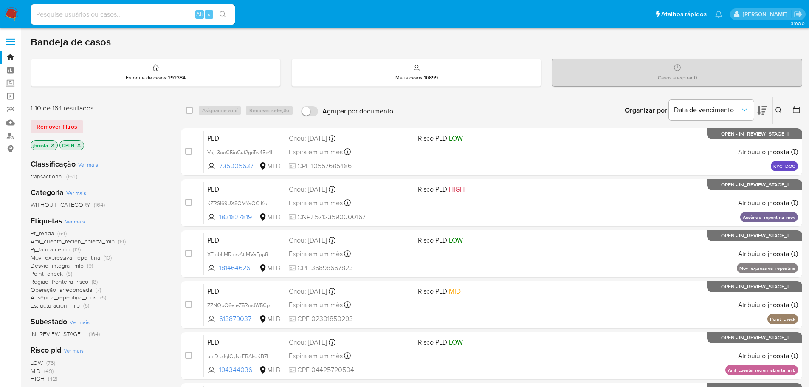
click at [51, 144] on icon "close-filter" at bounding box center [52, 145] width 5 height 5
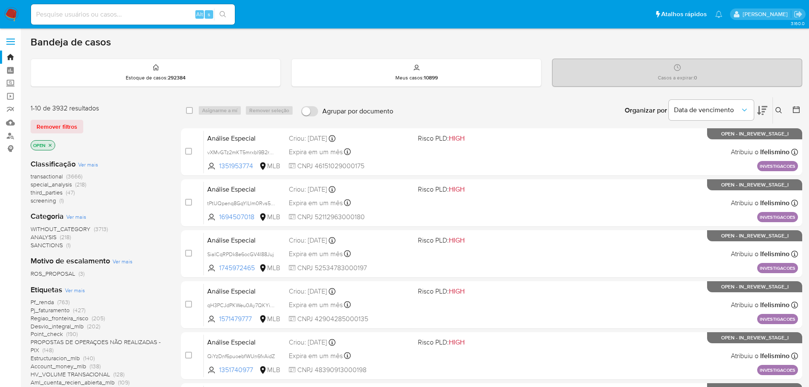
click at [782, 109] on icon at bounding box center [779, 110] width 7 height 7
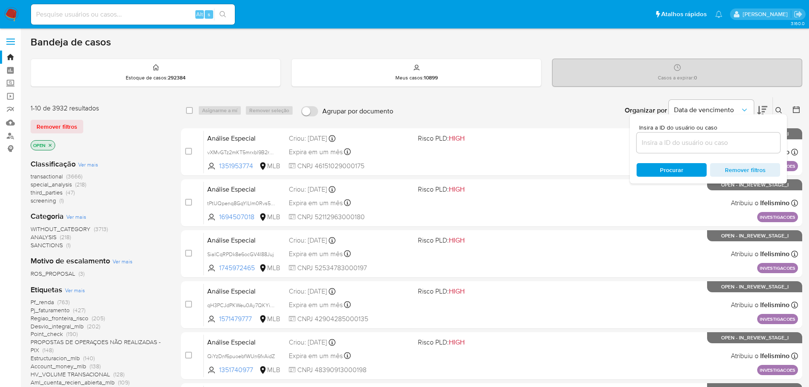
click at [741, 139] on input at bounding box center [709, 142] width 144 height 11
type input "jMJmg7tqYCqAgURXB8bIVg93"
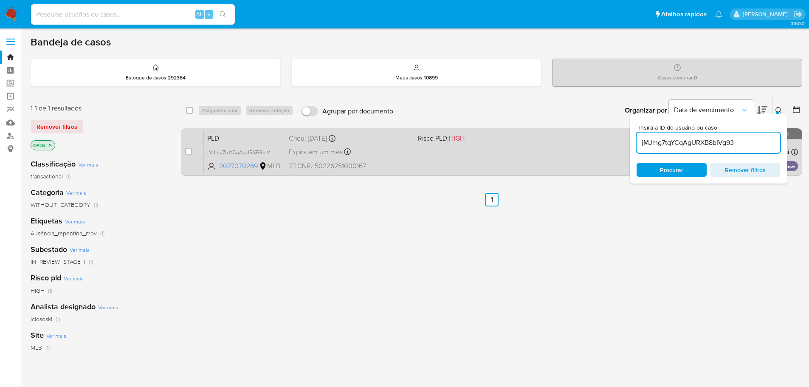
click at [189, 155] on div "case-item-checkbox" at bounding box center [188, 151] width 7 height 8
click at [195, 150] on div "case-item-checkbox Incapaz de atribuir o caso" at bounding box center [194, 151] width 19 height 43
click at [187, 151] on input "checkbox" at bounding box center [188, 151] width 7 height 7
checkbox input "true"
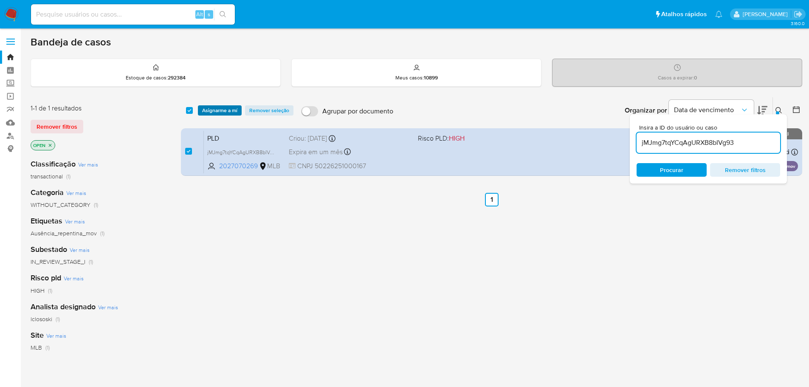
click at [220, 110] on span "Asignarme a mí" at bounding box center [219, 110] width 35 height 8
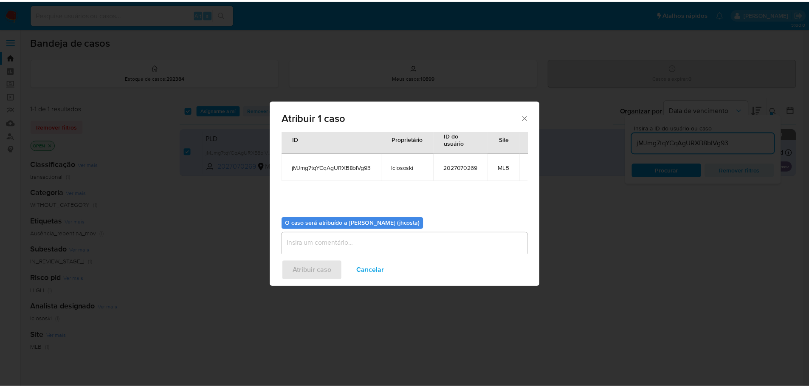
scroll to position [44, 0]
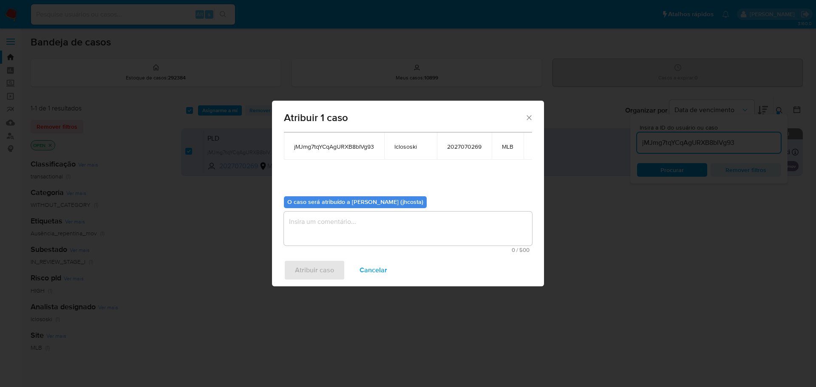
click at [369, 232] on textarea "assign-modal" at bounding box center [408, 229] width 248 height 34
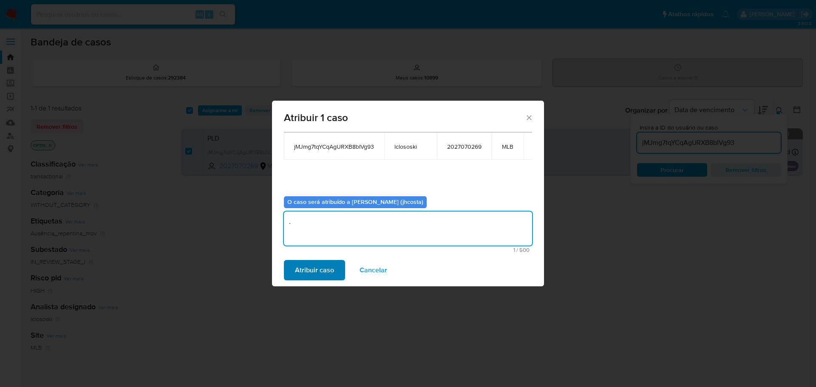
type textarea "."
click at [324, 273] on span "Atribuir caso" at bounding box center [314, 270] width 39 height 19
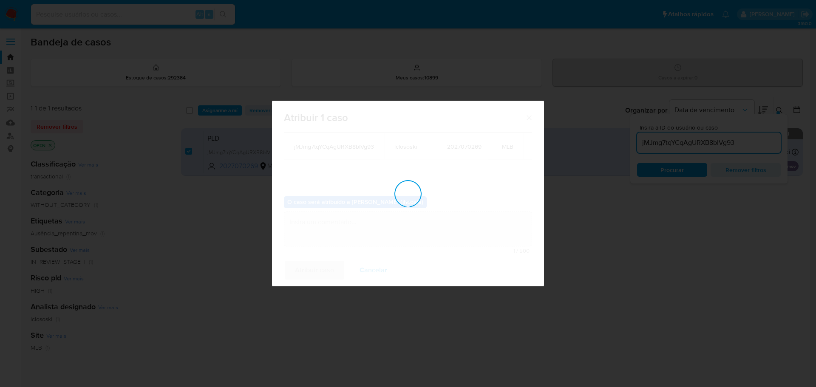
checkbox input "false"
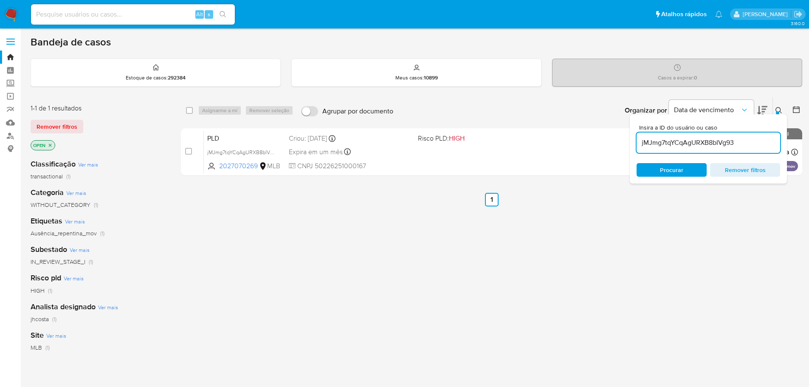
click at [556, 280] on div "select-all-cases-checkbox Asignarme a mí Remover seleção Agrupar por documento …" at bounding box center [492, 289] width 622 height 385
click at [749, 105] on button "Data de vencimento" at bounding box center [711, 110] width 85 height 20
click at [605, 234] on div "select-all-cases-checkbox Asignarme a mí Remover seleção Agrupar por documento …" at bounding box center [492, 289] width 622 height 385
click at [776, 110] on icon at bounding box center [779, 110] width 7 height 7
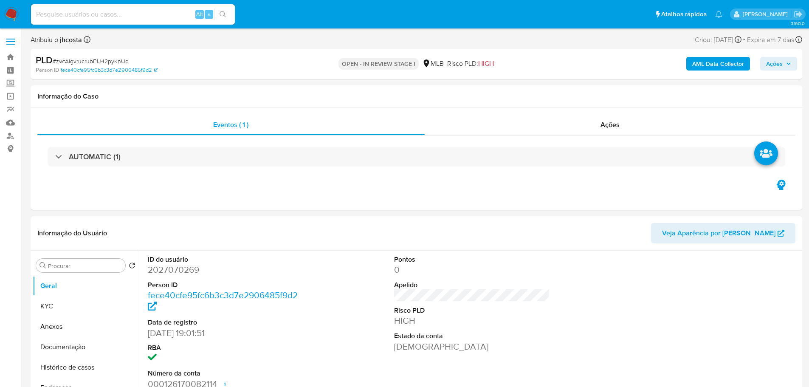
select select "10"
click at [79, 365] on button "Histórico de casos" at bounding box center [82, 367] width 99 height 20
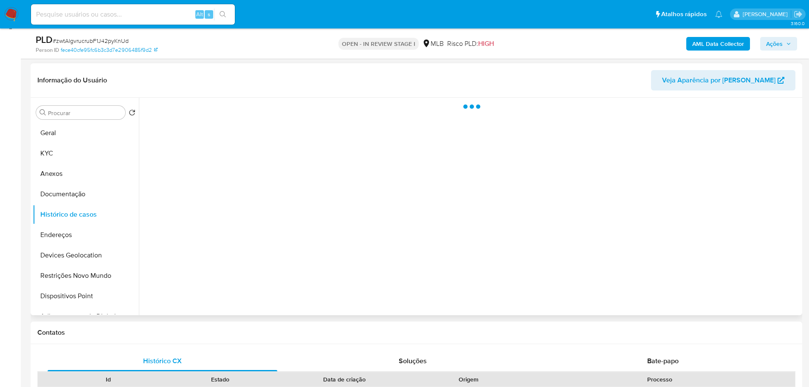
scroll to position [127, 0]
